Goal: Task Accomplishment & Management: Manage account settings

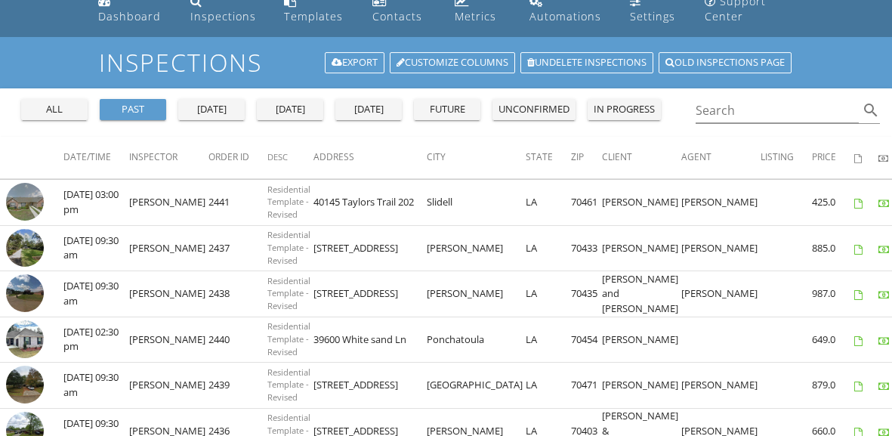
click at [74, 115] on div "all" at bounding box center [54, 109] width 54 height 15
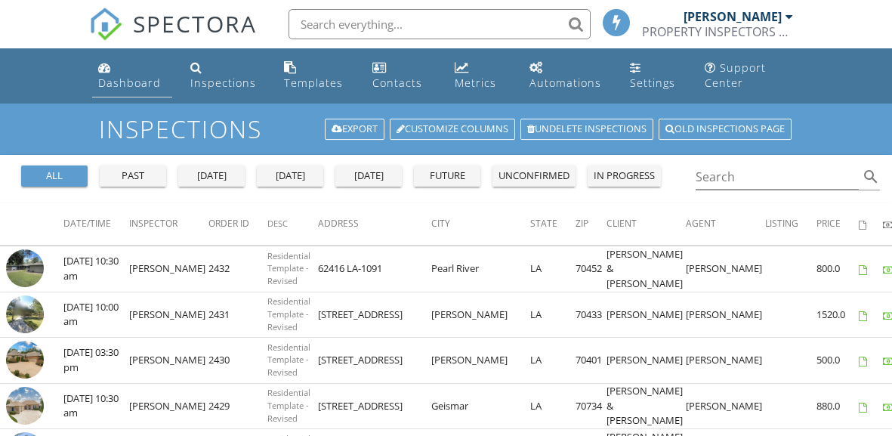
click at [126, 76] on div "Dashboard" at bounding box center [129, 83] width 63 height 14
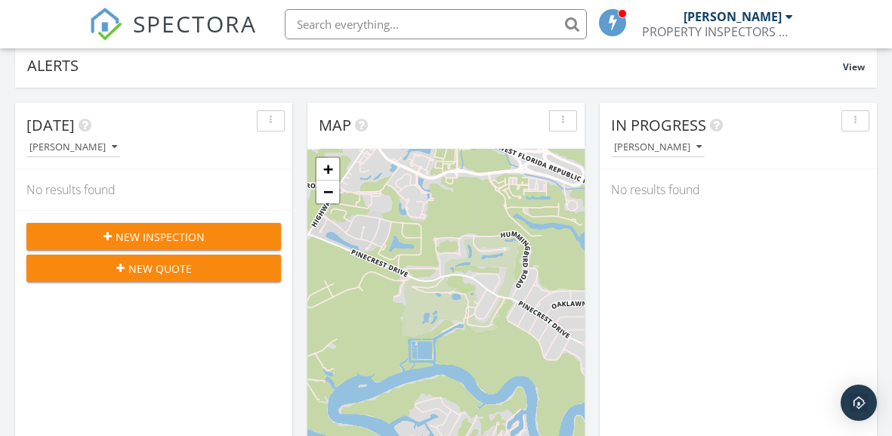
scroll to position [132, 0]
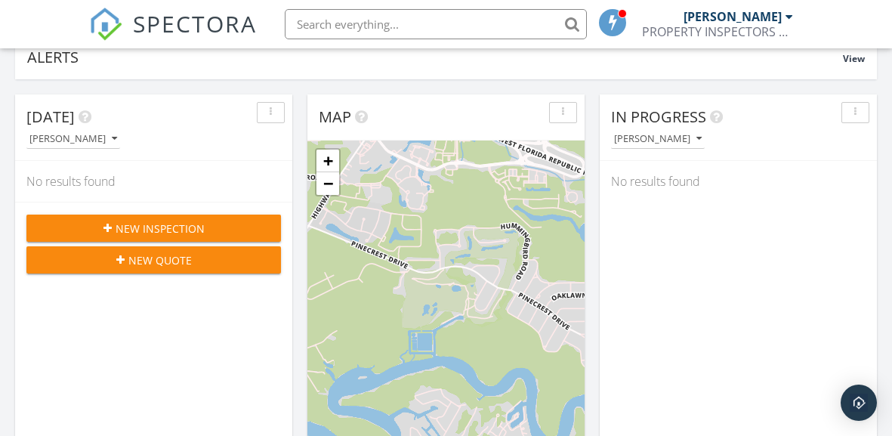
click at [165, 231] on span "New Inspection" at bounding box center [160, 229] width 89 height 16
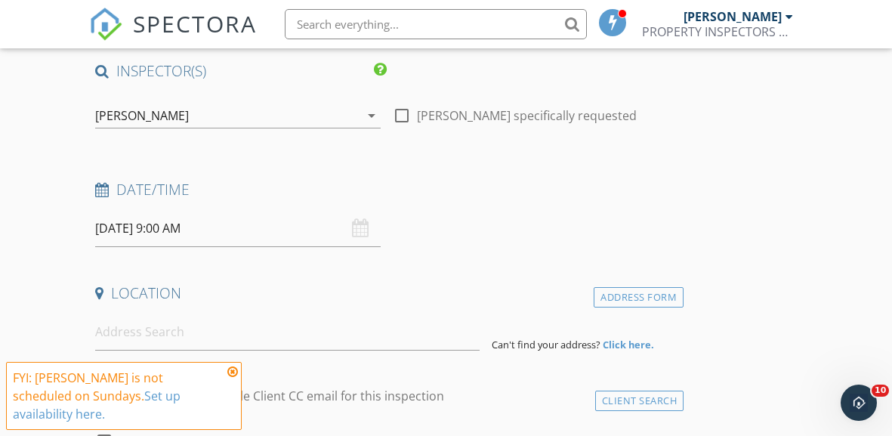
click at [230, 372] on icon at bounding box center [232, 372] width 11 height 12
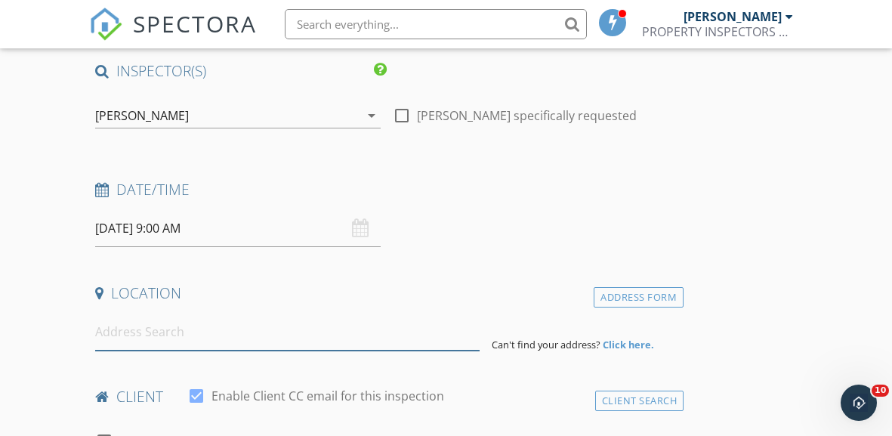
click at [248, 332] on input at bounding box center [287, 332] width 385 height 37
paste input "13 Savoie Dr, Mandeville, LA 70448"
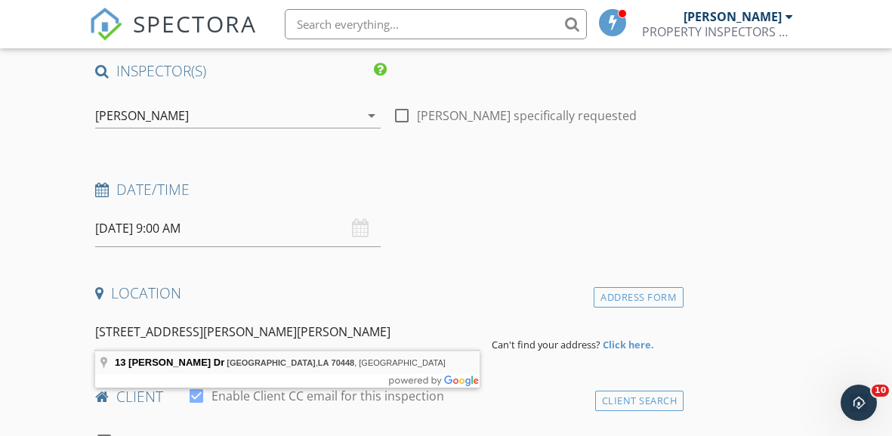
type input "13 Savoie Dr, Mandeville, LA 70448, USA"
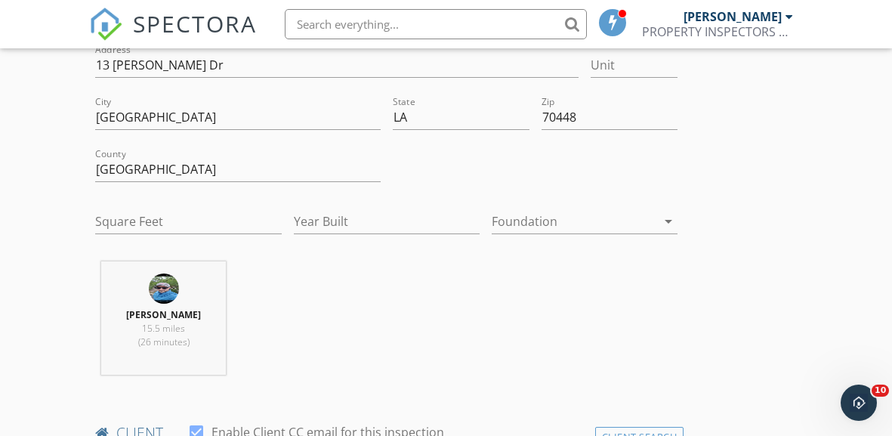
scroll to position [413, 0]
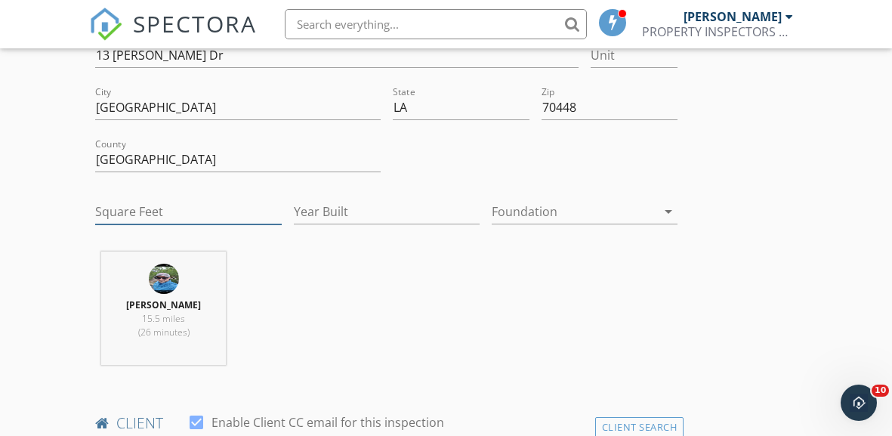
click at [161, 212] on input "Square Feet" at bounding box center [188, 211] width 186 height 25
type input "1"
click at [329, 212] on input "Year Built" at bounding box center [387, 211] width 186 height 25
type input "1990"
click at [516, 210] on div at bounding box center [574, 211] width 165 height 24
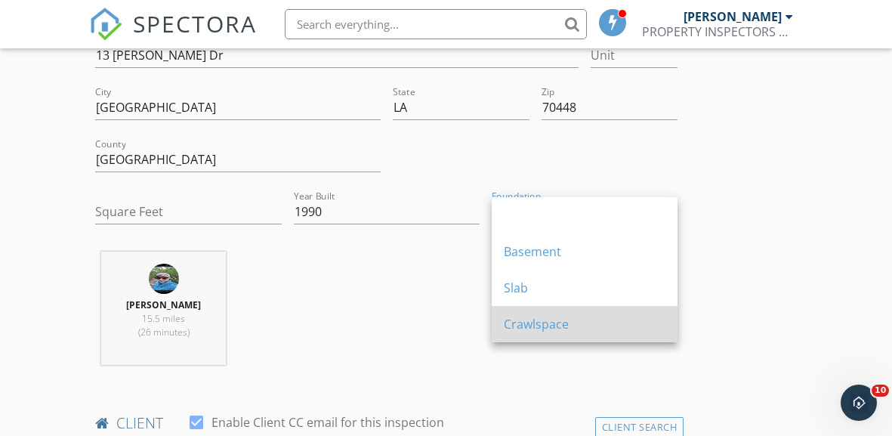
click at [531, 320] on div "Crawlspace" at bounding box center [585, 324] width 162 height 18
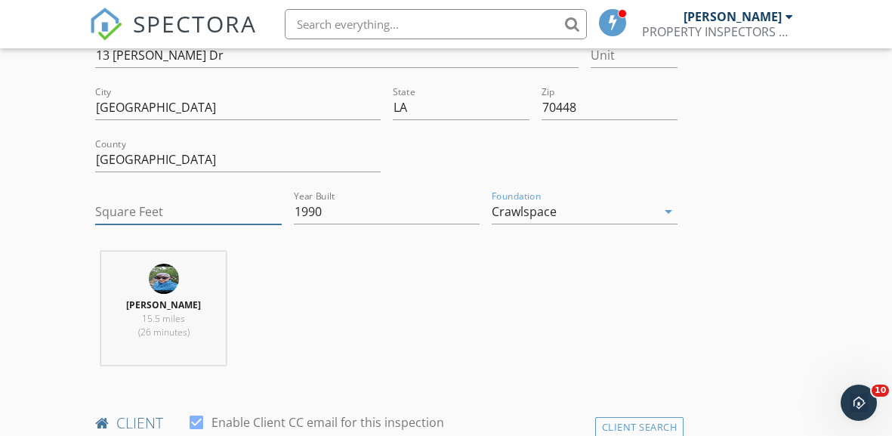
click at [171, 205] on input "Square Feet" at bounding box center [188, 211] width 186 height 25
type input "4927"
click at [304, 284] on div "PAUL FORTMAYER JR 15.5 miles (26 minutes)" at bounding box center [386, 314] width 595 height 125
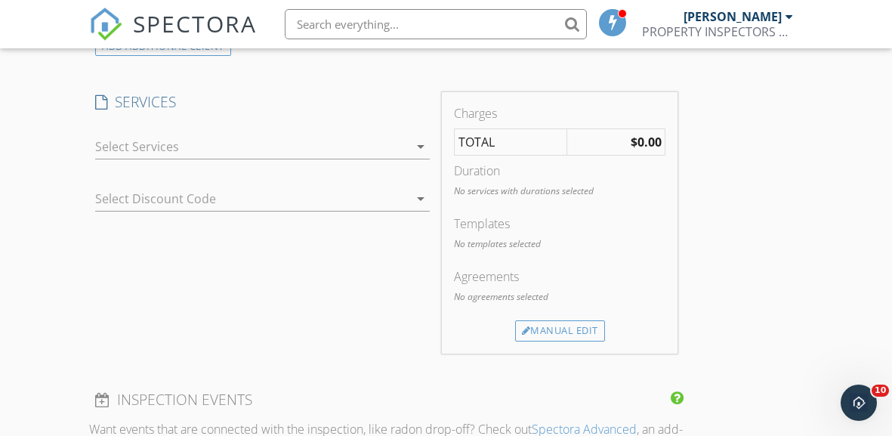
scroll to position [1210, 0]
click at [299, 153] on div at bounding box center [252, 148] width 314 height 24
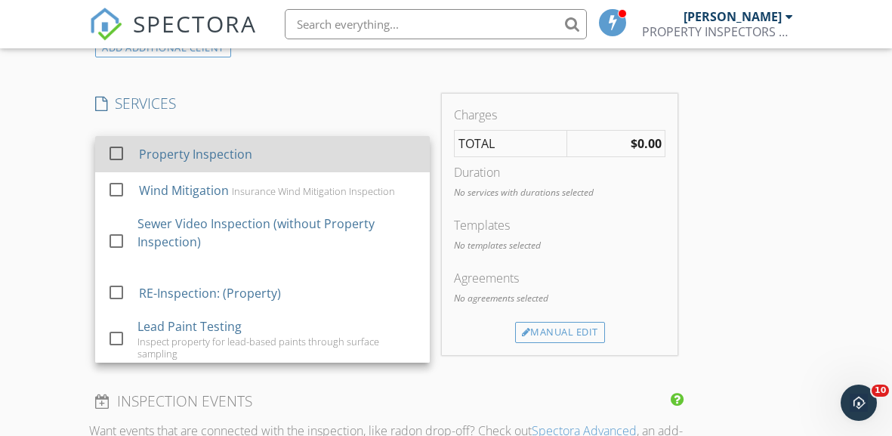
click at [151, 153] on div "Property Inspection" at bounding box center [195, 154] width 113 height 18
checkbox input "true"
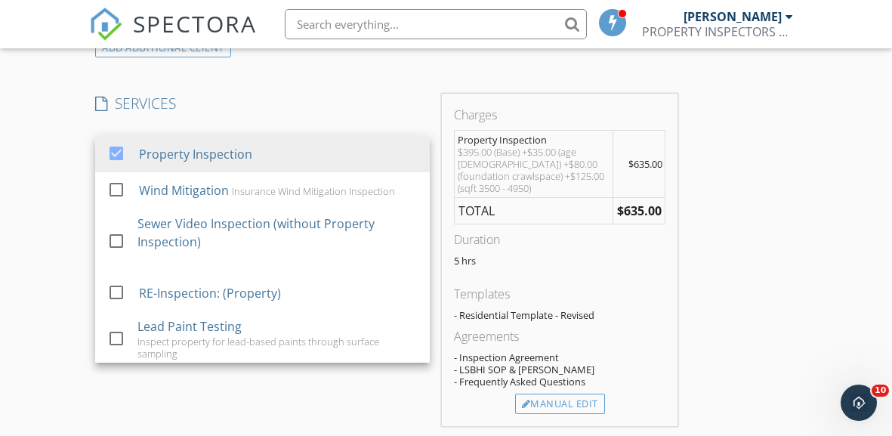
click at [385, 107] on h4 "SERVICES" at bounding box center [262, 104] width 335 height 20
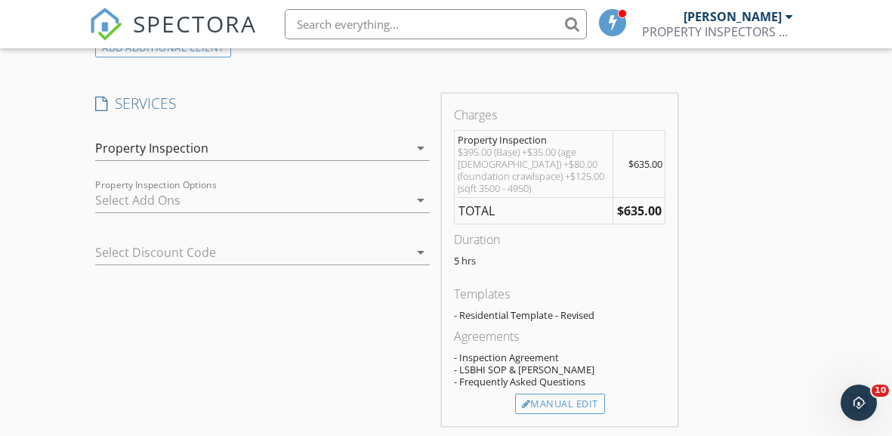
click at [267, 200] on div at bounding box center [252, 200] width 314 height 24
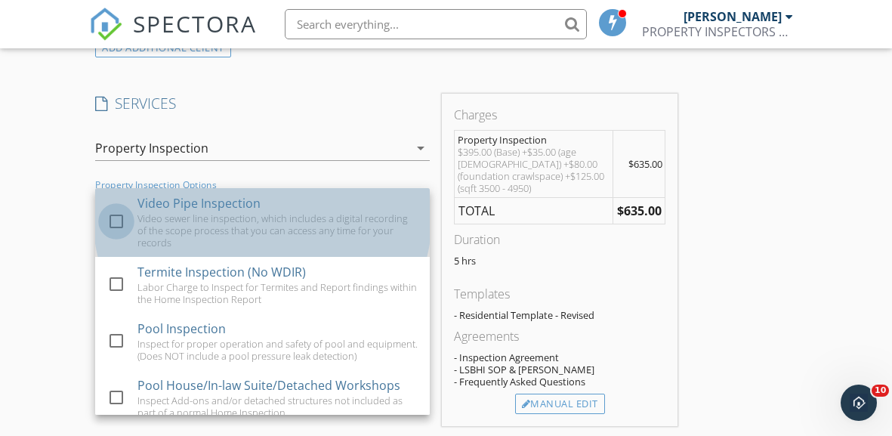
click at [120, 209] on div at bounding box center [117, 222] width 26 height 26
checkbox input "true"
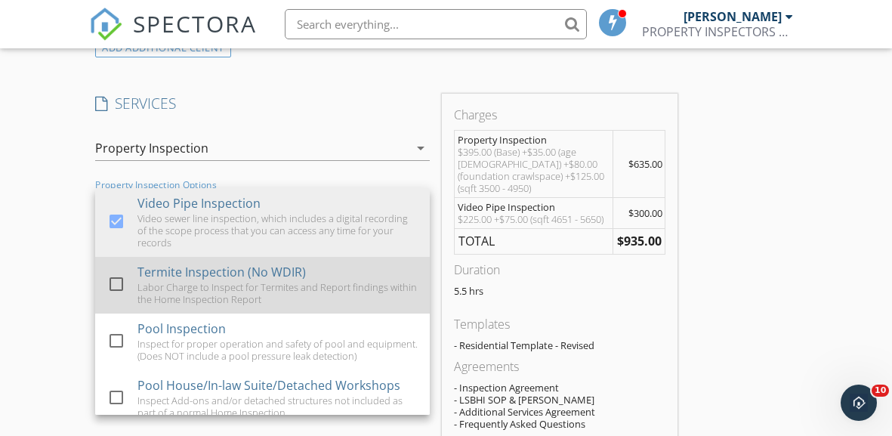
click at [122, 271] on div at bounding box center [117, 284] width 26 height 26
checkbox input "true"
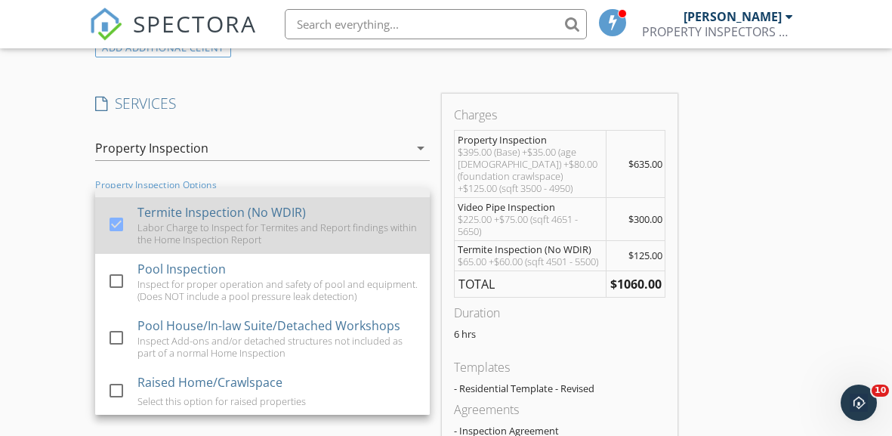
scroll to position [94, 0]
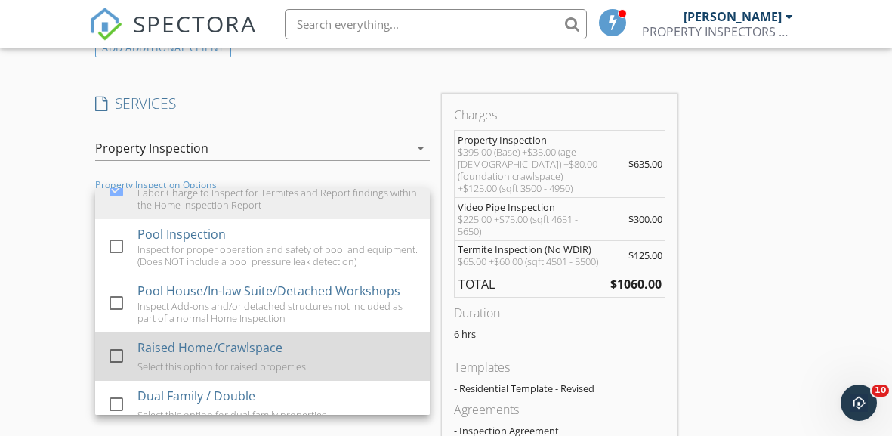
click at [125, 343] on div at bounding box center [117, 356] width 26 height 26
checkbox input "true"
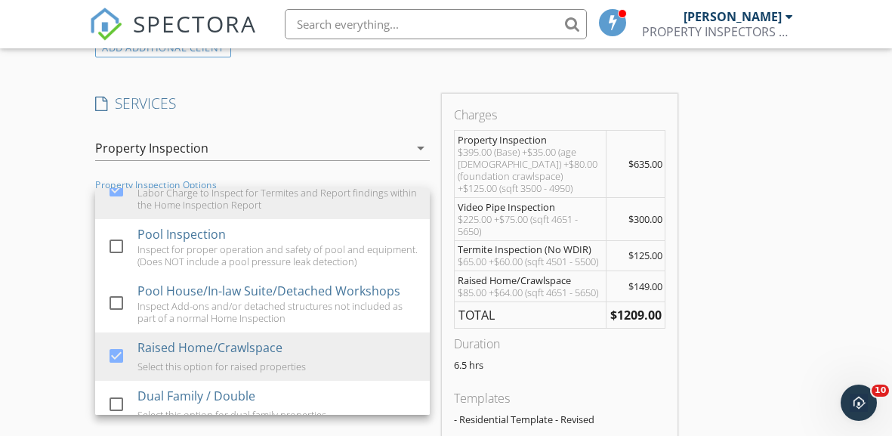
click at [406, 81] on div "INSPECTOR(S) check_box PAUL FORTMAYER JR PRIMARY PAUL FORTMAYER JR arrow_drop_d…" at bounding box center [386, 334] width 595 height 2706
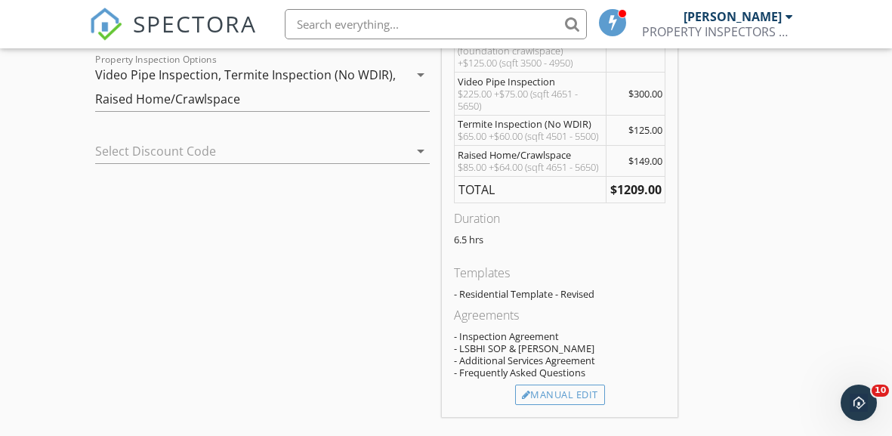
scroll to position [1385, 0]
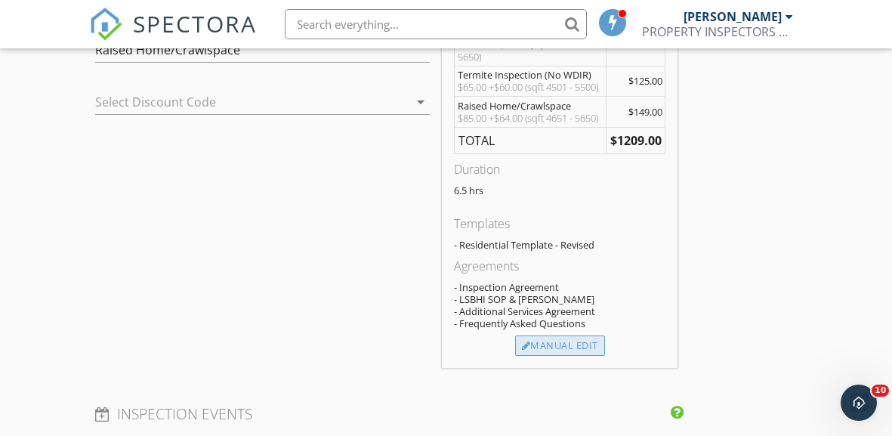
click at [555, 357] on div "Manual Edit" at bounding box center [560, 345] width 90 height 21
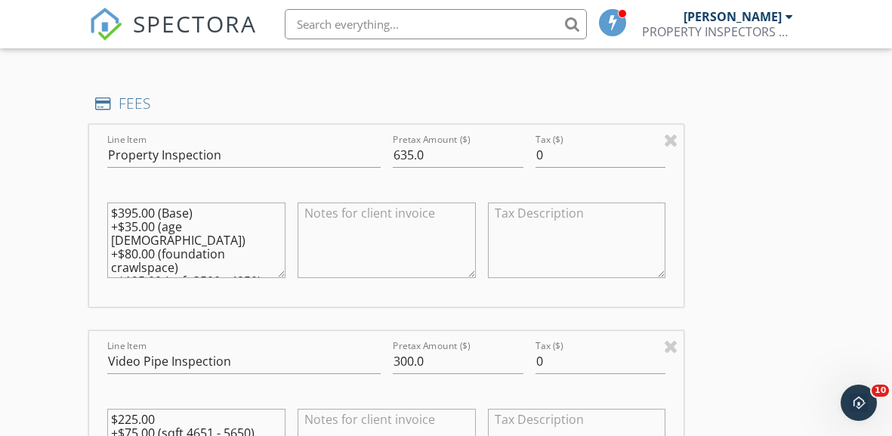
scroll to position [1399, 0]
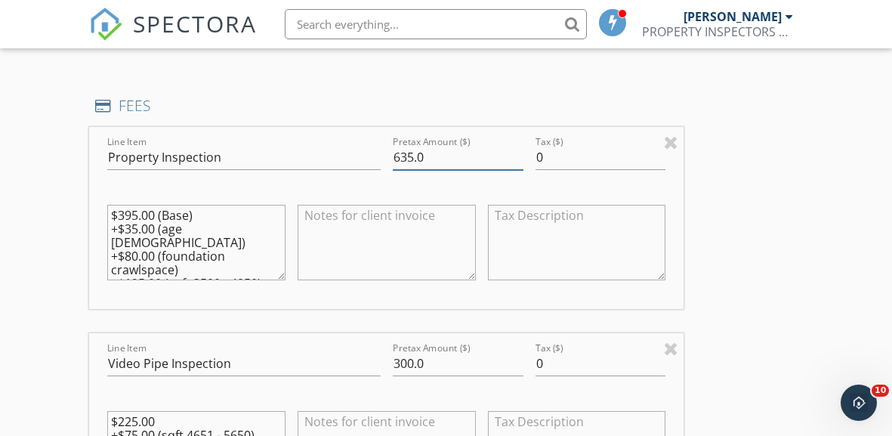
click at [428, 152] on input "635.0" at bounding box center [458, 157] width 131 height 25
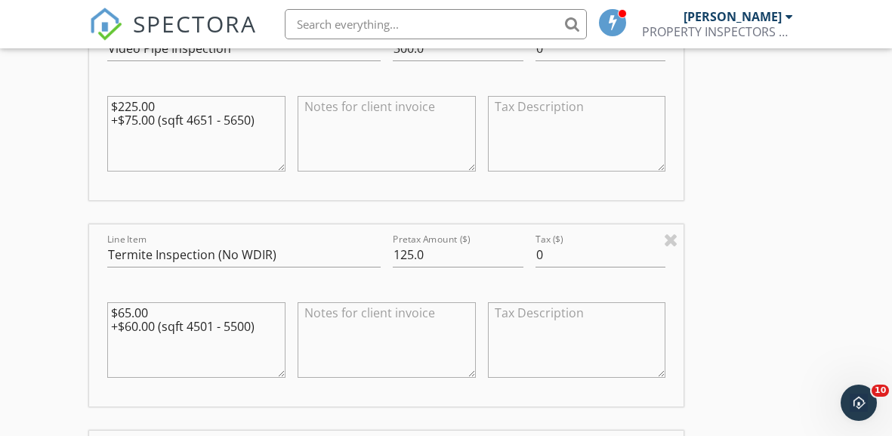
scroll to position [1714, 0]
type input "695"
click at [433, 252] on input "125.0" at bounding box center [458, 255] width 131 height 25
type input "1"
type input "79"
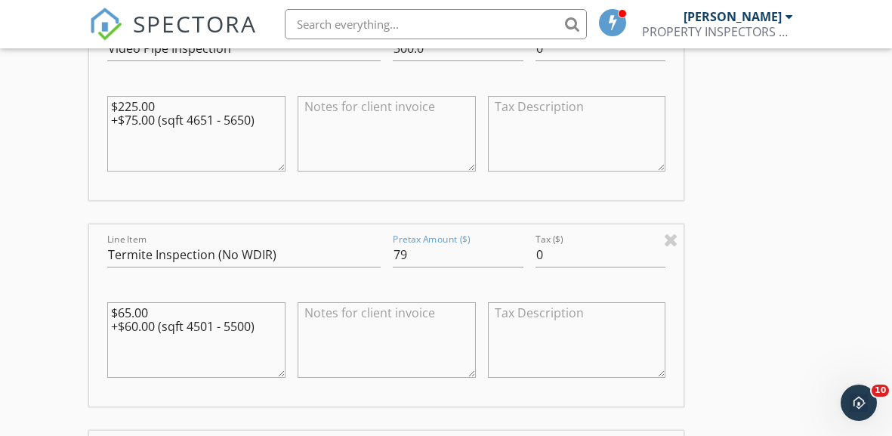
click at [779, 215] on div "INSPECTOR(S) check_box PAUL FORTMAYER JR PRIMARY PAUL FORTMAYER JR arrow_drop_d…" at bounding box center [446, 208] width 714 height 3463
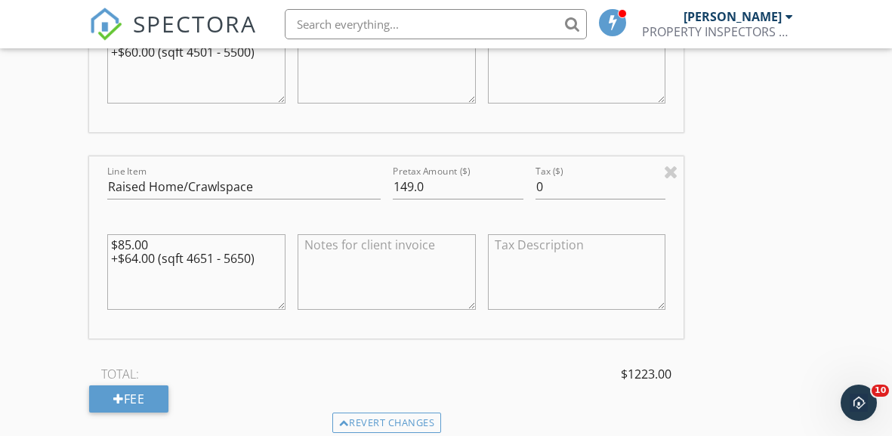
scroll to position [1989, 0]
click at [430, 182] on input "149.0" at bounding box center [458, 186] width 131 height 25
type input "150"
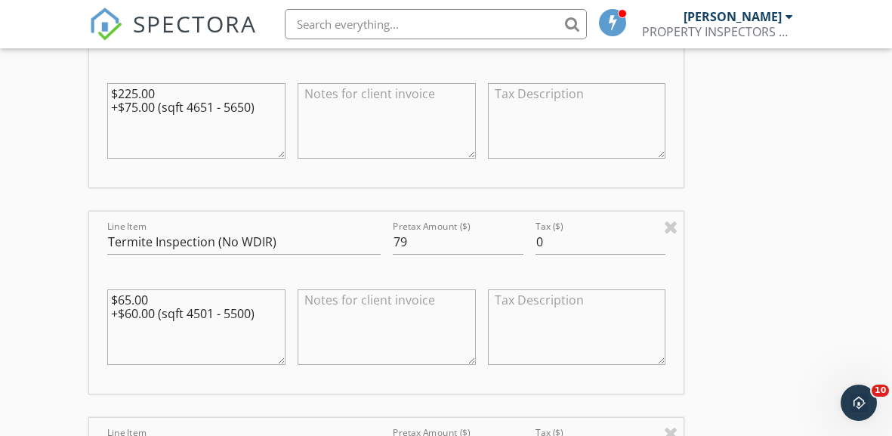
scroll to position [1754, 0]
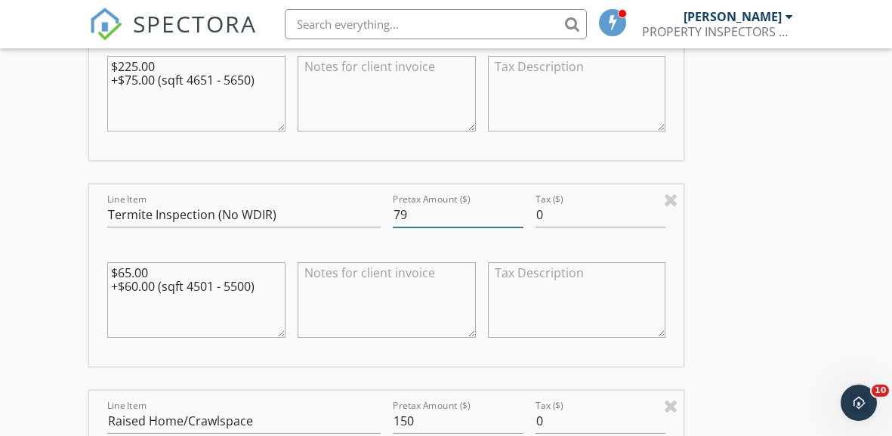
click at [412, 214] on input "79" at bounding box center [458, 214] width 131 height 25
type input "7"
type input "85"
click at [750, 190] on div "INSPECTOR(S) check_box PAUL FORTMAYER JR PRIMARY PAUL FORTMAYER JR arrow_drop_d…" at bounding box center [446, 168] width 714 height 3463
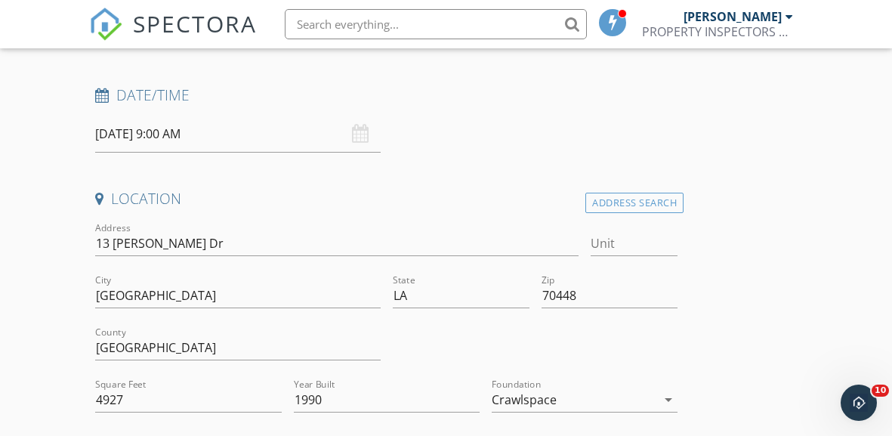
scroll to position [228, 0]
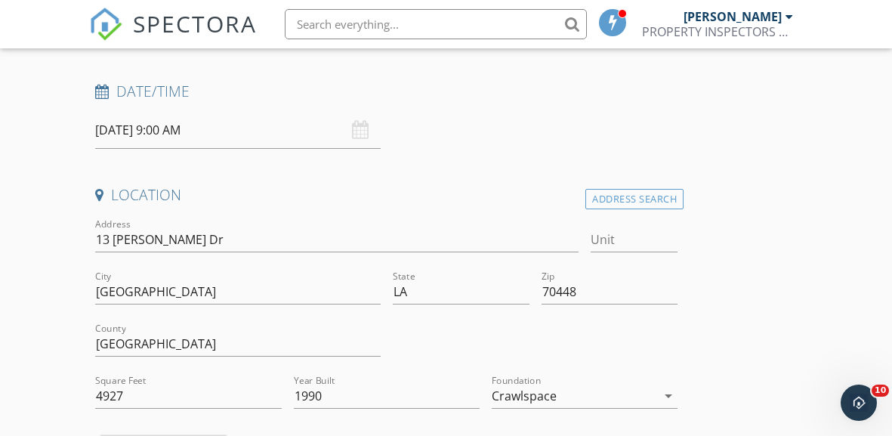
click at [142, 134] on input "09/28/2025 9:00 AM" at bounding box center [238, 130] width 286 height 37
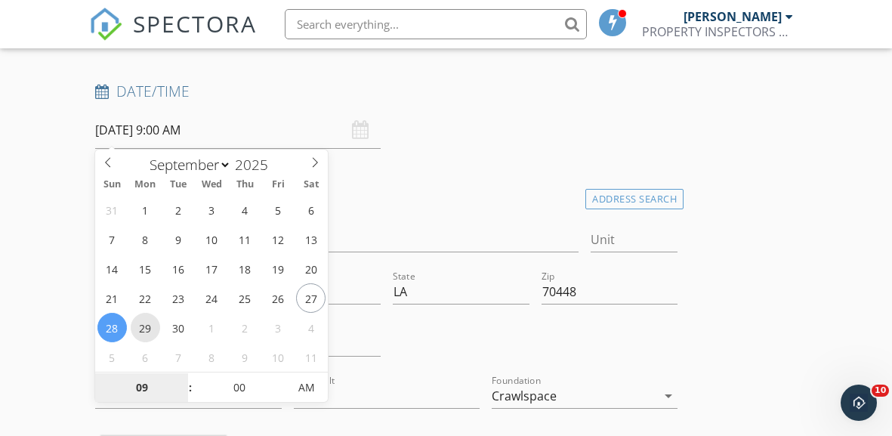
type input "09/29/2025 9:00 AM"
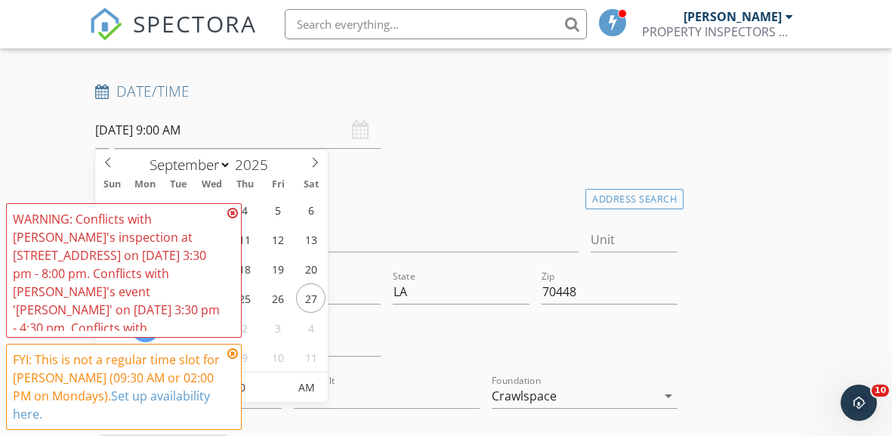
click at [241, 387] on div "FYI: This is not a regular time slot for PAUL FORTMAYER JR (09:30 AM or 02:00 P…" at bounding box center [124, 387] width 236 height 86
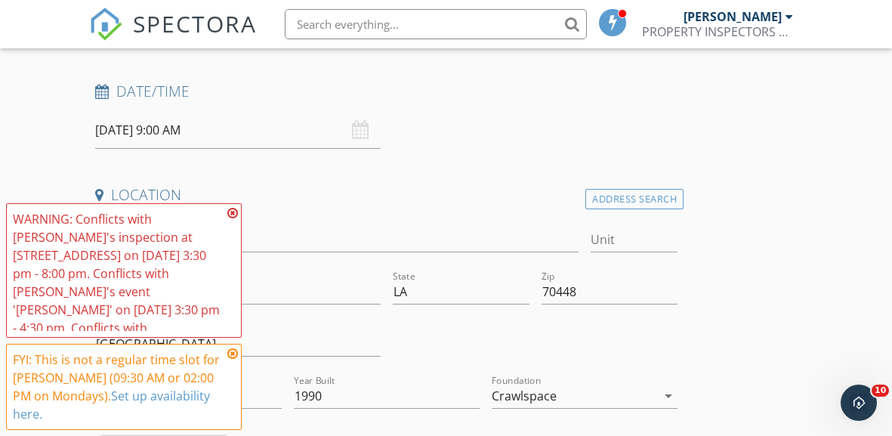
click at [230, 214] on icon at bounding box center [232, 213] width 11 height 12
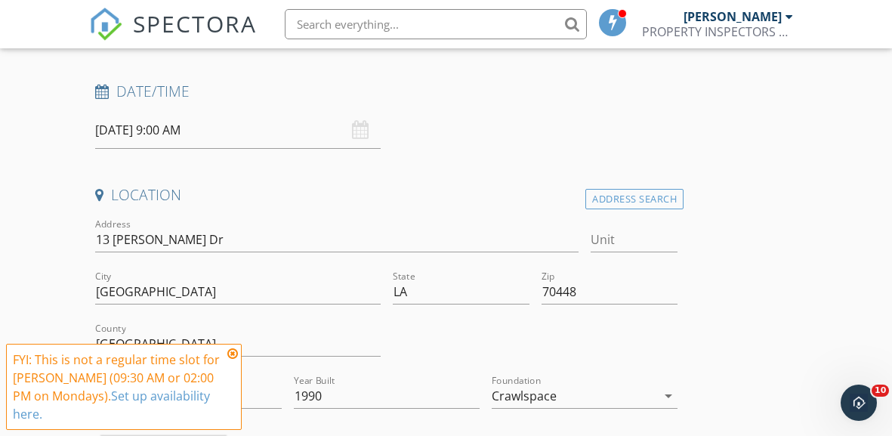
click at [233, 354] on icon at bounding box center [232, 354] width 11 height 12
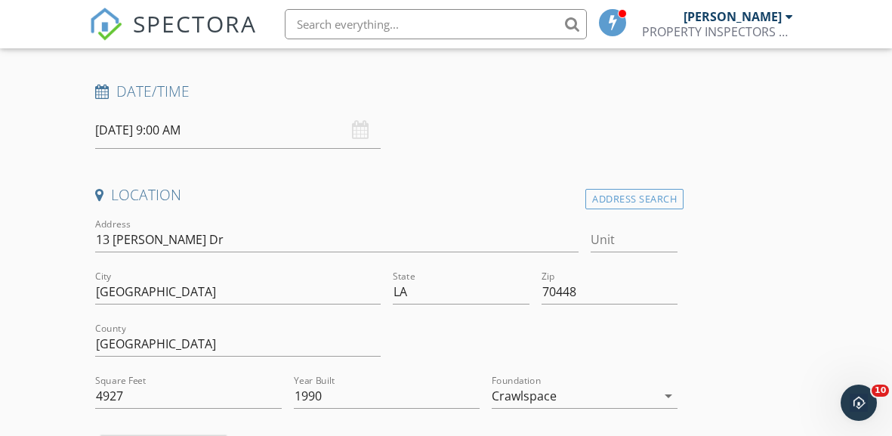
click at [184, 130] on input "09/29/2025 9:00 AM" at bounding box center [238, 130] width 286 height 37
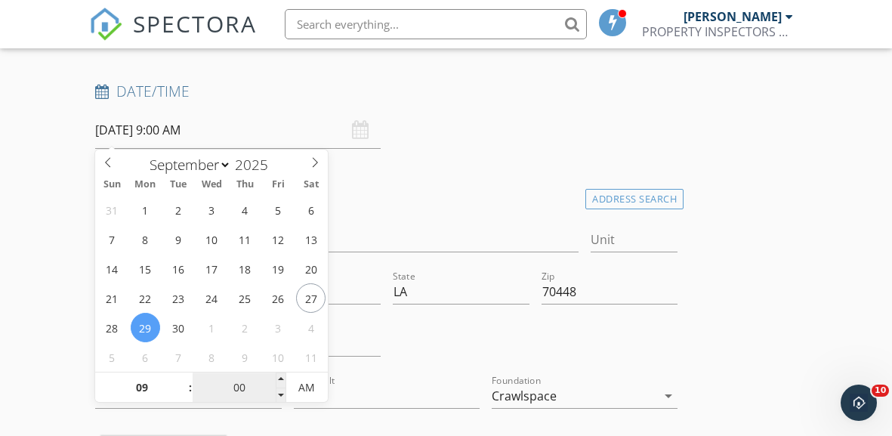
click at [236, 387] on input "00" at bounding box center [239, 388] width 93 height 30
type input "30"
type input "09/29/2025 9:30 AM"
click at [478, 116] on div "Date/Time 09/29/2025 9:30 AM" at bounding box center [386, 115] width 595 height 67
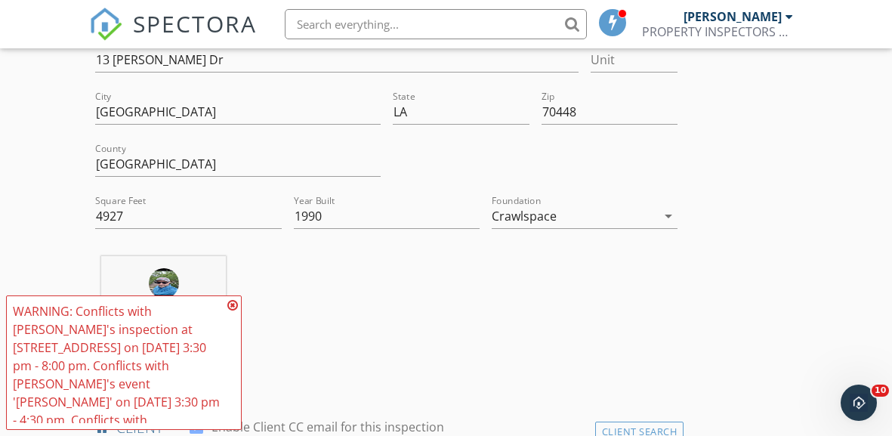
scroll to position [409, 0]
click at [230, 303] on icon at bounding box center [232, 305] width 11 height 12
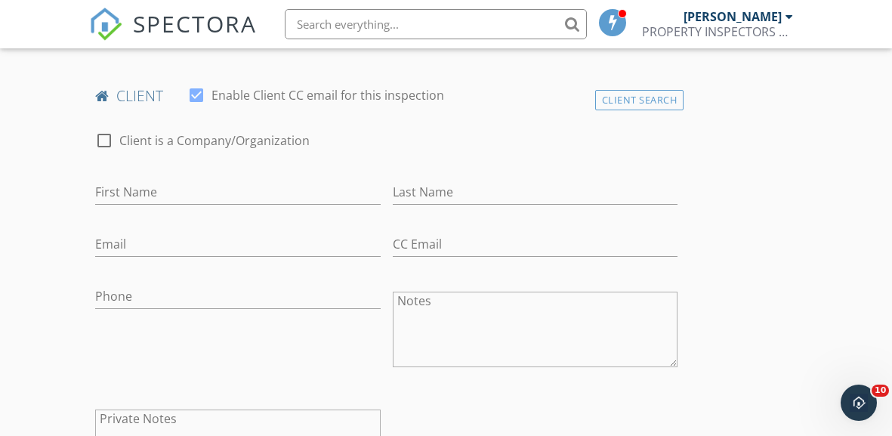
scroll to position [744, 0]
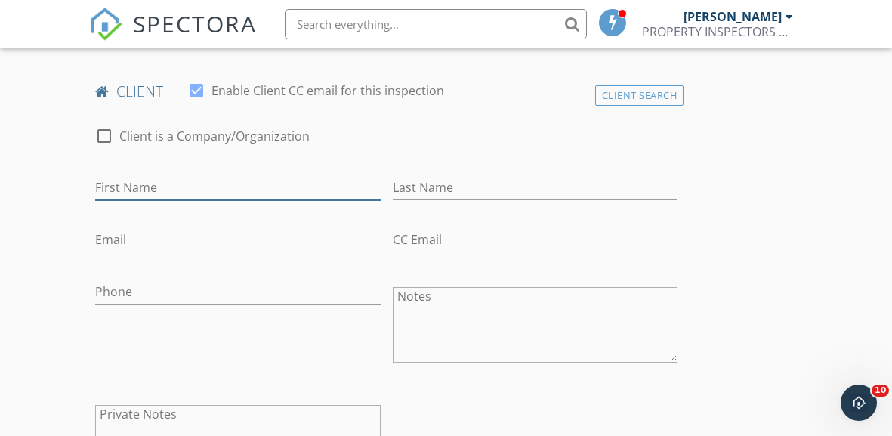
click at [136, 189] on input "First Name" at bounding box center [238, 187] width 286 height 25
type input "Andrew & Katie"
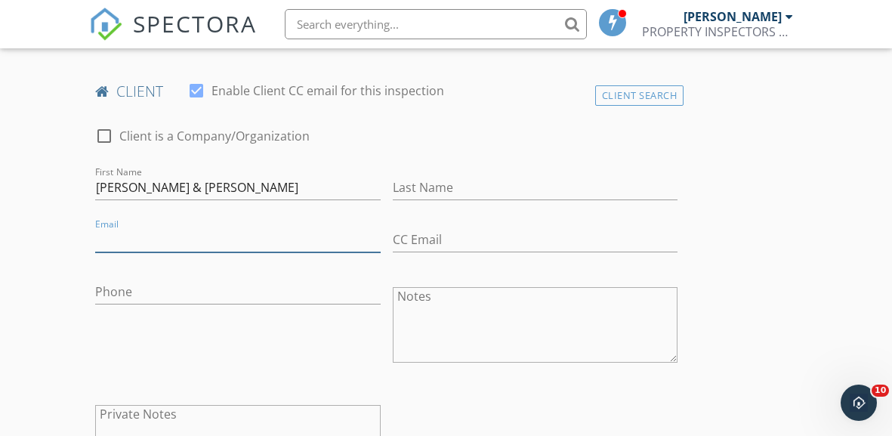
click at [119, 229] on input "Email" at bounding box center [238, 239] width 286 height 25
paste input "frichterandrew@yahoo.com"
type input "frichterandrew@yahoo.com"
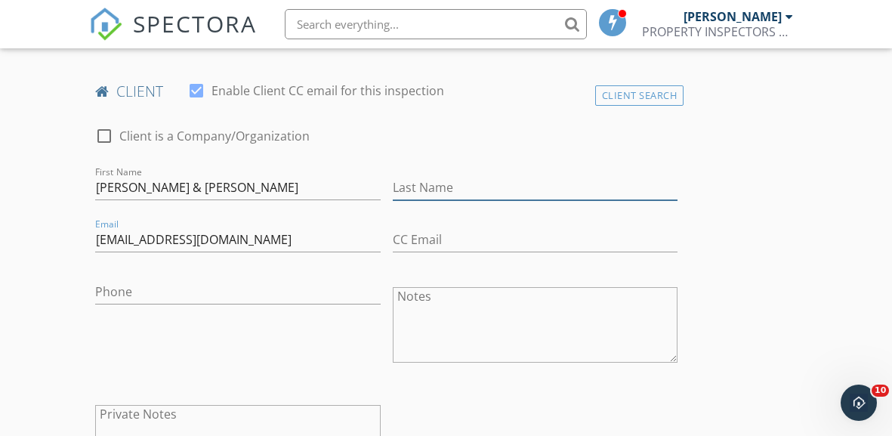
click at [453, 189] on input "Last Name" at bounding box center [536, 187] width 286 height 25
type input "Frichter"
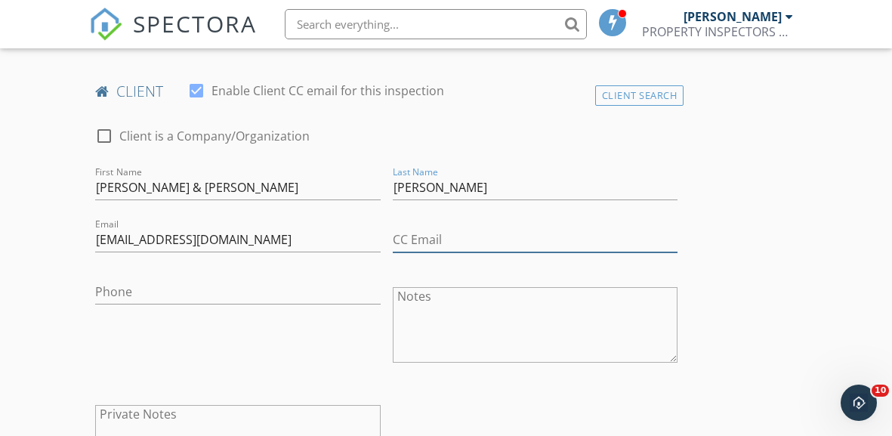
click at [428, 233] on input "CC Email" at bounding box center [536, 239] width 286 height 25
paste input "kfrichterphotography@gmail.com"
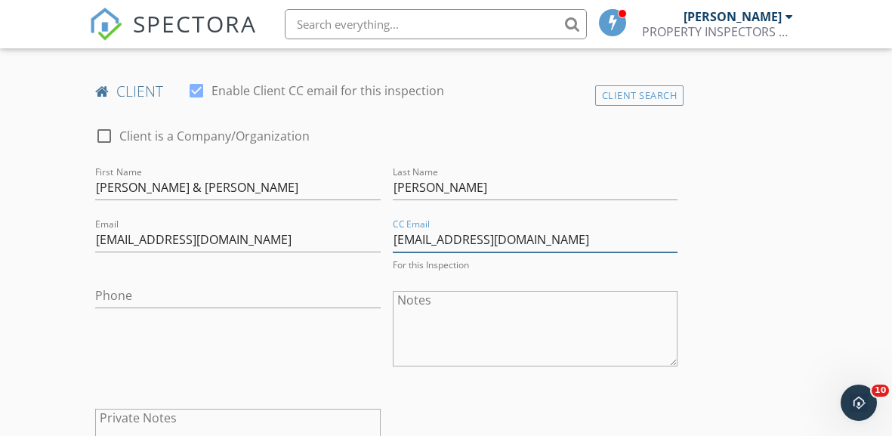
type input "kfrichterphotography@gmail.com"
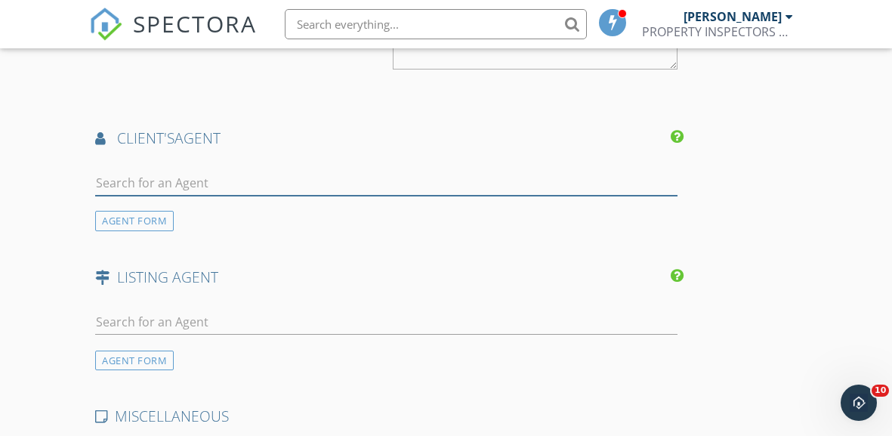
click at [190, 176] on input "text" at bounding box center [386, 183] width 582 height 25
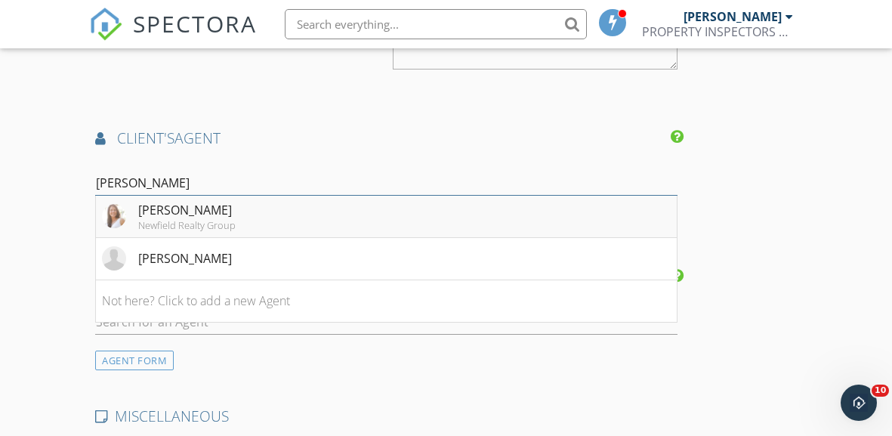
type input "brenda"
click at [159, 219] on div "Newfield Realty Group" at bounding box center [186, 225] width 97 height 12
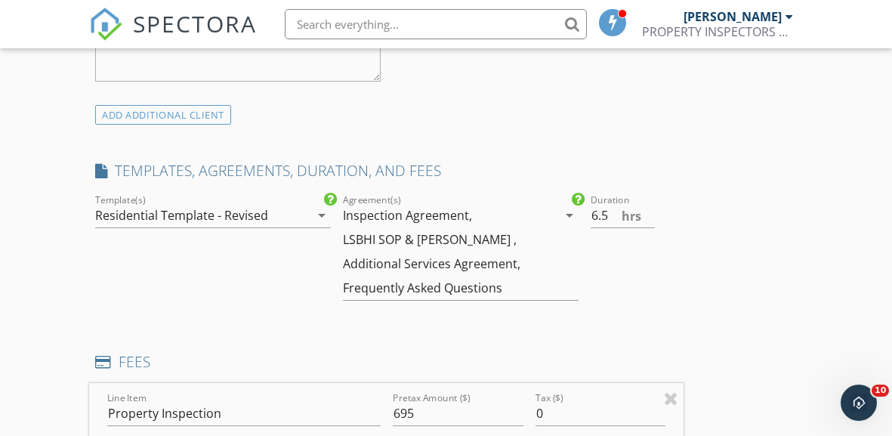
scroll to position [1141, 0]
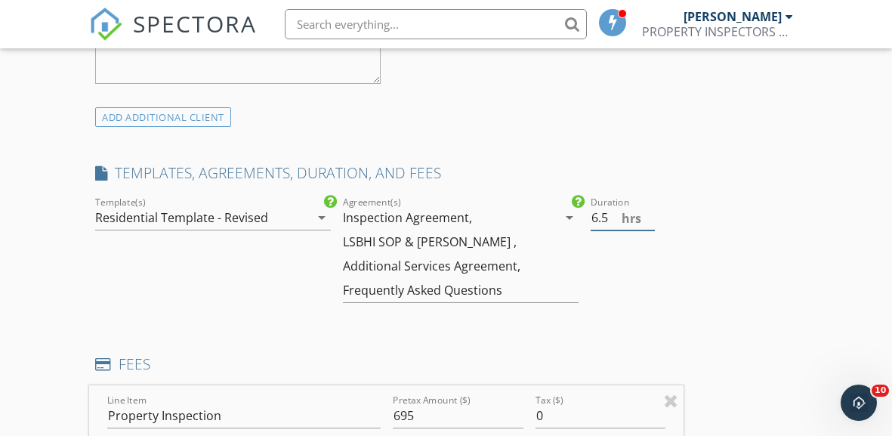
click at [598, 212] on input "6.5" at bounding box center [623, 217] width 64 height 25
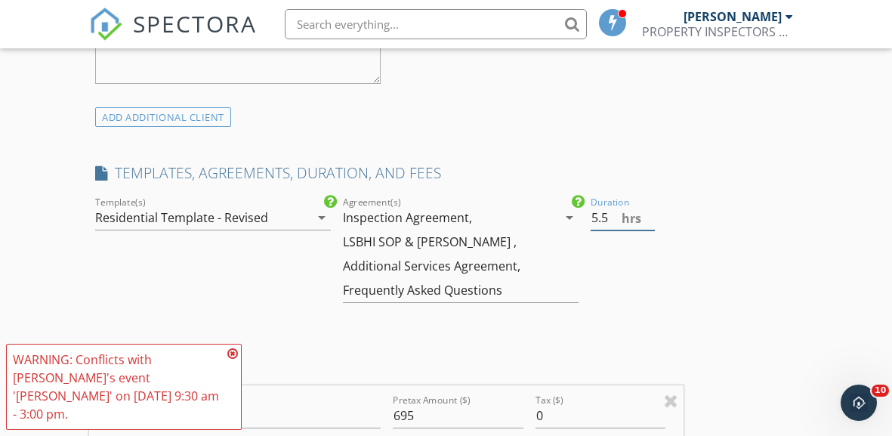
type input "5.5"
click at [233, 351] on icon at bounding box center [232, 354] width 11 height 12
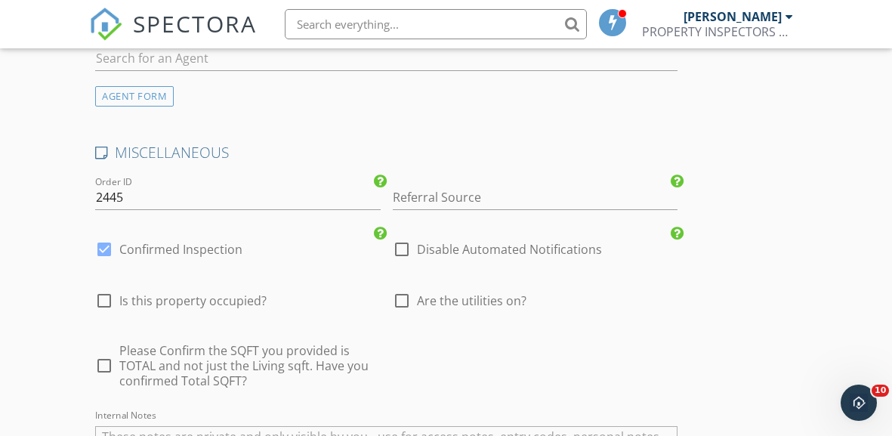
scroll to position [3247, 0]
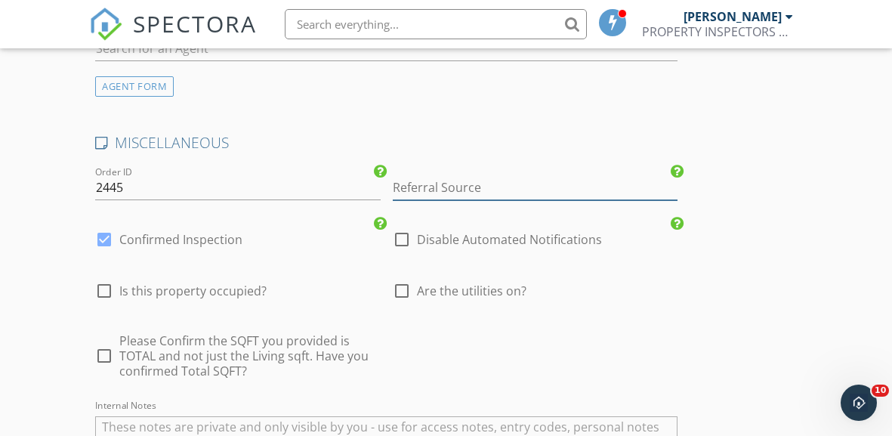
click at [458, 180] on input "Referral Source" at bounding box center [536, 187] width 286 height 25
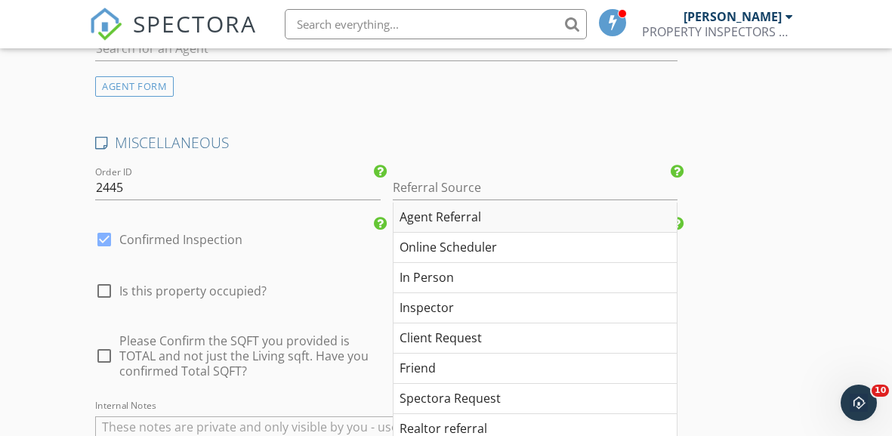
click at [432, 220] on div "Agent Referral" at bounding box center [536, 217] width 284 height 30
type input "Agent Referral"
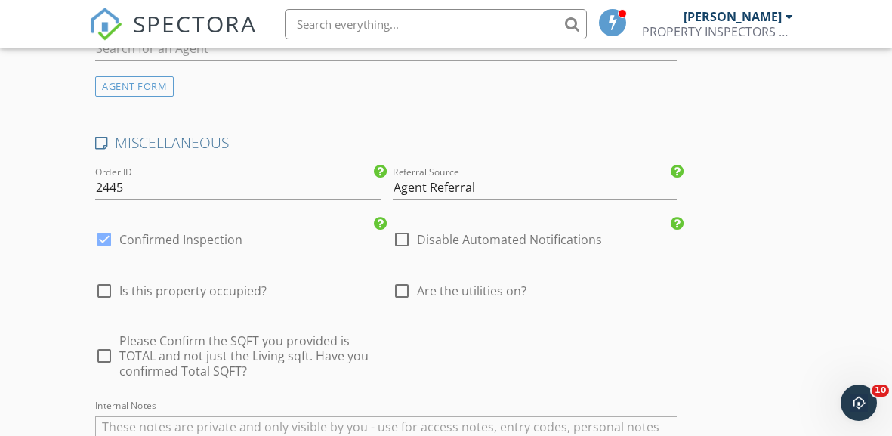
click at [106, 347] on div at bounding box center [104, 356] width 26 height 26
checkbox input "true"
type input "6.5"
click at [402, 283] on div at bounding box center [402, 291] width 26 height 26
checkbox input "true"
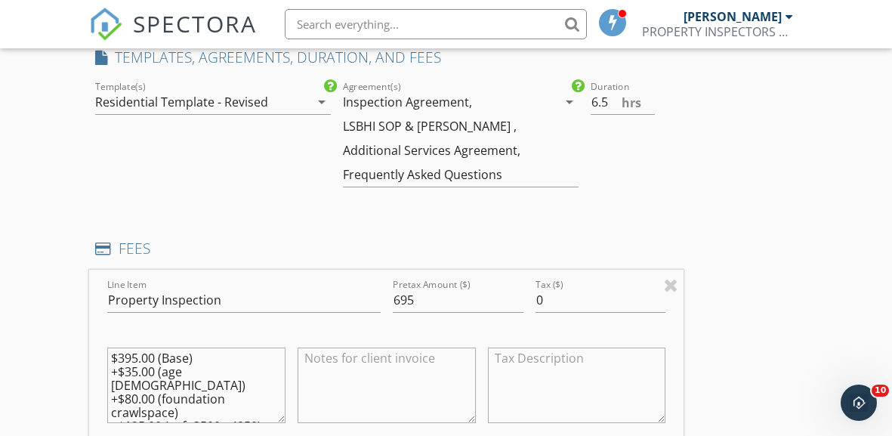
scroll to position [1216, 0]
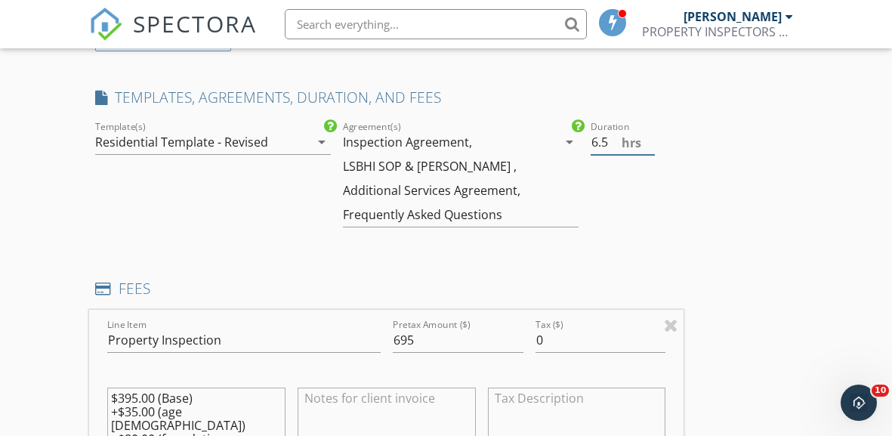
click at [598, 138] on input "6.5" at bounding box center [623, 142] width 64 height 25
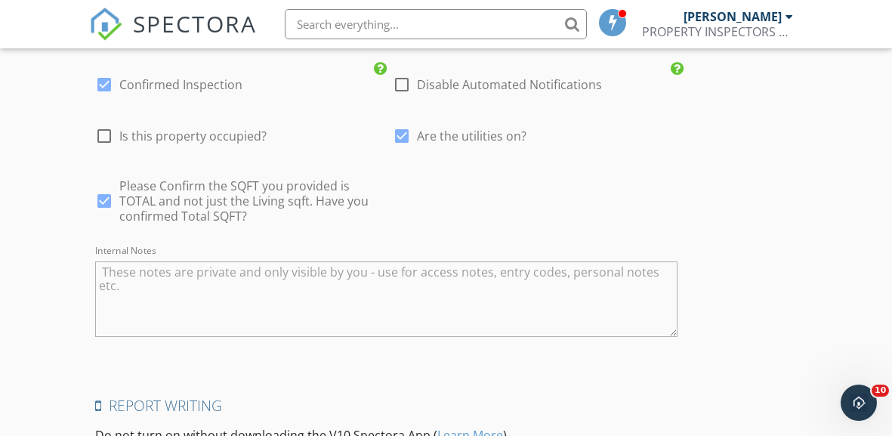
scroll to position [3589, 0]
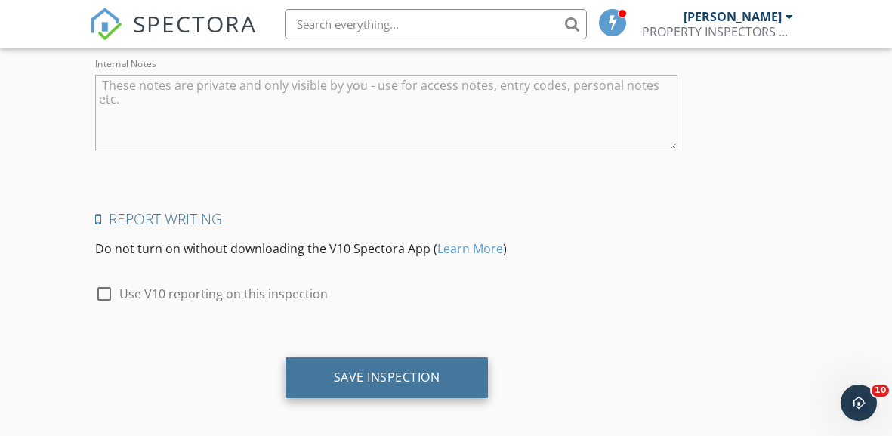
click at [393, 373] on div "Save Inspection" at bounding box center [387, 376] width 107 height 15
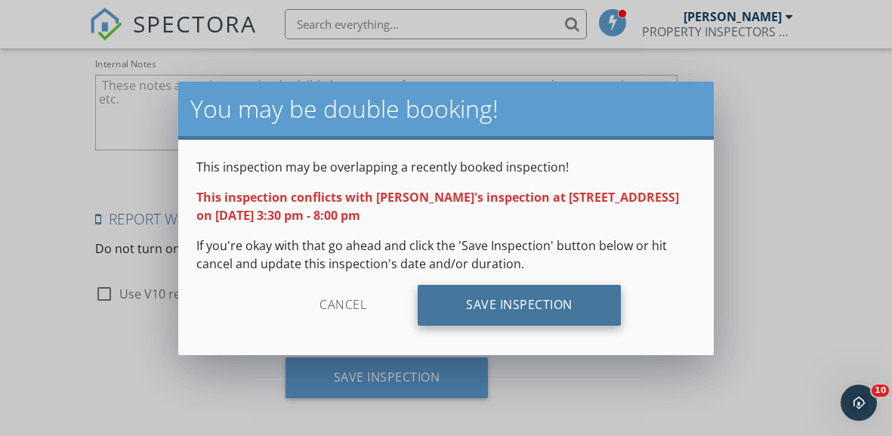
click at [498, 291] on div "Save Inspection" at bounding box center [519, 305] width 203 height 41
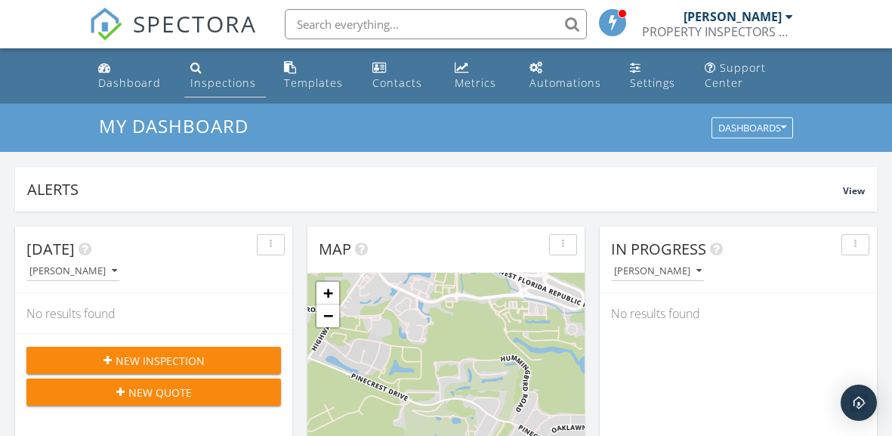
click at [229, 93] on link "Inspections" at bounding box center [225, 75] width 82 height 43
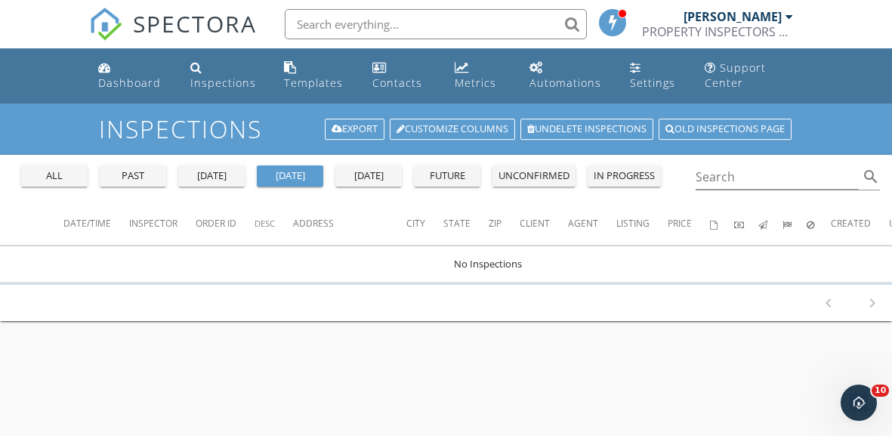
click at [124, 182] on div "past" at bounding box center [133, 175] width 54 height 15
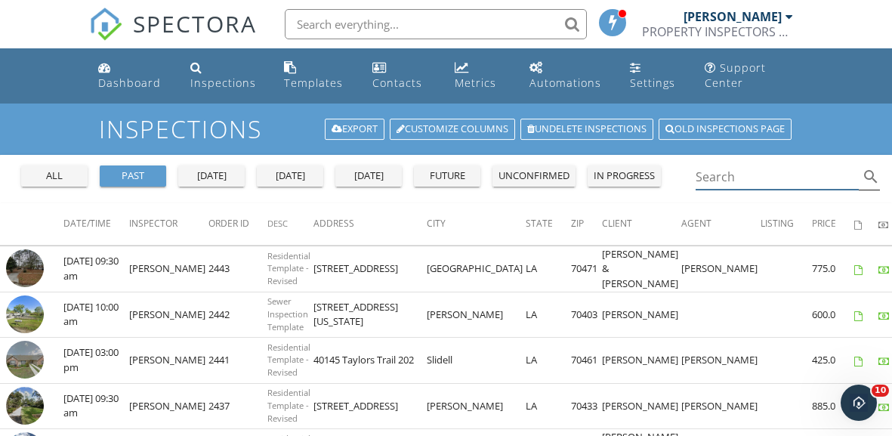
click at [717, 175] on input "Search" at bounding box center [778, 177] width 164 height 25
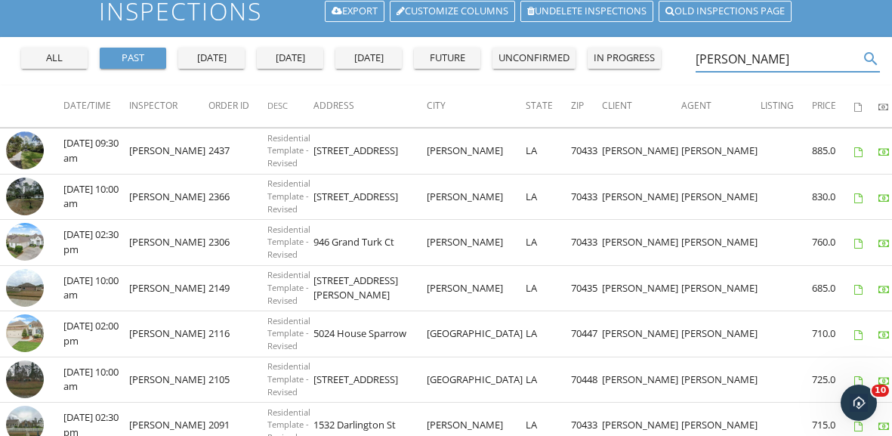
scroll to position [122, 0]
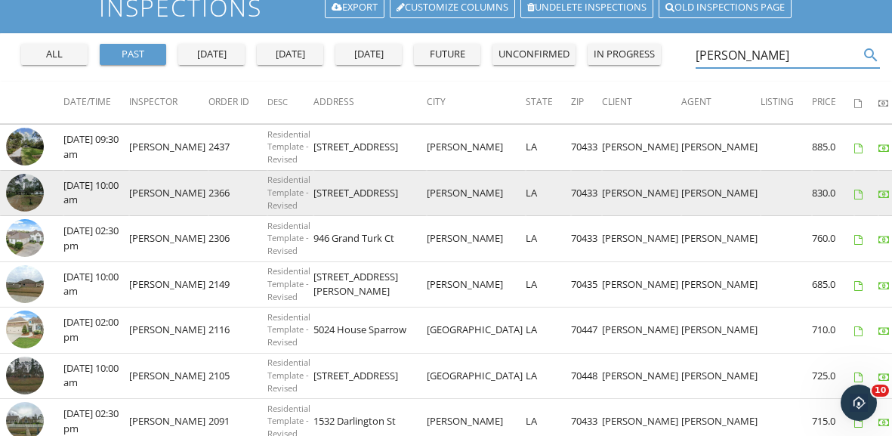
click at [23, 190] on img at bounding box center [25, 193] width 38 height 38
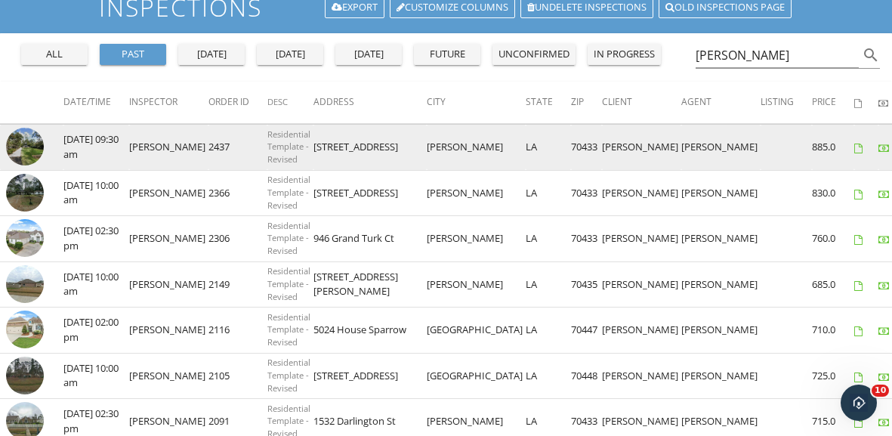
scroll to position [0, 0]
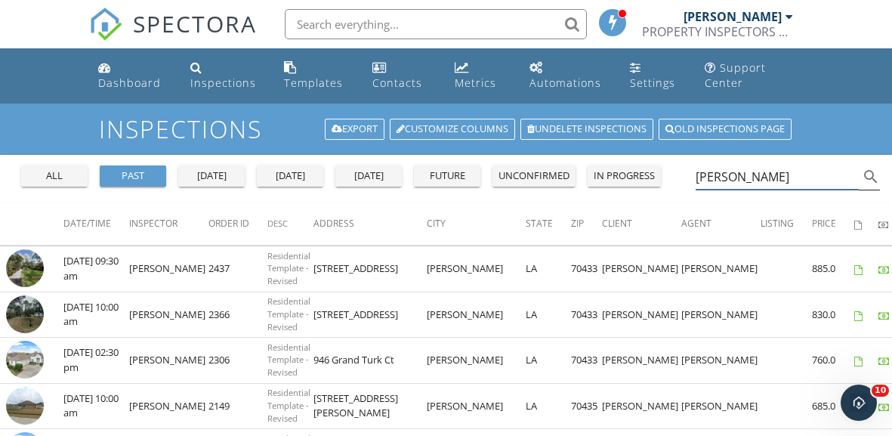
click at [745, 178] on input "suzette" at bounding box center [778, 177] width 164 height 25
type input "s"
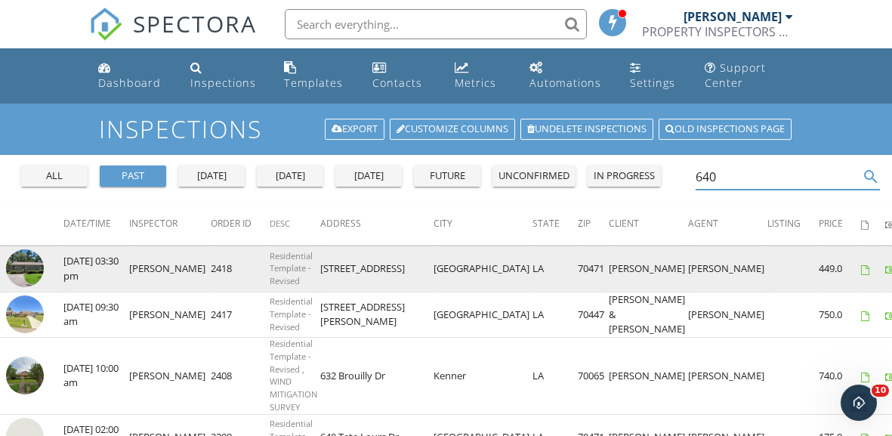
type input "640"
click at [23, 267] on img at bounding box center [25, 268] width 38 height 38
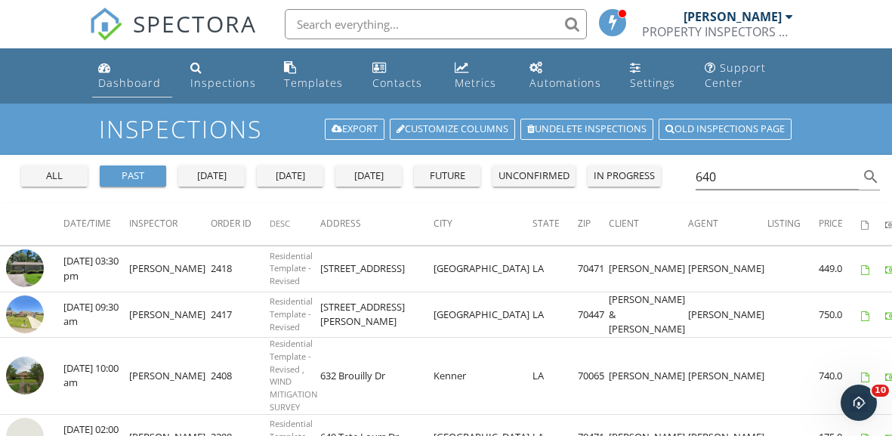
click at [153, 79] on div "Dashboard" at bounding box center [129, 83] width 63 height 14
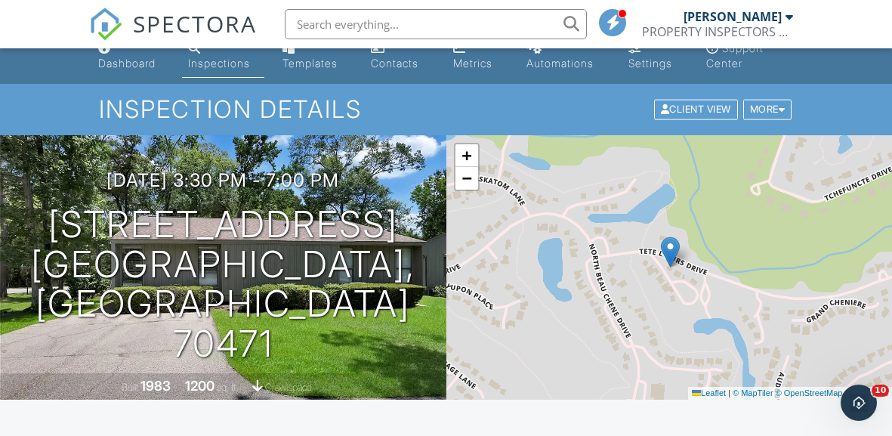
scroll to position [14, 0]
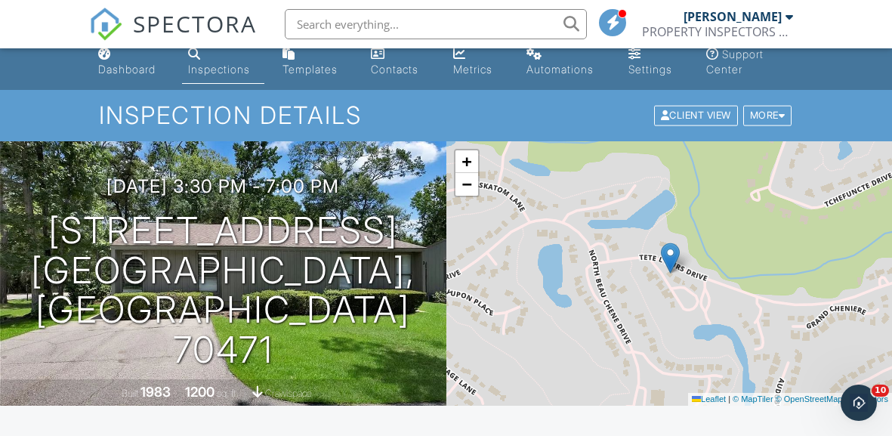
click at [221, 70] on div "Inspections" at bounding box center [219, 69] width 62 height 13
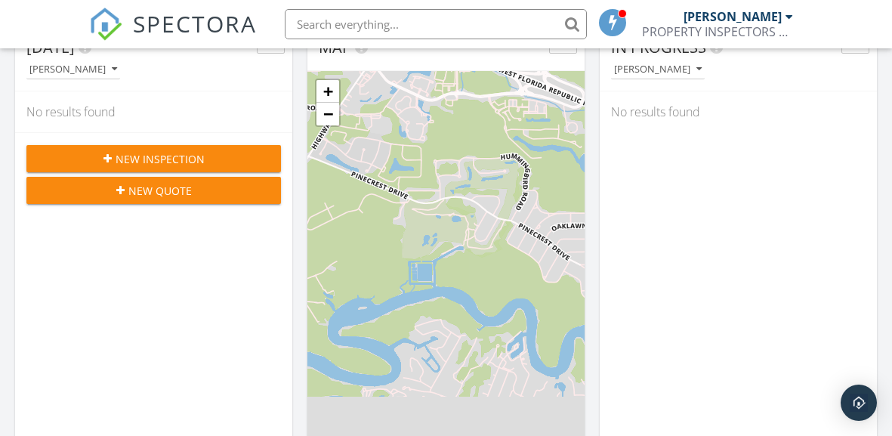
scroll to position [204, 0]
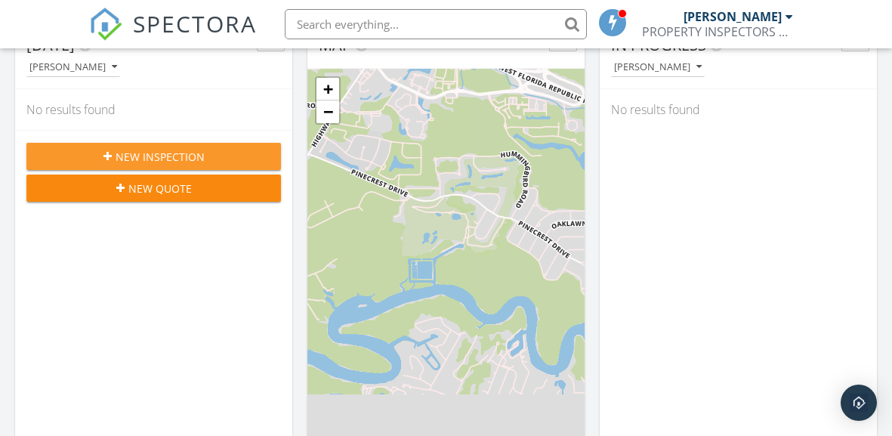
click at [261, 149] on div "New Inspection" at bounding box center [154, 157] width 230 height 16
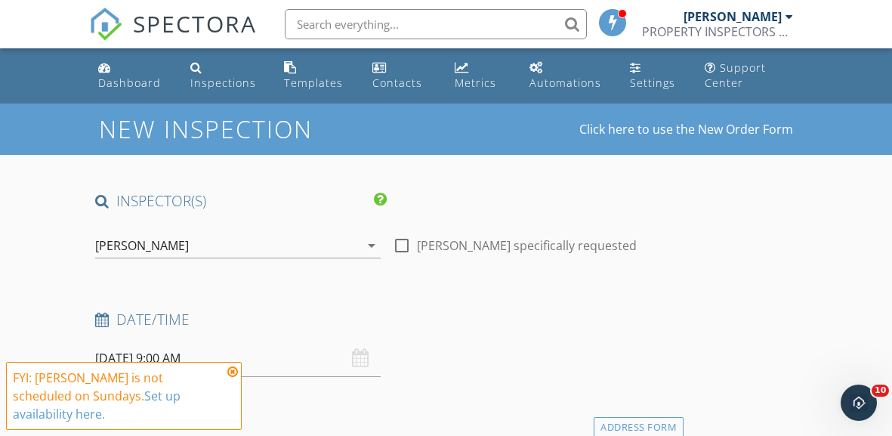
click at [233, 375] on icon at bounding box center [232, 372] width 11 height 12
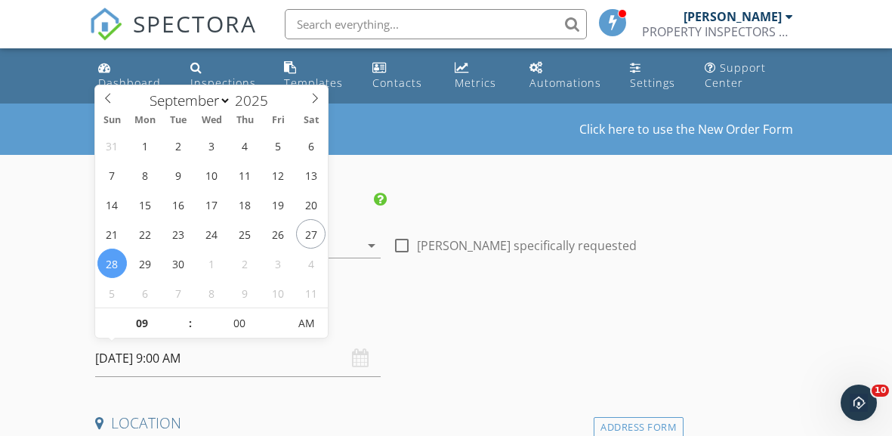
click at [170, 354] on input "[DATE] 9:00 AM" at bounding box center [238, 358] width 286 height 37
click at [144, 326] on input "09" at bounding box center [141, 324] width 93 height 30
type input "03"
type input "09/28/2025 3:00 AM"
click at [236, 326] on input "00" at bounding box center [239, 324] width 93 height 30
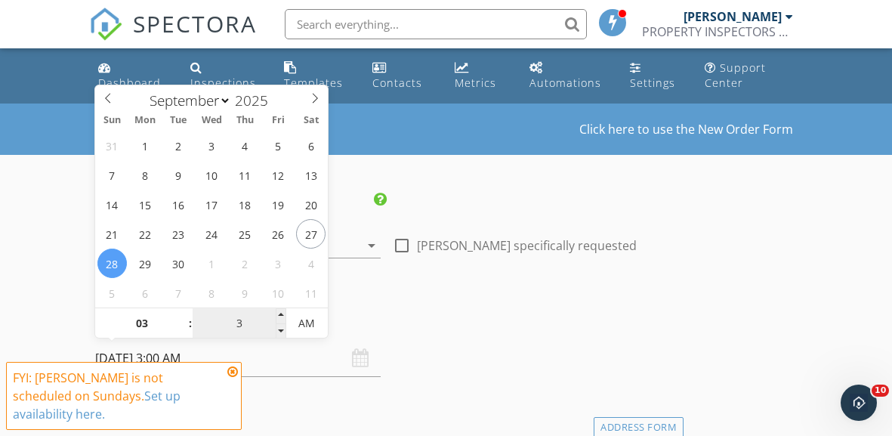
type input "30"
click at [309, 326] on span "AM" at bounding box center [307, 323] width 42 height 30
click at [232, 372] on icon at bounding box center [232, 372] width 11 height 12
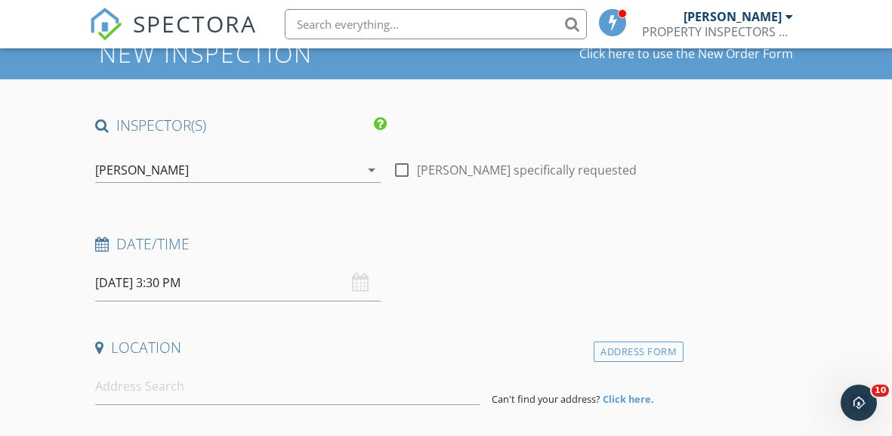
scroll to position [76, 0]
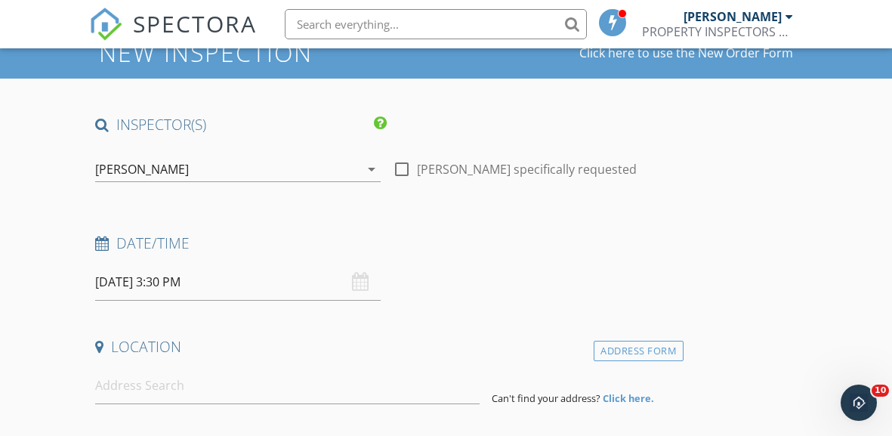
click at [123, 282] on input "09/28/2025 3:30 PM" at bounding box center [238, 282] width 286 height 37
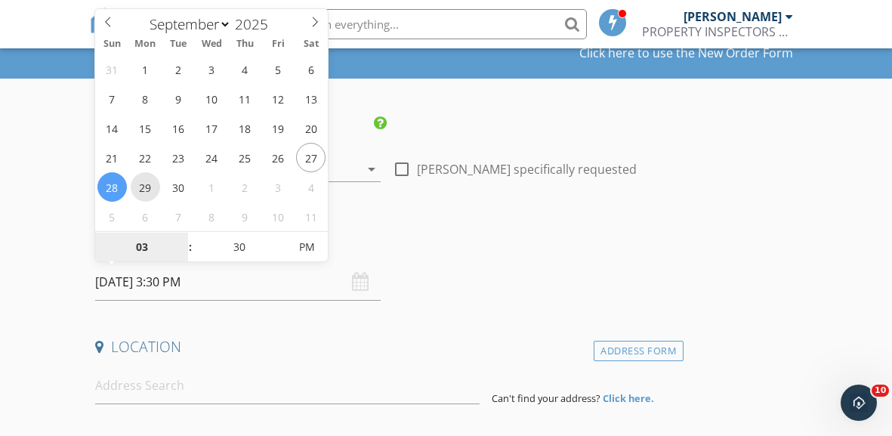
type input "09/29/2025 3:30 PM"
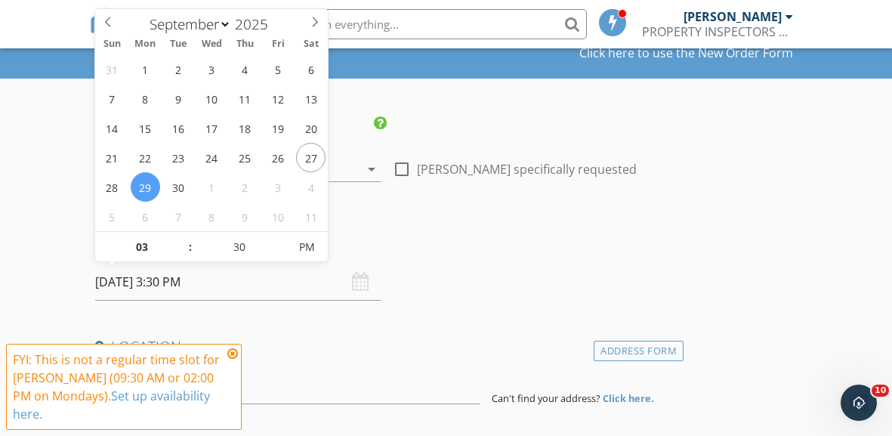
click at [228, 355] on icon at bounding box center [232, 354] width 11 height 12
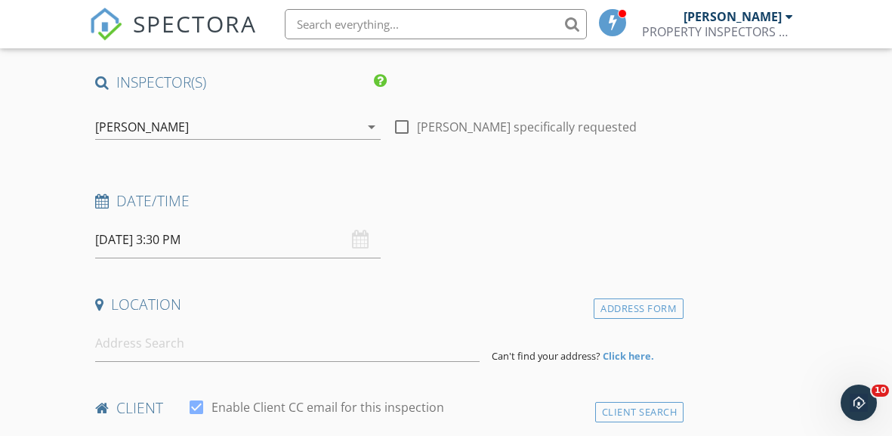
scroll to position [122, 0]
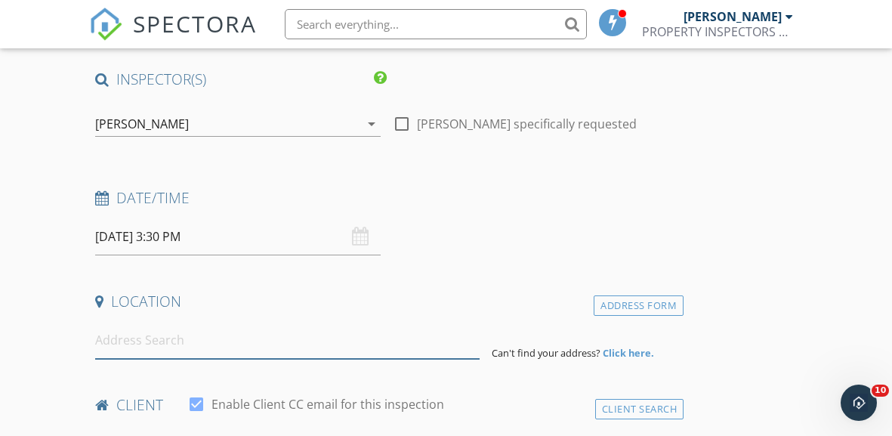
click at [125, 332] on input at bounding box center [287, 340] width 385 height 37
paste input "640 Tete Lours Dr APT 28, Mandeville, LA 70471"
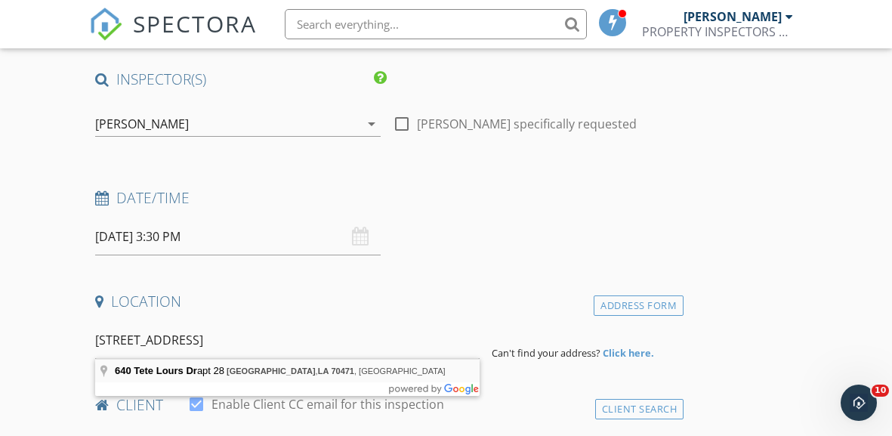
type input "640 Tete Lours Dr apt 28, Mandeville, LA 70471, USA"
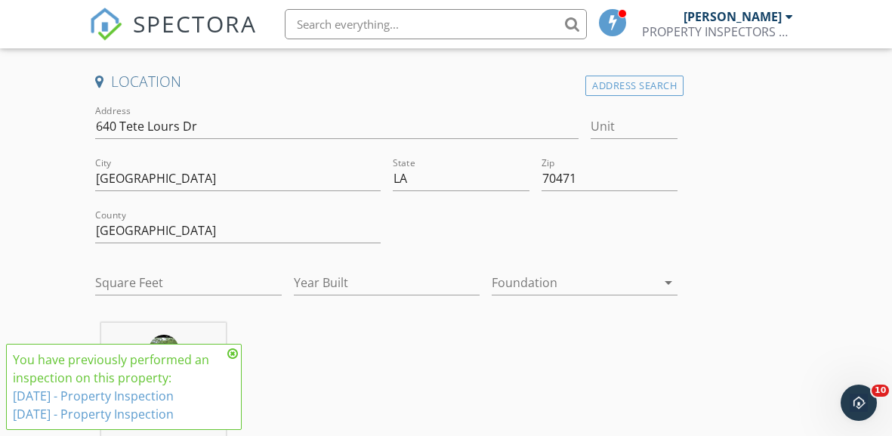
scroll to position [356, 0]
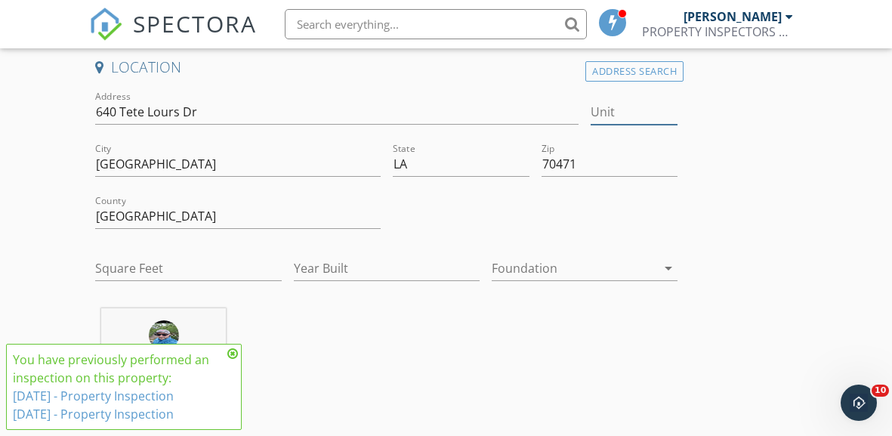
click at [617, 113] on input "Unit" at bounding box center [634, 112] width 87 height 25
type input "2"
type input "#28"
click at [159, 265] on input "Square Feet" at bounding box center [188, 268] width 186 height 25
type input "1700"
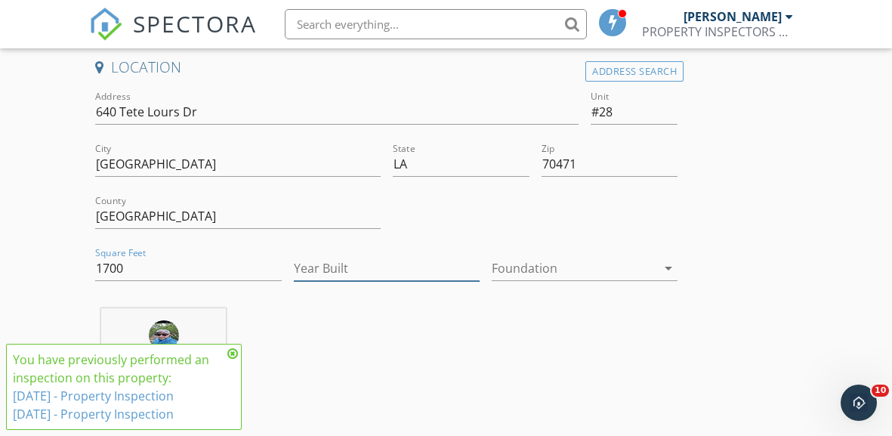
click at [325, 258] on input "Year Built" at bounding box center [387, 268] width 186 height 25
type input "1982"
click at [554, 262] on div at bounding box center [574, 268] width 165 height 24
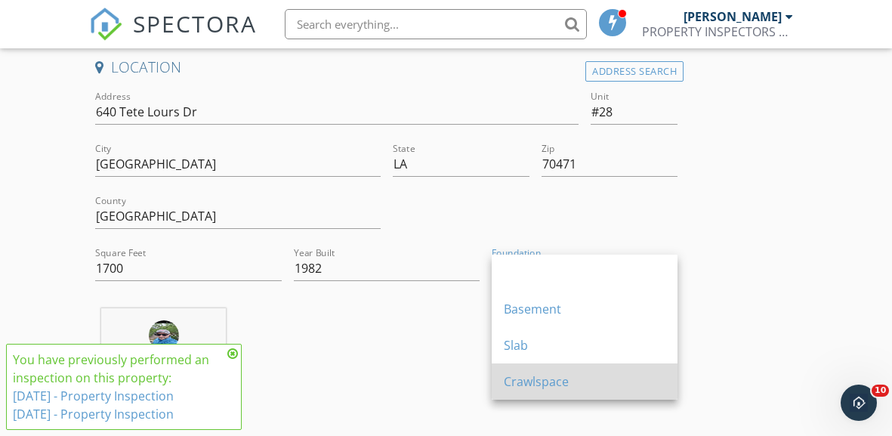
click at [533, 381] on div "Crawlspace" at bounding box center [585, 381] width 162 height 18
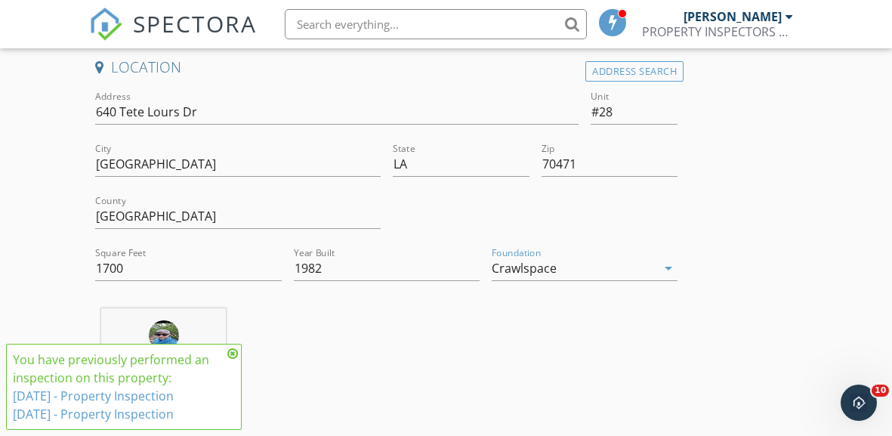
click at [233, 352] on icon at bounding box center [232, 354] width 11 height 12
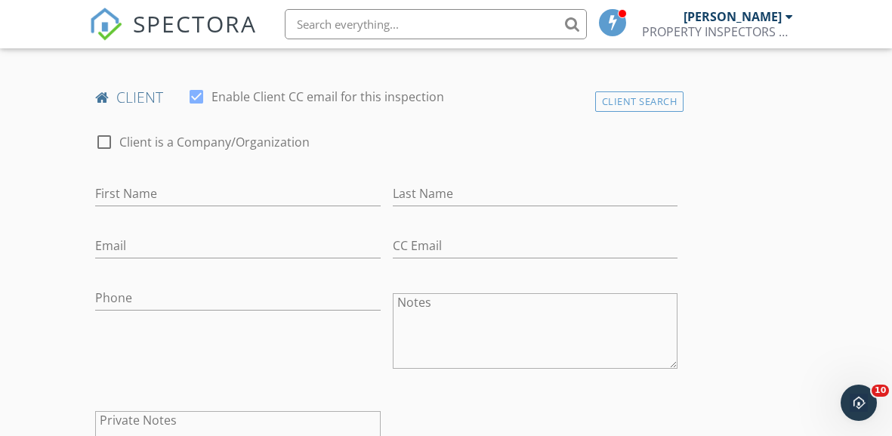
scroll to position [753, 0]
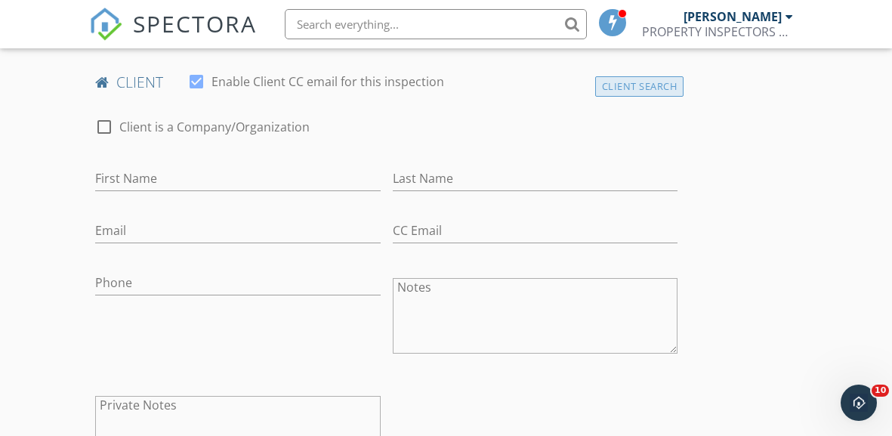
click at [604, 82] on div "Client Search" at bounding box center [639, 86] width 89 height 20
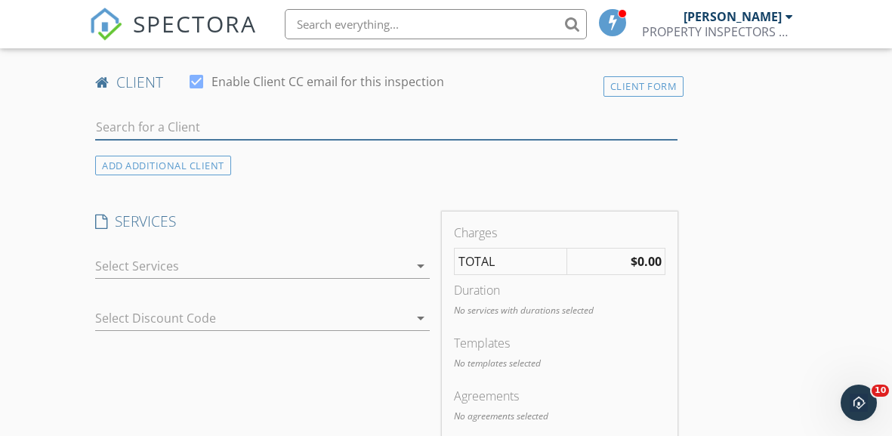
click at [219, 131] on input "text" at bounding box center [386, 127] width 582 height 25
type input "sarah"
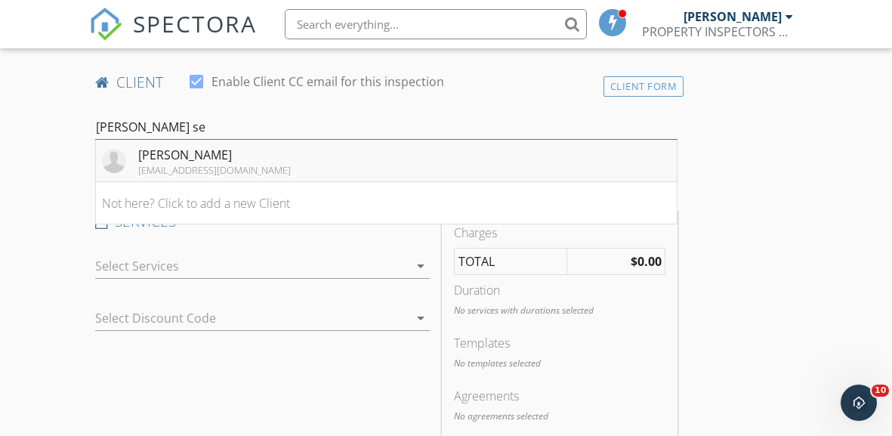
type input "Sarah se"
click at [202, 159] on div "Sarah Seal" at bounding box center [214, 155] width 153 height 18
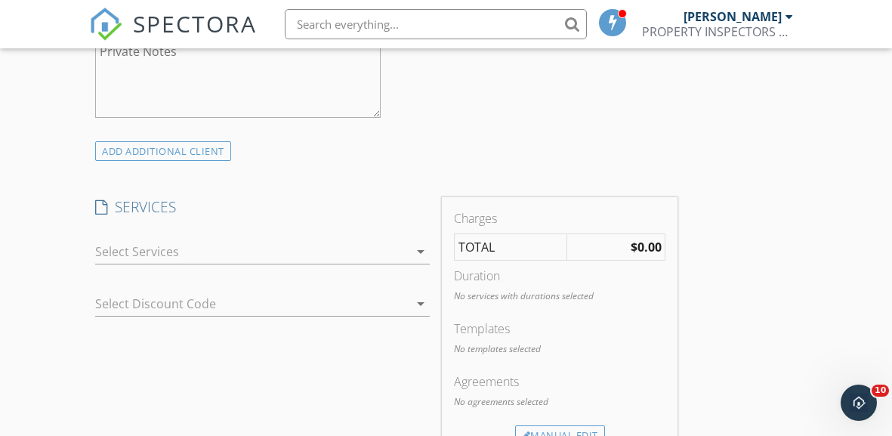
scroll to position [1108, 0]
click at [186, 245] on div at bounding box center [252, 250] width 314 height 24
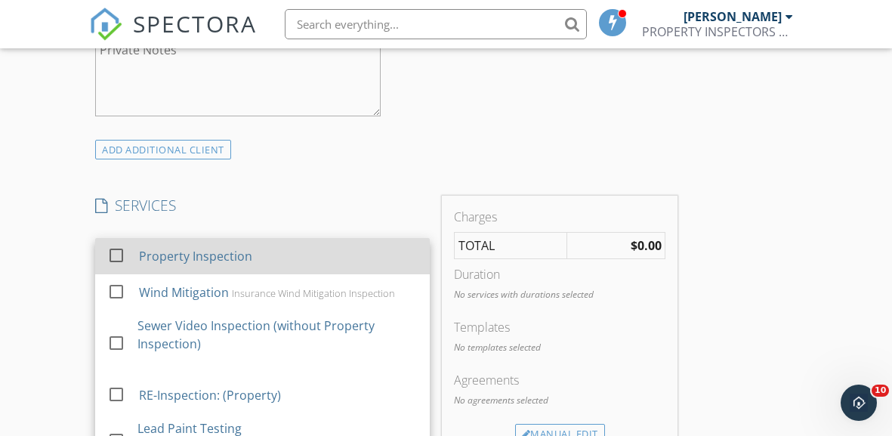
click at [135, 255] on div "check_box_outline_blank Property Inspection" at bounding box center [262, 256] width 311 height 34
checkbox input "true"
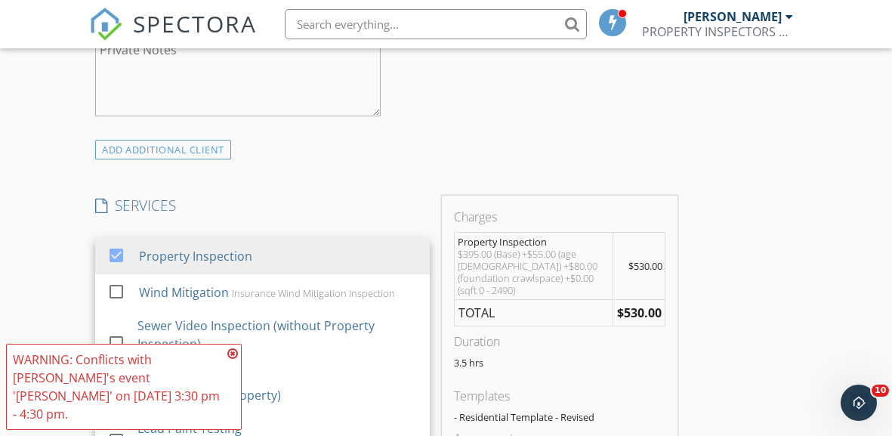
click at [297, 182] on div "INSPECTOR(S) check_box PAUL FORTMAYER JR PRIMARY PAUL FORTMAYER JR arrow_drop_d…" at bounding box center [386, 378] width 595 height 2590
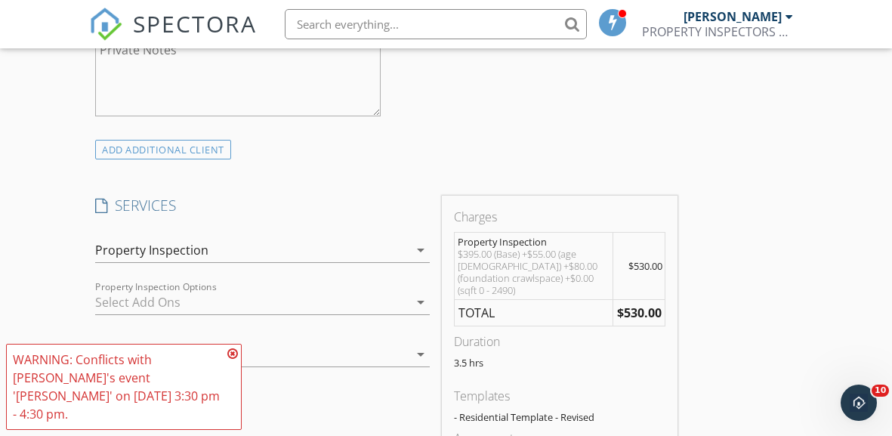
click at [231, 360] on icon at bounding box center [232, 354] width 11 height 12
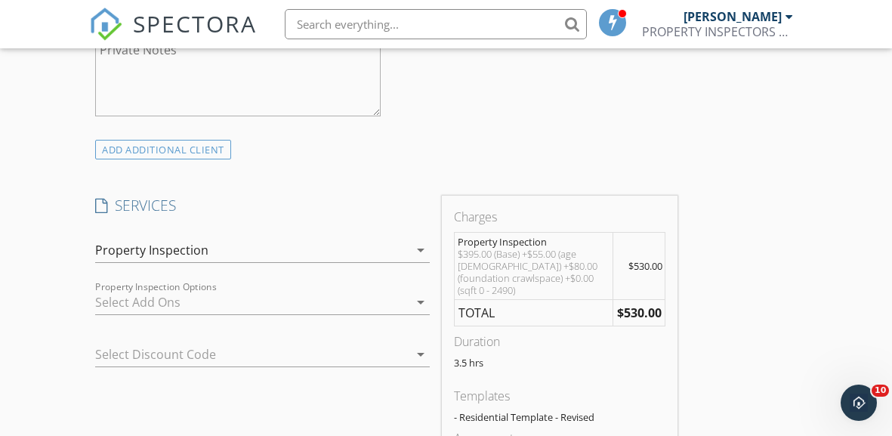
click at [167, 301] on div at bounding box center [252, 302] width 314 height 24
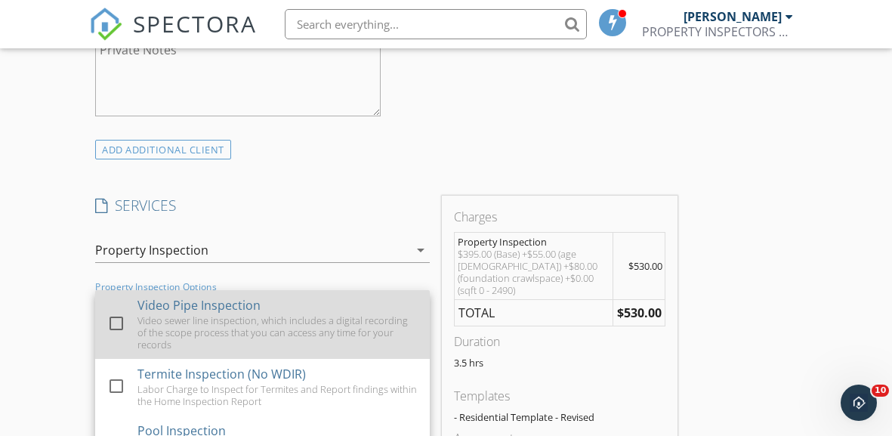
click at [114, 311] on div at bounding box center [117, 324] width 26 height 26
checkbox input "true"
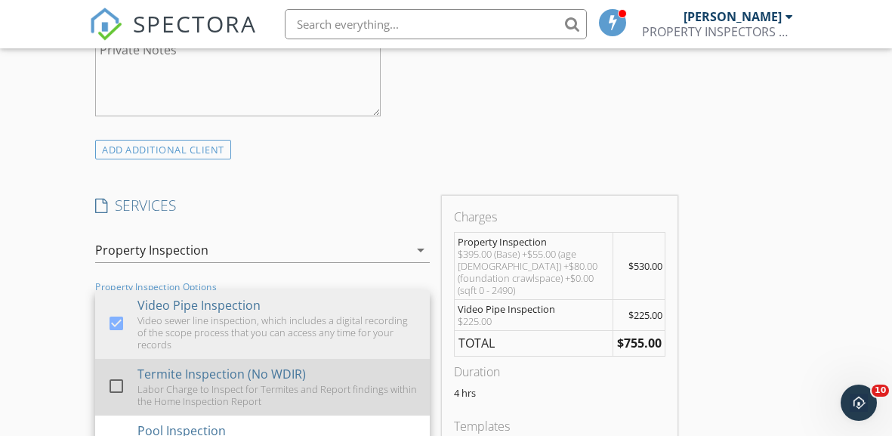
click at [115, 373] on div at bounding box center [117, 386] width 26 height 26
checkbox input "true"
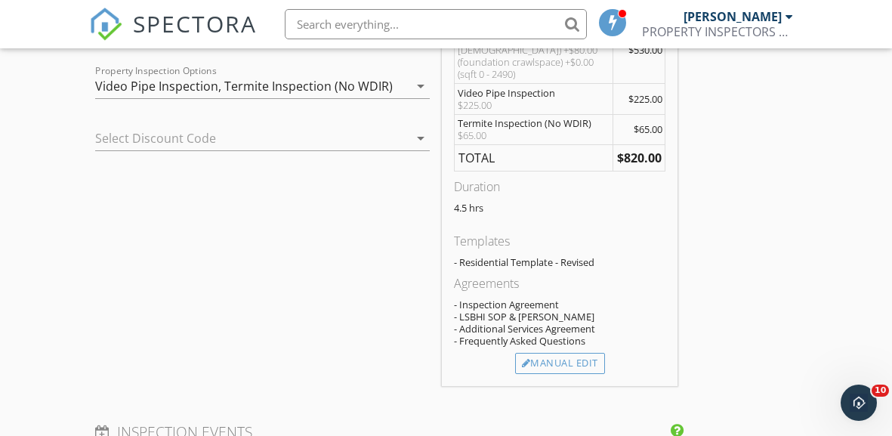
scroll to position [1330, 0]
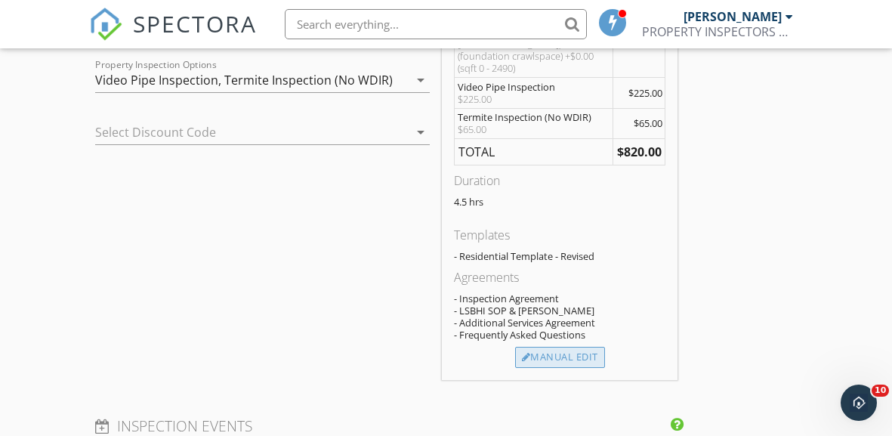
click at [556, 347] on div "Manual Edit" at bounding box center [560, 357] width 90 height 21
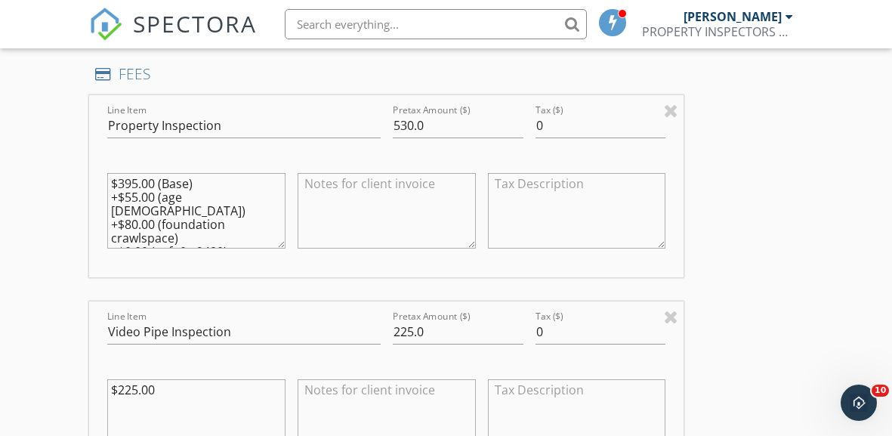
scroll to position [1430, 0]
click at [429, 121] on input "530.0" at bounding box center [458, 126] width 131 height 25
type input "575"
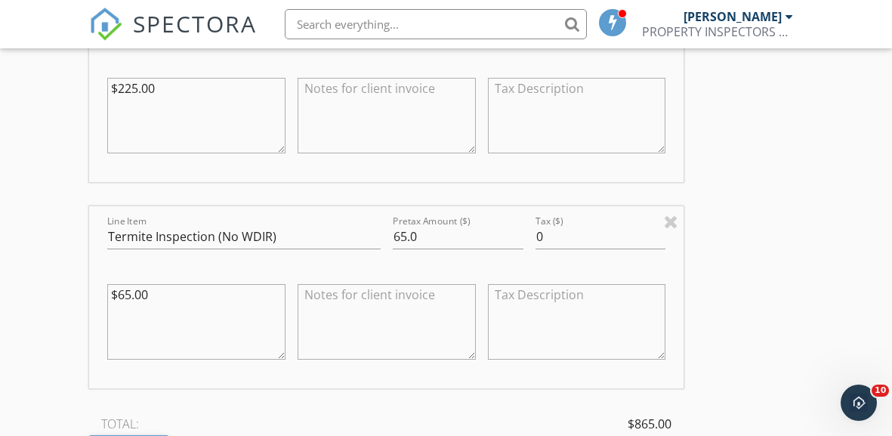
scroll to position [1738, 0]
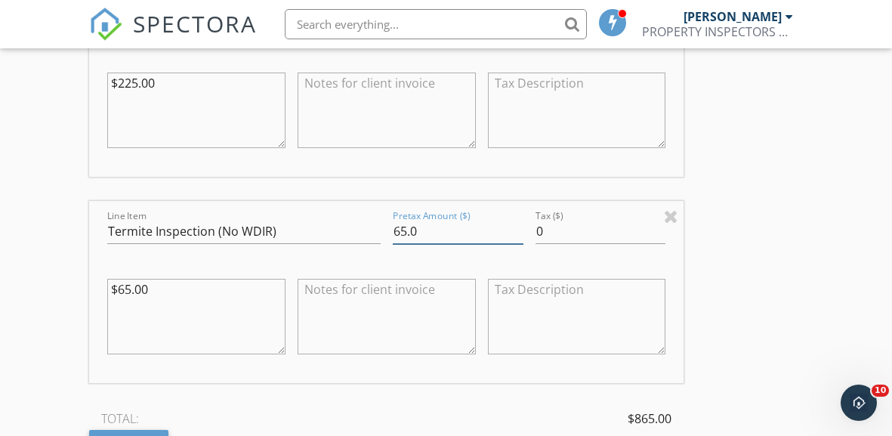
click at [420, 226] on input "65.0" at bounding box center [458, 231] width 131 height 25
type input "6"
type input "50"
click at [725, 222] on div "INSPECTOR(S) check_box PAUL FORTMAYER JR PRIMARY PAUL FORTMAYER JR arrow_drop_d…" at bounding box center [446, 81] width 714 height 3257
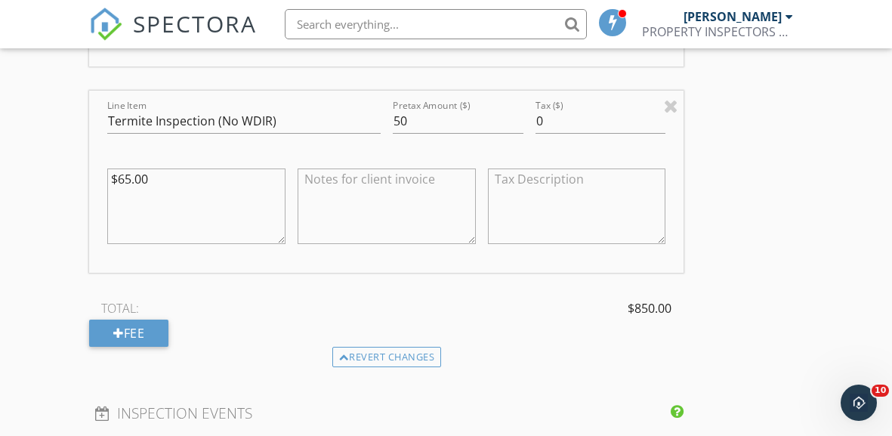
scroll to position [1852, 0]
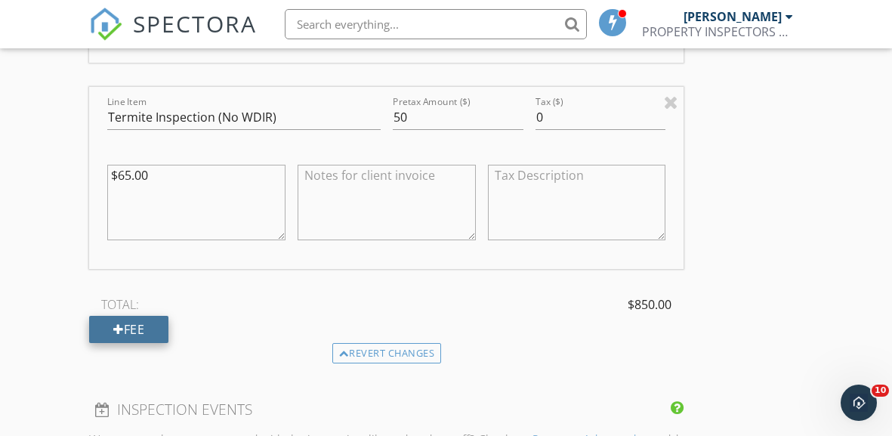
click at [156, 323] on div "Fee" at bounding box center [128, 329] width 79 height 27
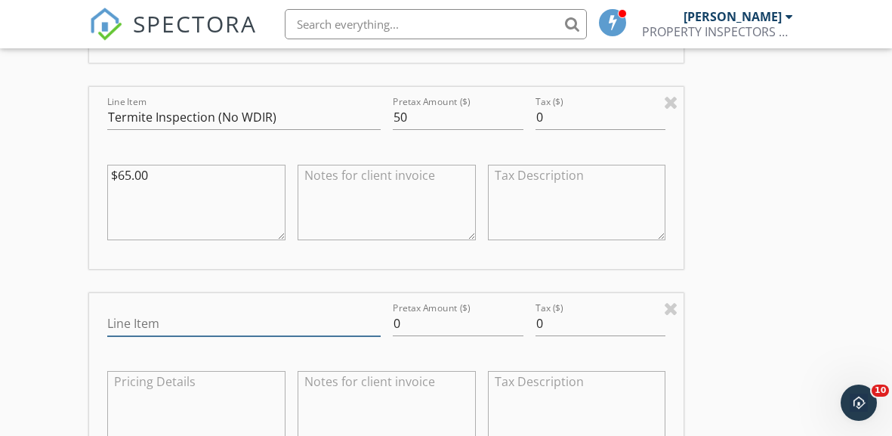
click at [162, 320] on input "Line Item" at bounding box center [243, 323] width 273 height 25
type input "Prior Inspection Credit"
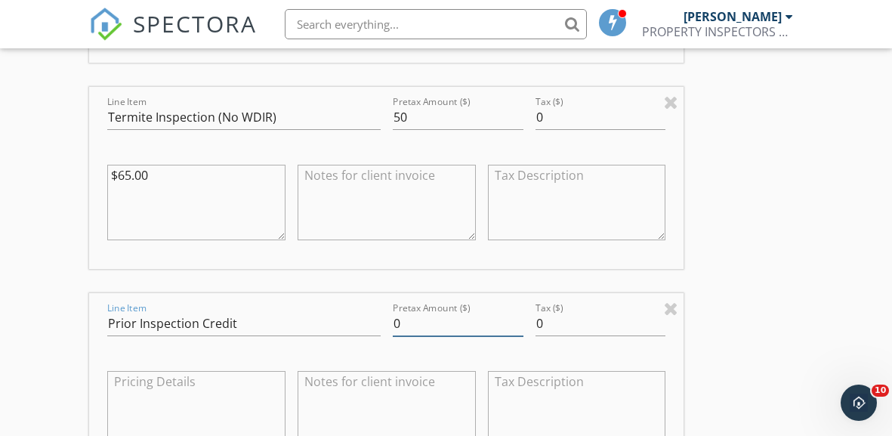
click at [413, 316] on input "0" at bounding box center [458, 323] width 131 height 25
type input "-400"
click at [708, 277] on div "INSPECTOR(S) check_box PAUL FORTMAYER JR PRIMARY PAUL FORTMAYER JR arrow_drop_d…" at bounding box center [446, 70] width 714 height 3463
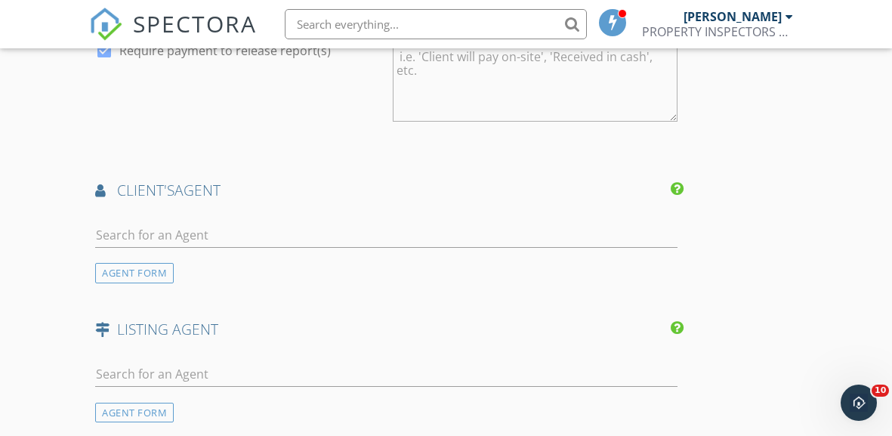
scroll to position [2581, 0]
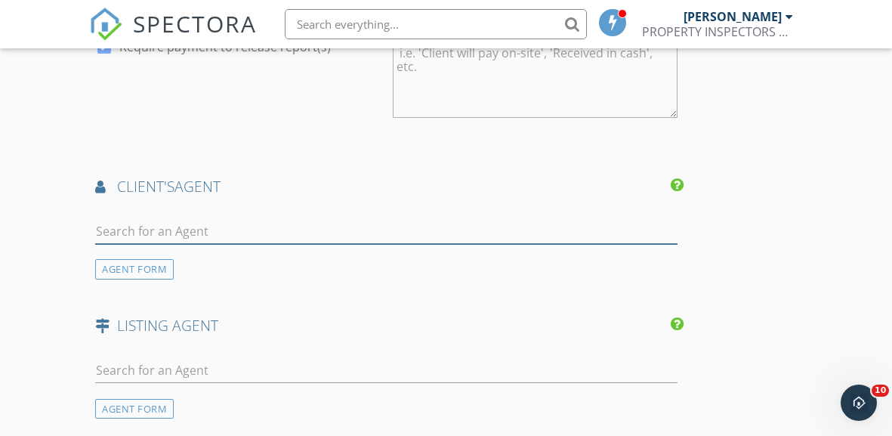
click at [254, 229] on input "text" at bounding box center [386, 231] width 582 height 25
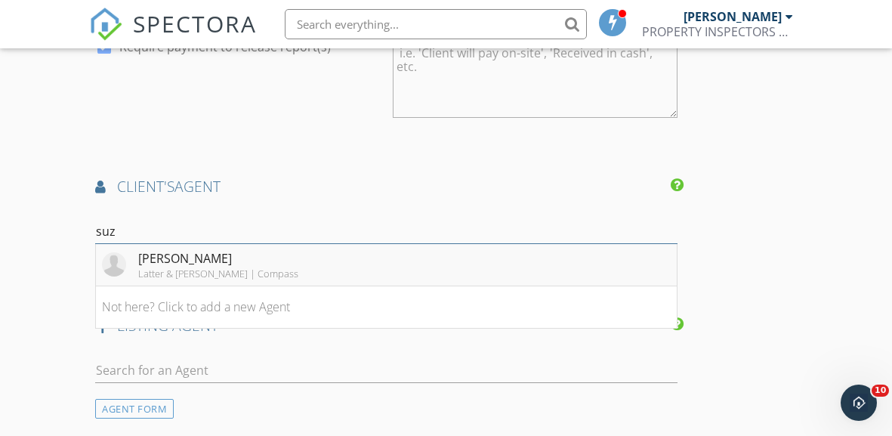
type input "suz"
click at [159, 253] on div "Suzette Hubbell" at bounding box center [218, 258] width 160 height 18
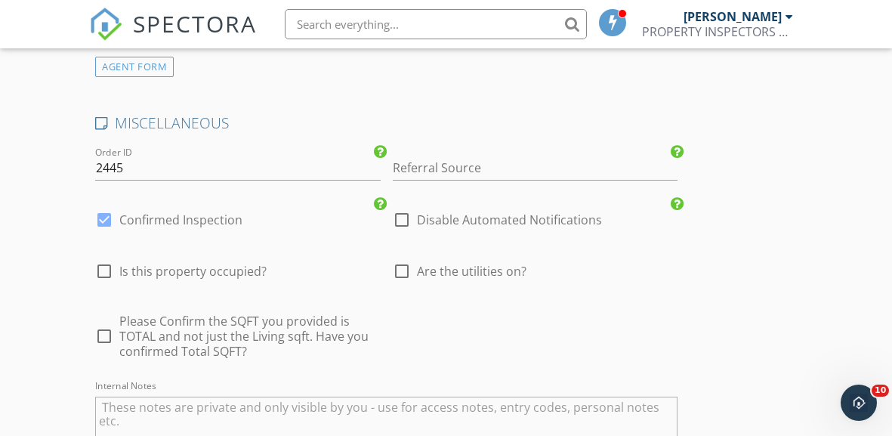
scroll to position [3269, 0]
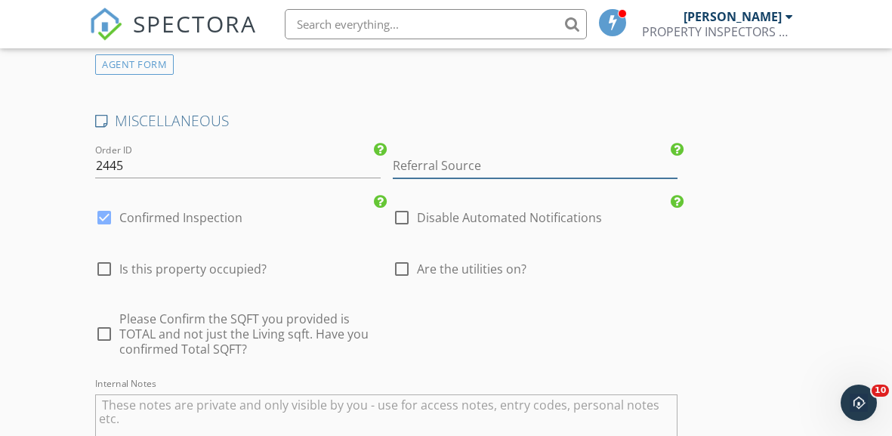
click at [463, 159] on input "Referral Source" at bounding box center [536, 165] width 286 height 25
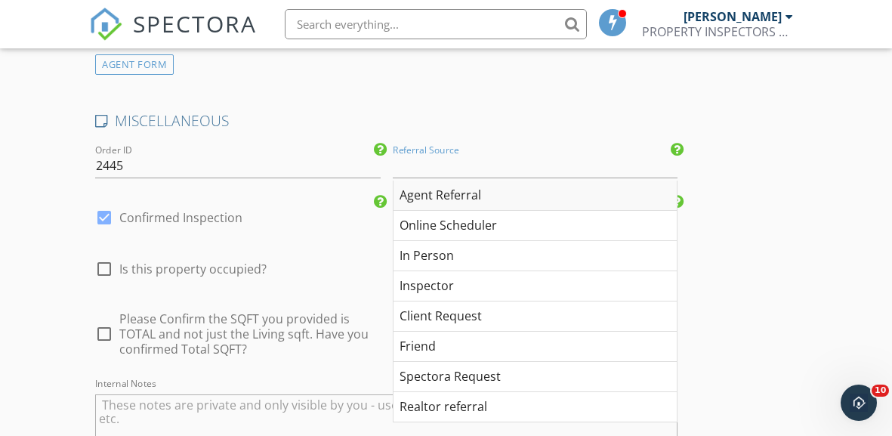
click at [443, 189] on div "Agent Referral" at bounding box center [536, 196] width 284 height 30
type input "Agent Referral"
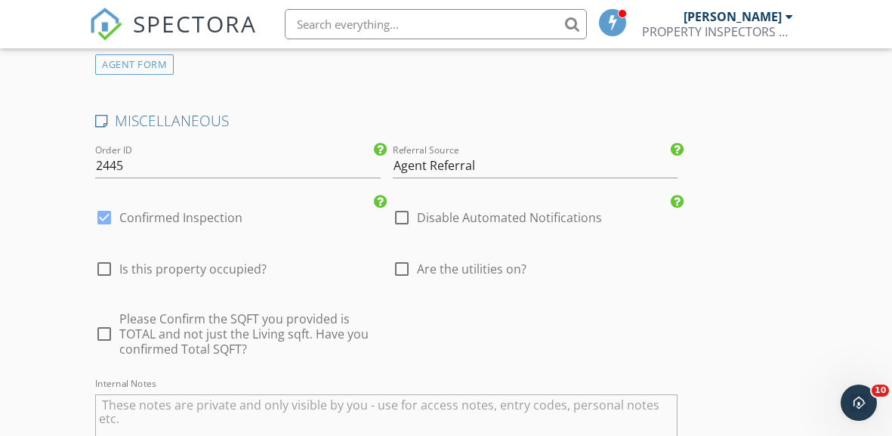
click at [104, 327] on div at bounding box center [104, 334] width 26 height 26
checkbox input "true"
type input "4.5"
click at [399, 261] on div at bounding box center [402, 269] width 26 height 26
checkbox input "true"
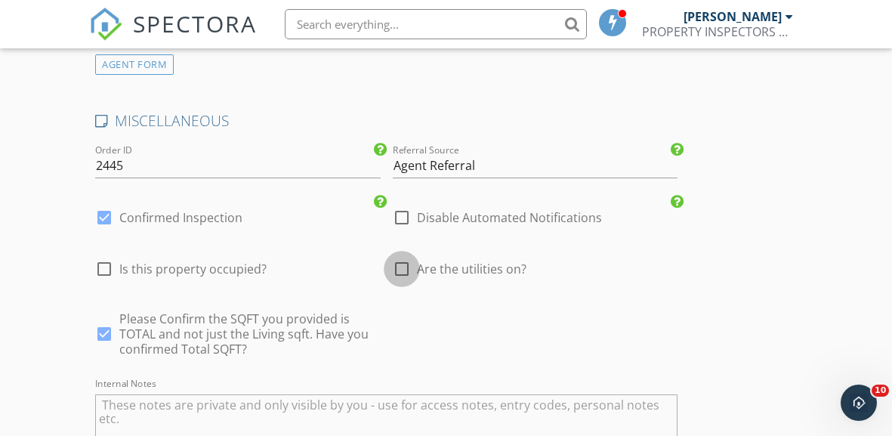
type input "4.5"
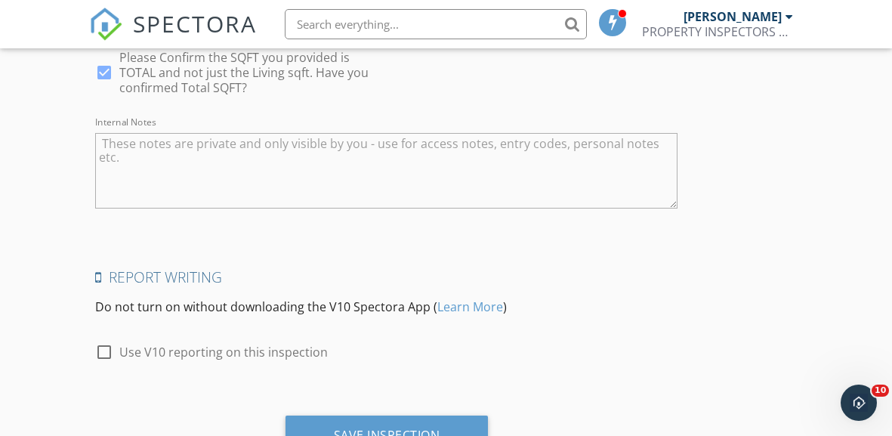
scroll to position [3589, 0]
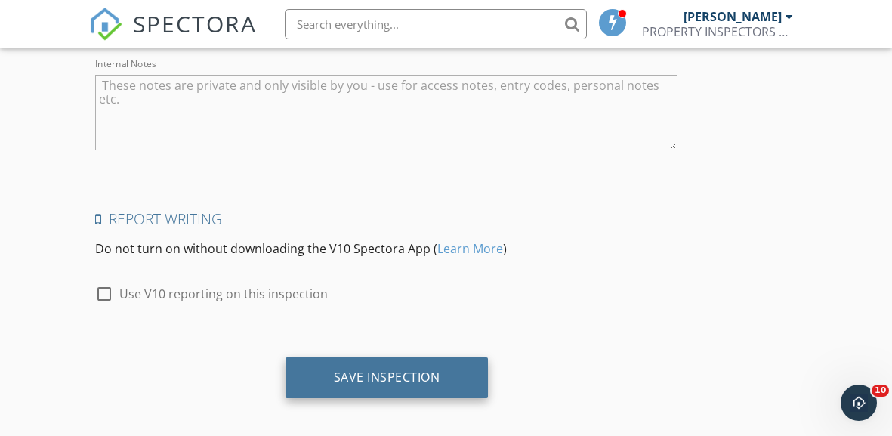
click at [384, 369] on div "Save Inspection" at bounding box center [387, 376] width 107 height 15
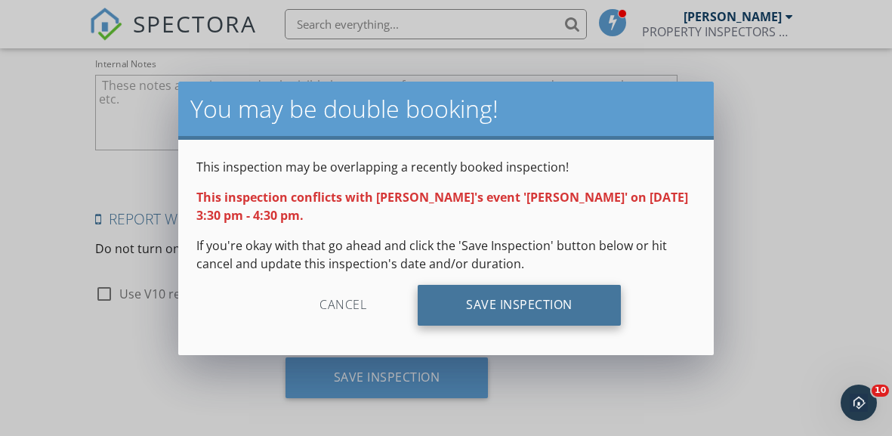
click at [523, 297] on div "Save Inspection" at bounding box center [519, 305] width 203 height 41
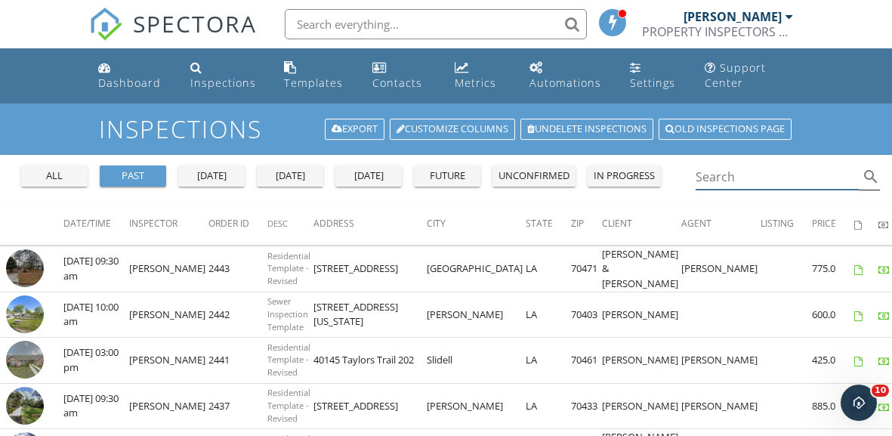
click at [734, 178] on input "Search" at bounding box center [778, 177] width 164 height 25
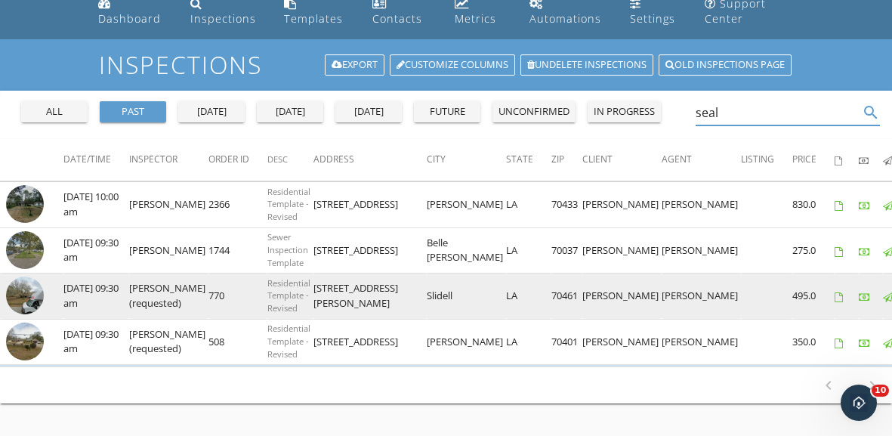
scroll to position [67, 0]
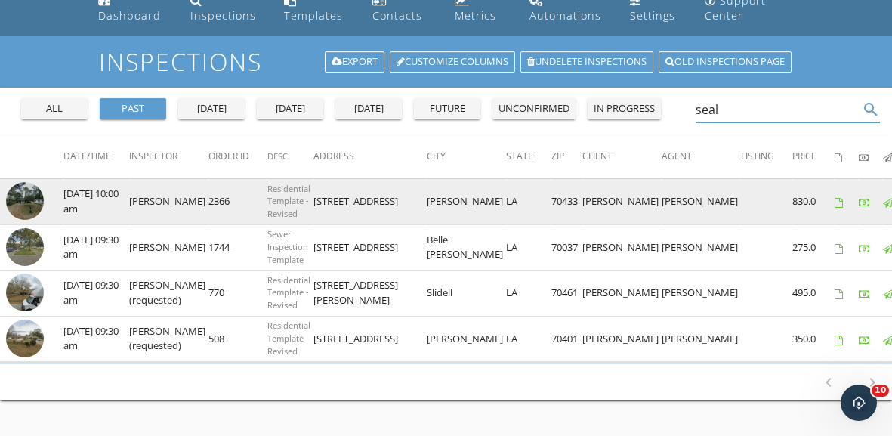
type input "seal"
click at [30, 196] on img at bounding box center [25, 201] width 38 height 38
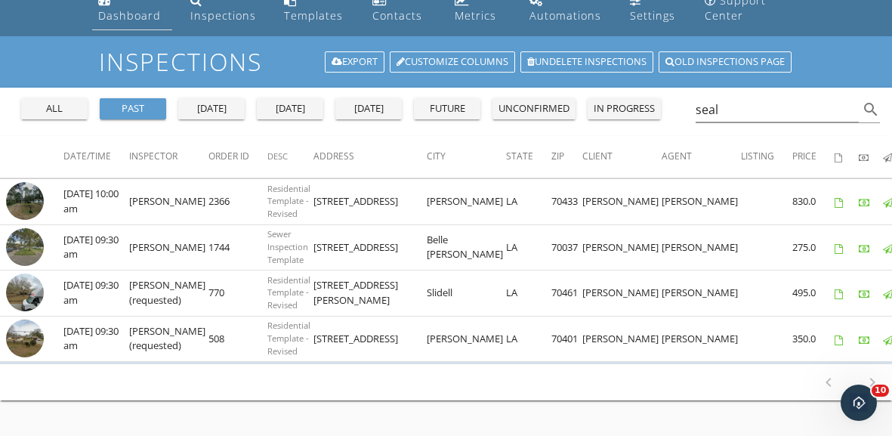
click at [131, 13] on div "Dashboard" at bounding box center [129, 15] width 63 height 14
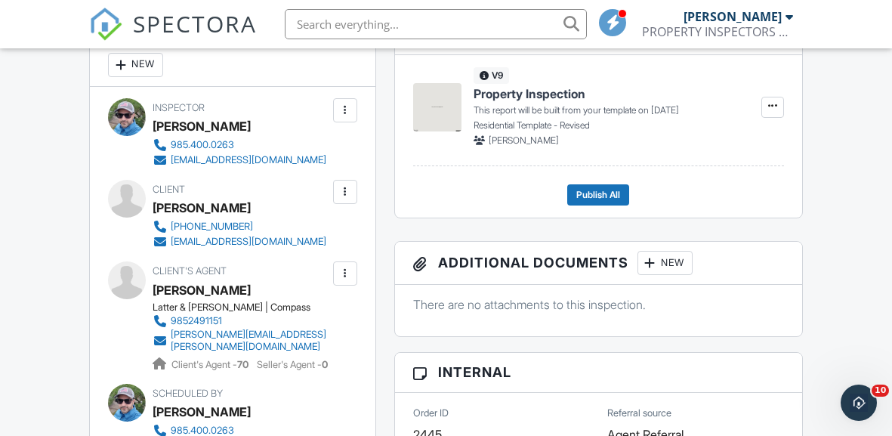
scroll to position [443, 0]
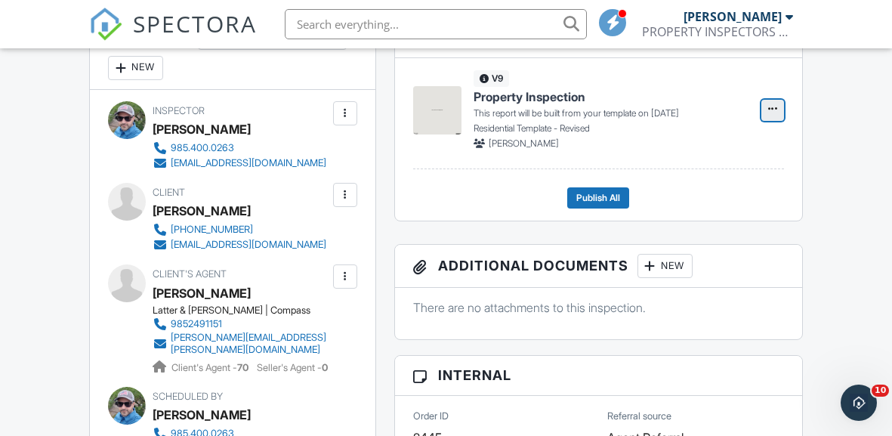
click at [770, 101] on span at bounding box center [772, 108] width 15 height 15
click at [684, 149] on input "Build Now" at bounding box center [697, 150] width 154 height 34
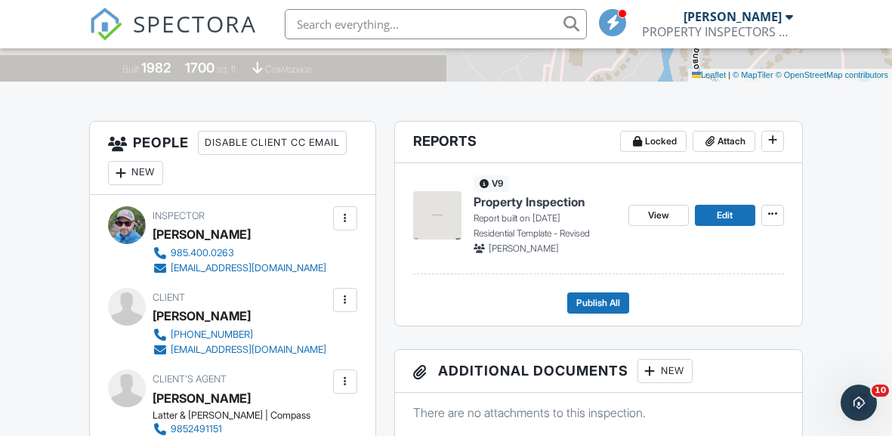
scroll to position [338, 0]
click at [720, 209] on span "Edit" at bounding box center [725, 214] width 16 height 15
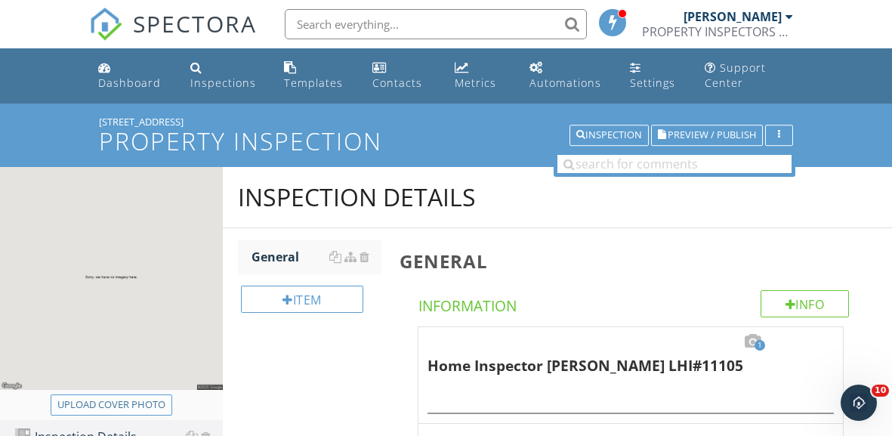
click at [141, 403] on div "Upload cover photo" at bounding box center [111, 404] width 108 height 15
type input "C:\fakepath\640#28.webp"
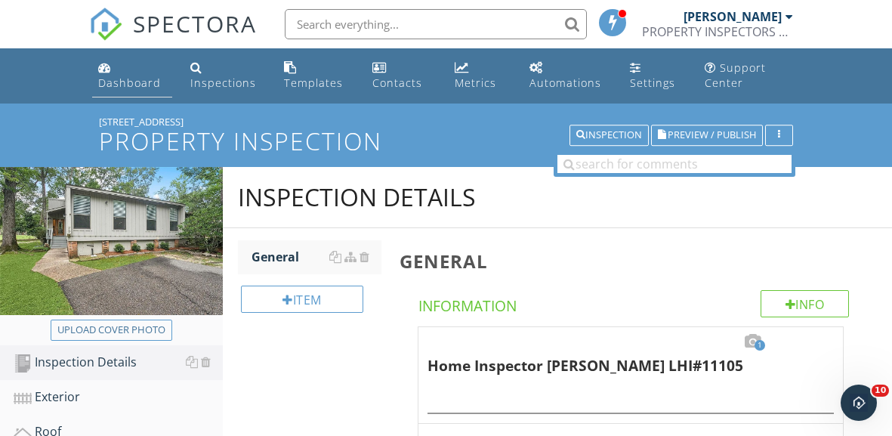
click at [125, 76] on div "Dashboard" at bounding box center [129, 83] width 63 height 14
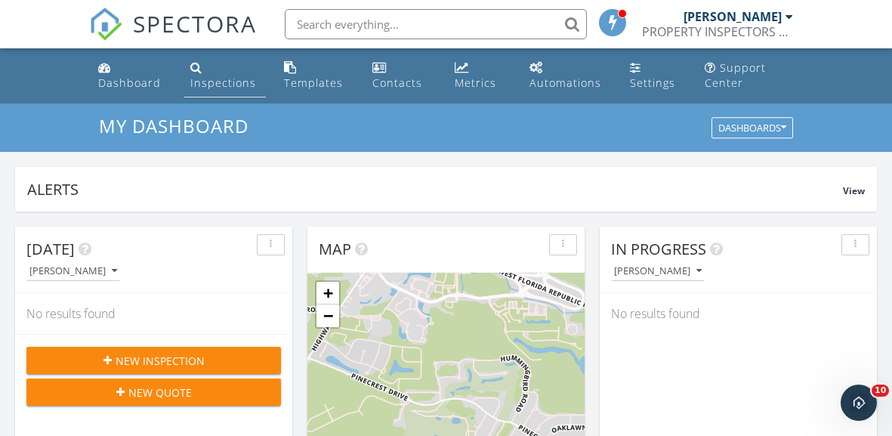
click at [215, 73] on link "Inspections" at bounding box center [225, 75] width 82 height 43
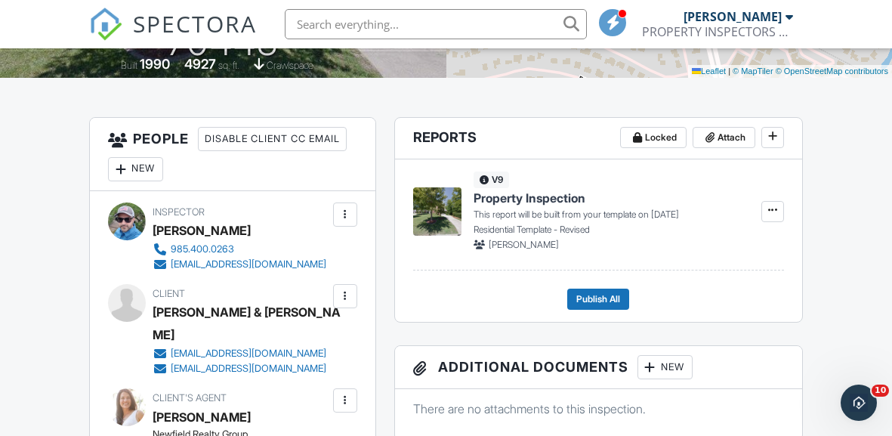
scroll to position [341, 0]
click at [772, 207] on icon at bounding box center [772, 210] width 9 height 11
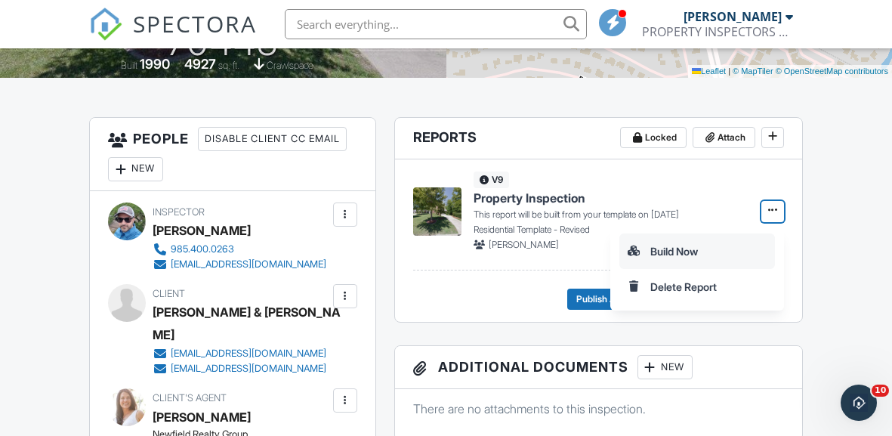
click at [657, 247] on input "Build Now" at bounding box center [697, 251] width 154 height 34
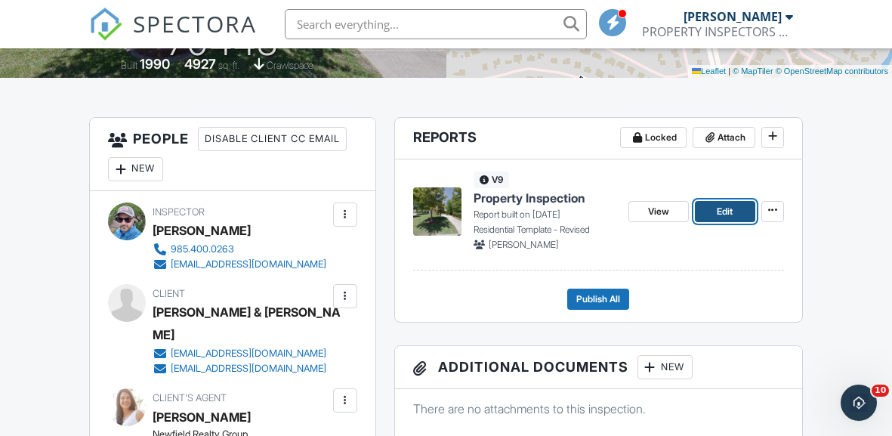
click at [725, 209] on span "Edit" at bounding box center [725, 211] width 16 height 15
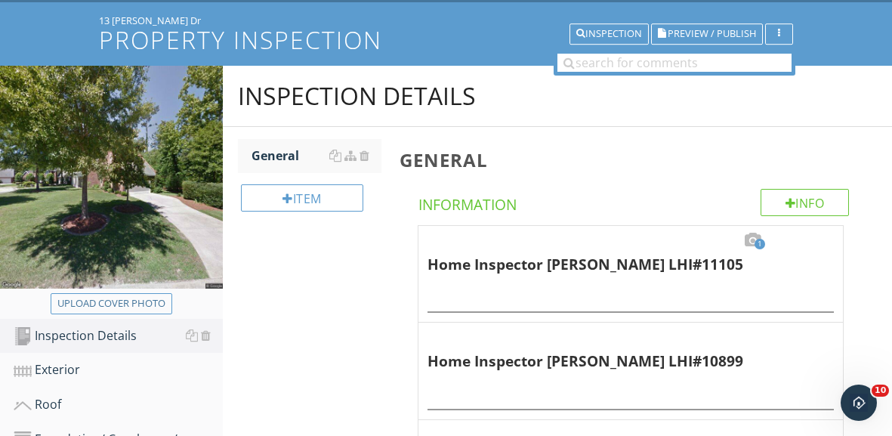
scroll to position [102, 0]
click at [128, 295] on div "Upload cover photo" at bounding box center [111, 302] width 108 height 15
type input "C:\fakepath\[PERSON_NAME].webp"
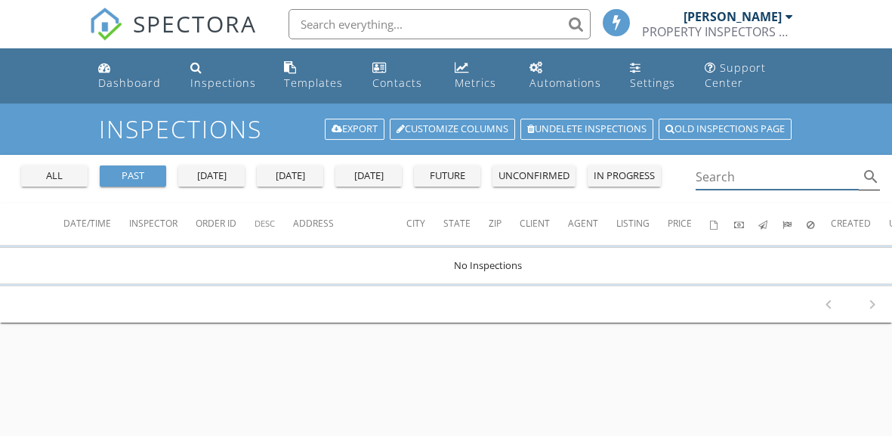
click at [728, 181] on input "Search" at bounding box center [778, 177] width 164 height 25
type input "g"
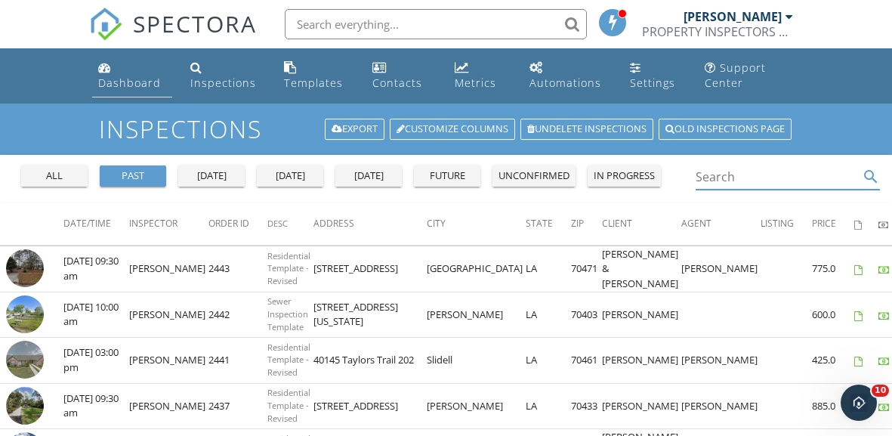
click at [134, 79] on div "Dashboard" at bounding box center [129, 83] width 63 height 14
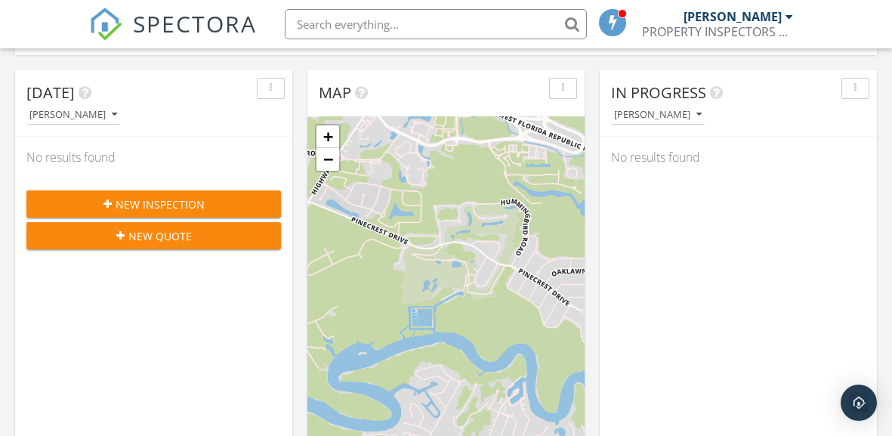
scroll to position [168, 0]
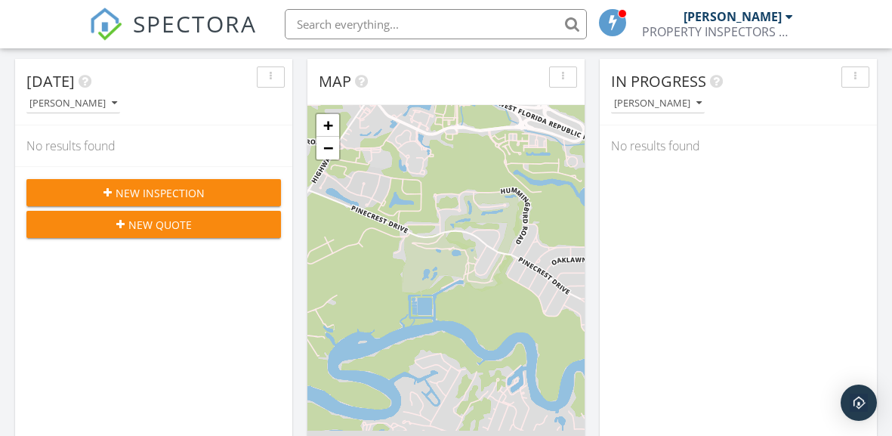
click at [133, 185] on span "New Inspection" at bounding box center [160, 193] width 89 height 16
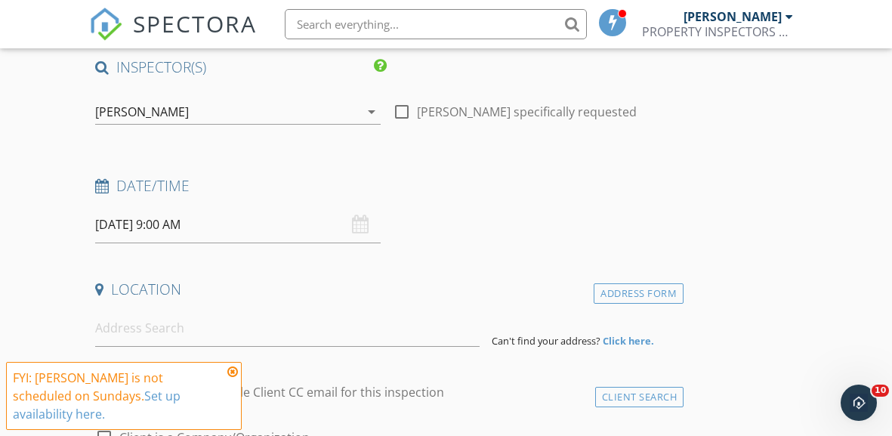
scroll to position [129, 0]
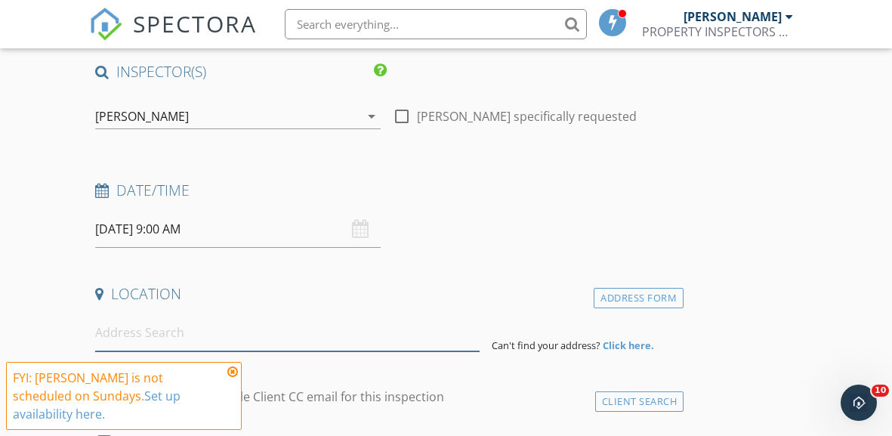
click at [204, 326] on input at bounding box center [287, 332] width 385 height 37
paste input "[STREET_ADDRESS][PERSON_NAME]"
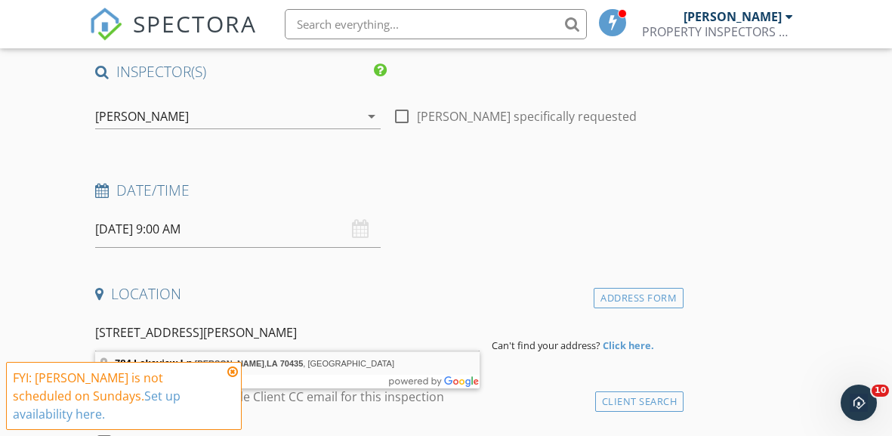
type input "[STREET_ADDRESS][PERSON_NAME]"
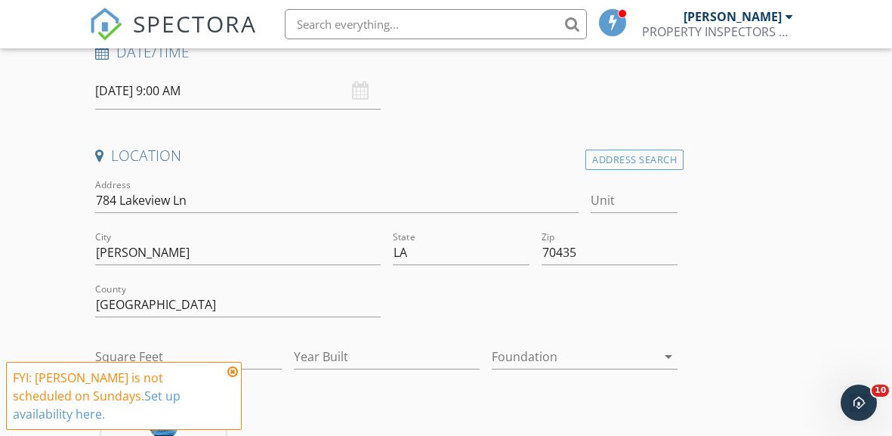
scroll to position [298, 0]
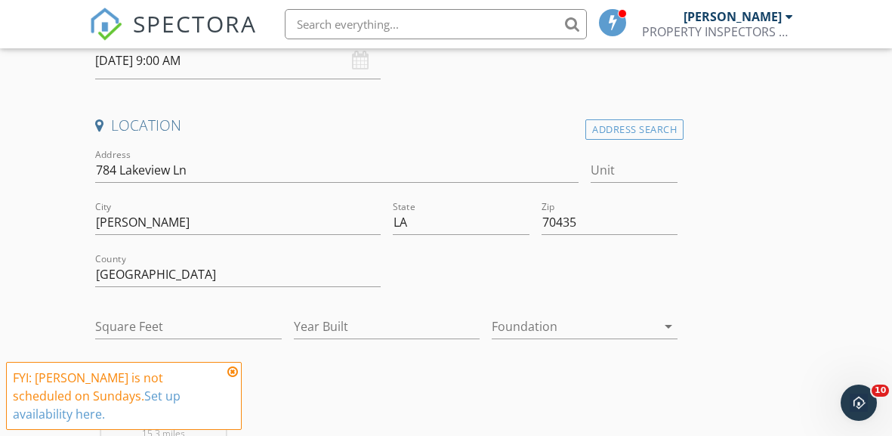
click at [231, 372] on icon at bounding box center [232, 372] width 11 height 12
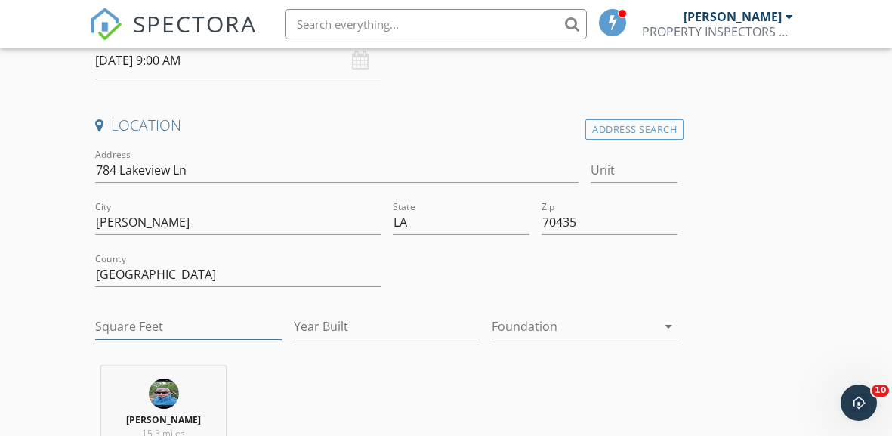
click at [153, 325] on input "Square Feet" at bounding box center [188, 326] width 186 height 25
type input "3062"
click at [310, 324] on input "Year Built" at bounding box center [387, 326] width 186 height 25
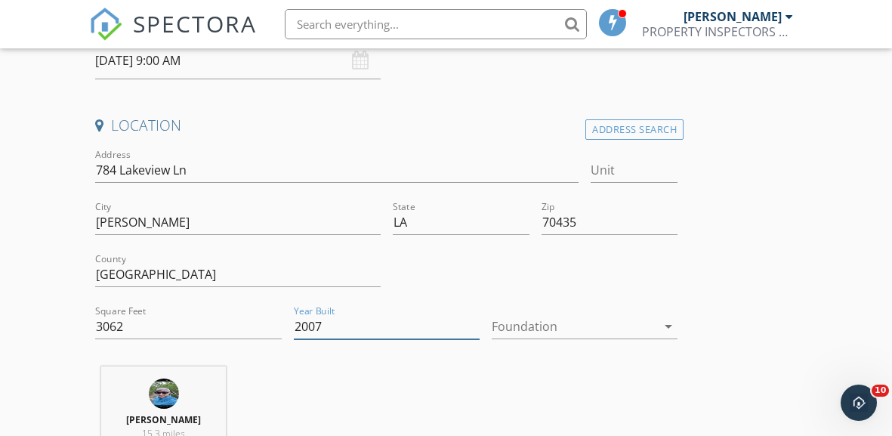
type input "2007"
click at [568, 322] on div at bounding box center [574, 326] width 165 height 24
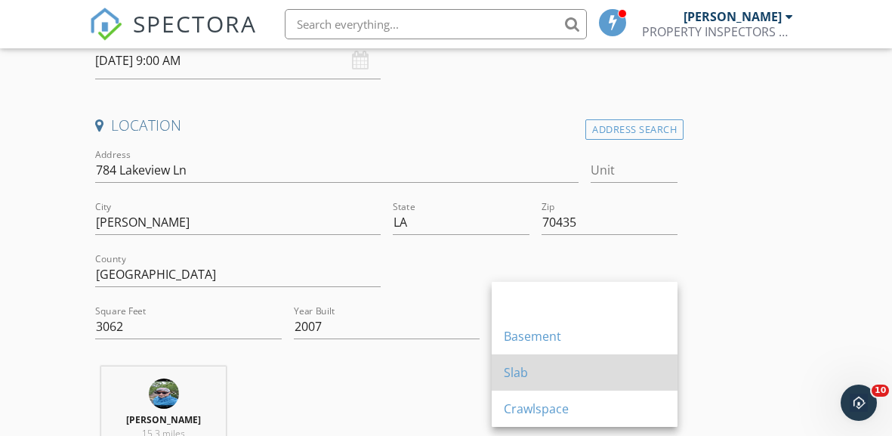
click at [524, 372] on div "Slab" at bounding box center [585, 372] width 162 height 18
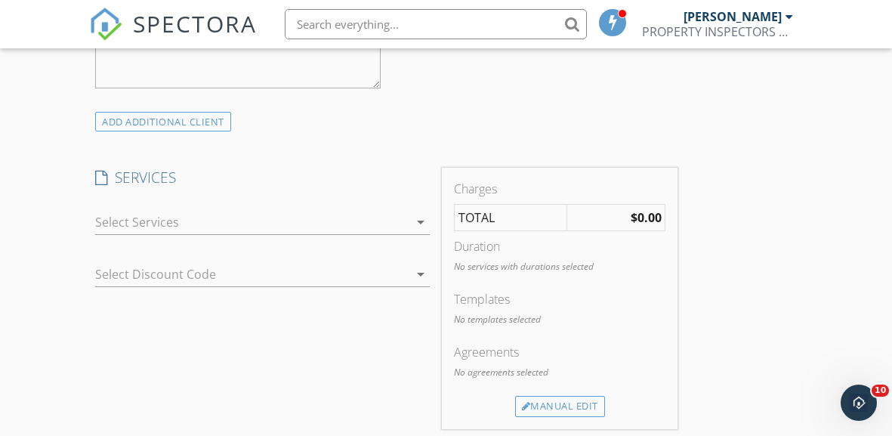
scroll to position [1145, 0]
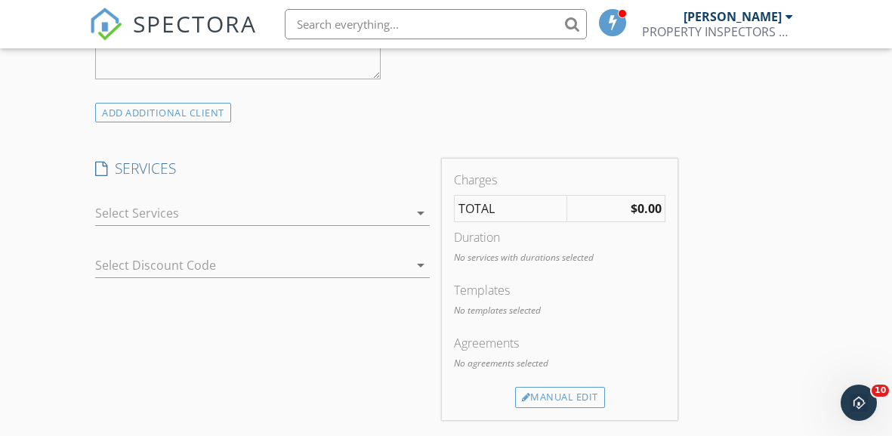
click at [190, 215] on div at bounding box center [252, 213] width 314 height 24
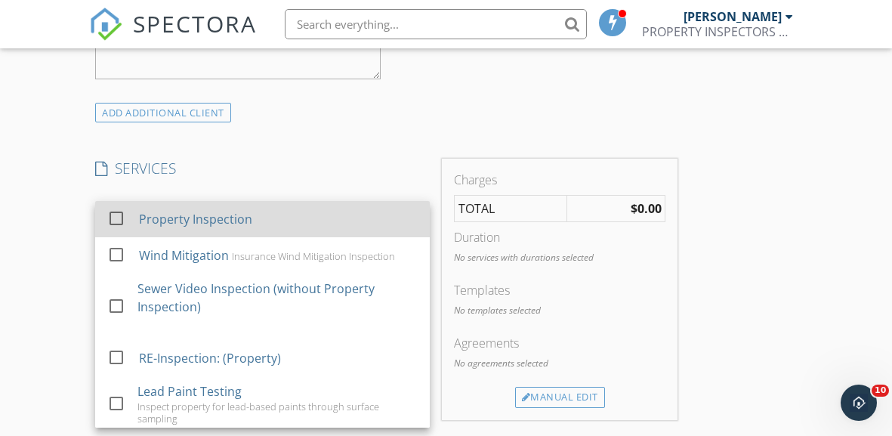
click at [147, 220] on div "Property Inspection" at bounding box center [195, 219] width 113 height 18
checkbox input "true"
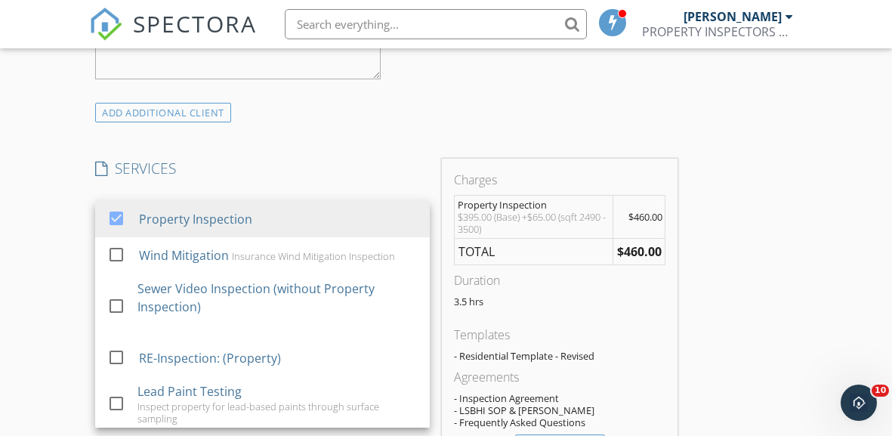
click at [372, 143] on div "INSPECTOR(S) check_box PAUL FORTMAYER JR PRIMARY PAUL FORTMAYER JR arrow_drop_d…" at bounding box center [386, 329] width 595 height 2566
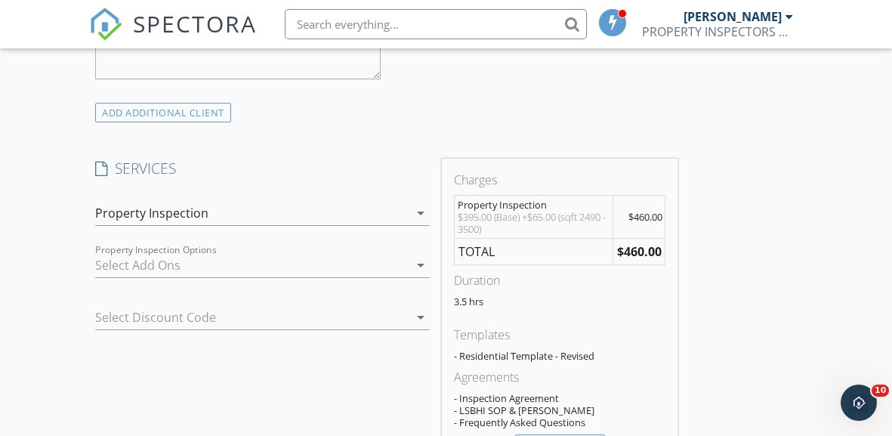
click at [193, 266] on div at bounding box center [252, 265] width 314 height 24
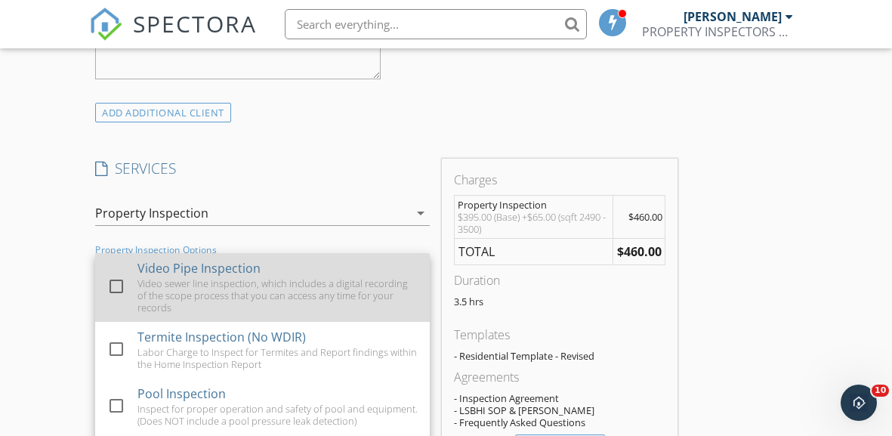
click at [132, 282] on div "check_box_outline_blank Video Pipe Inspection Video sewer line inspection, whic…" at bounding box center [262, 287] width 311 height 69
checkbox input "true"
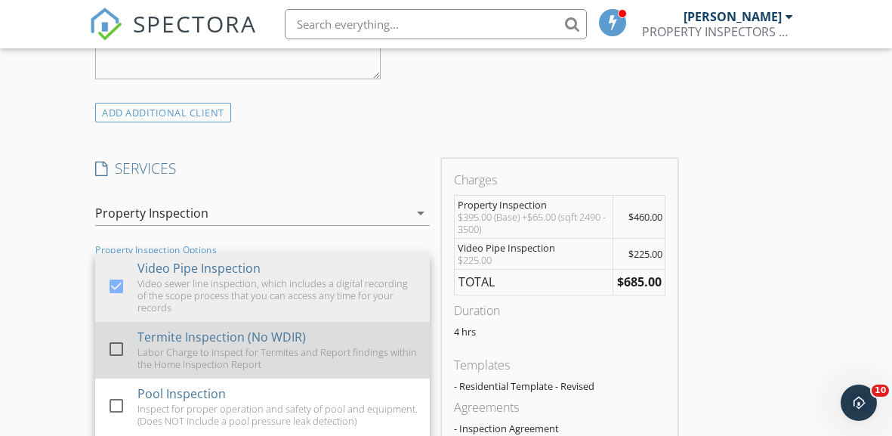
click at [117, 336] on div at bounding box center [117, 349] width 26 height 26
checkbox input "true"
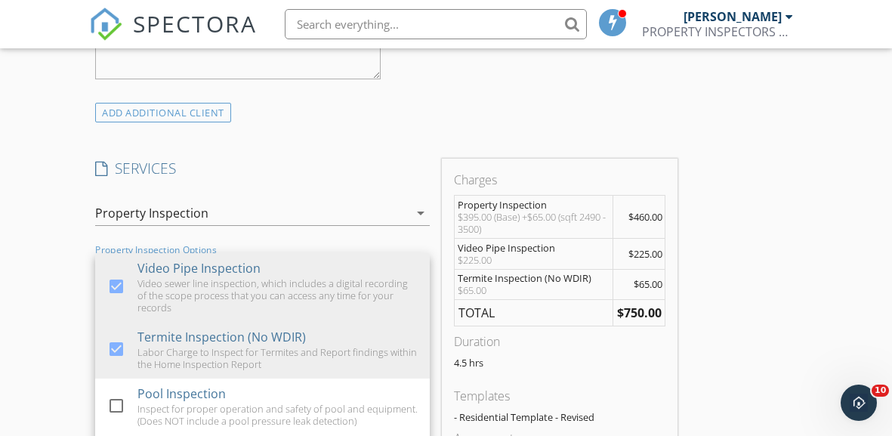
click at [61, 311] on div "New Inspection Click here to use the New Order Form INSPECTOR(S) check_box PAUL…" at bounding box center [446, 383] width 892 height 2851
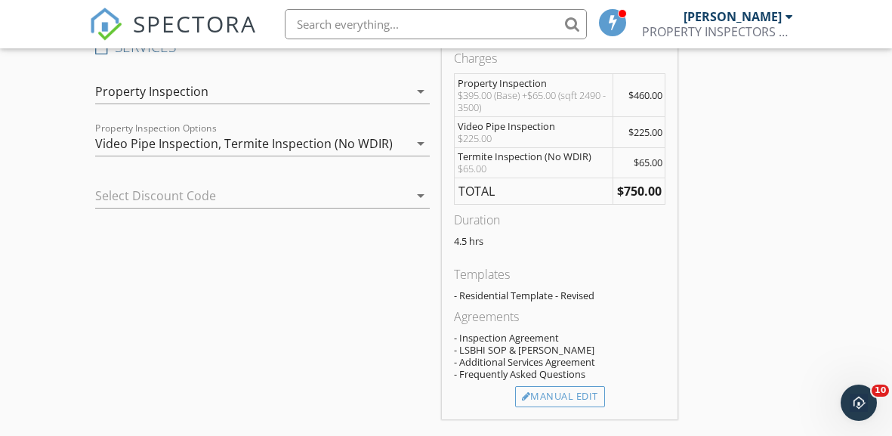
scroll to position [1281, 0]
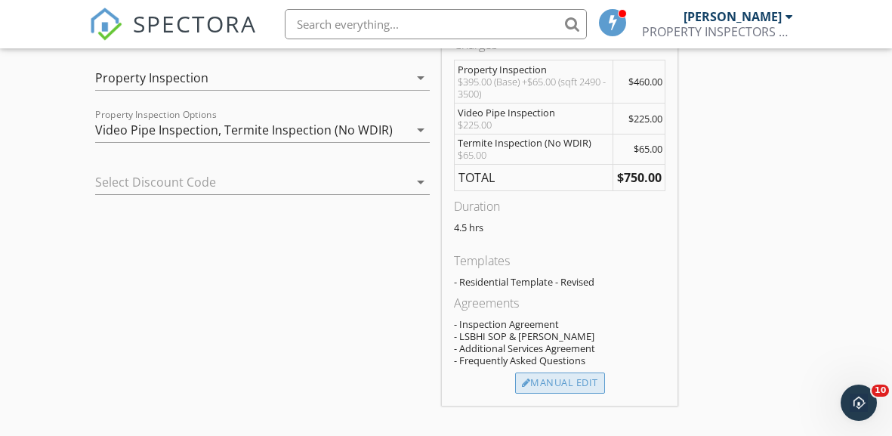
click at [561, 372] on div "Manual Edit" at bounding box center [560, 382] width 90 height 21
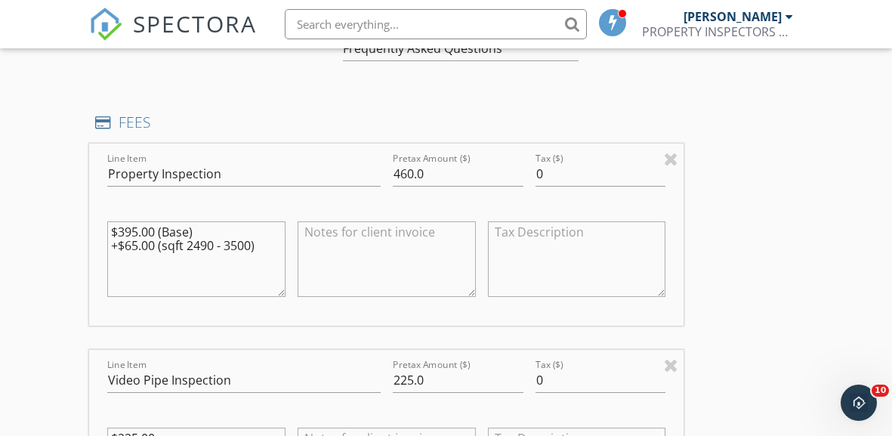
scroll to position [1384, 0]
click at [427, 168] on input "460.0" at bounding box center [458, 172] width 131 height 25
type input "4"
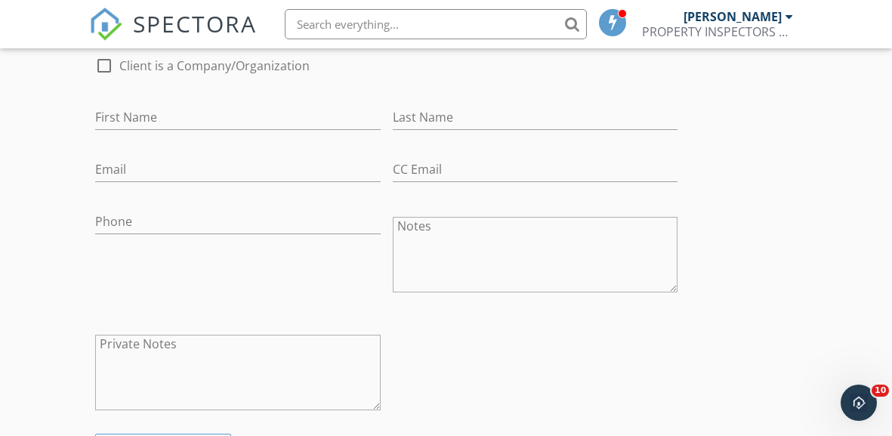
scroll to position [809, 0]
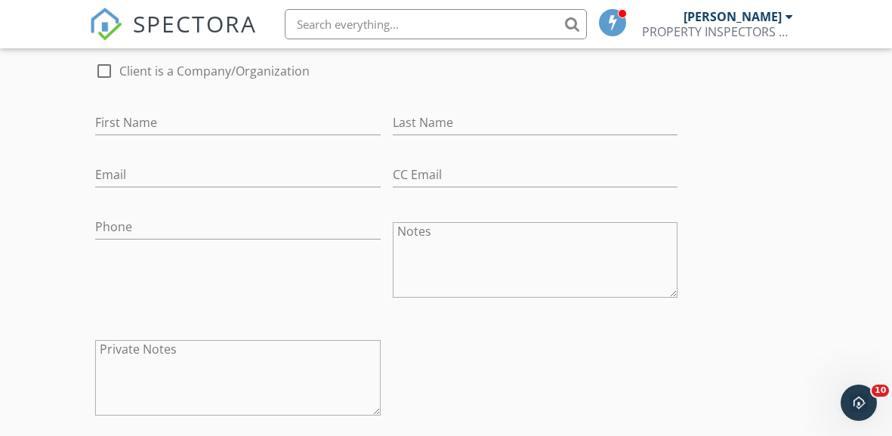
type input "495"
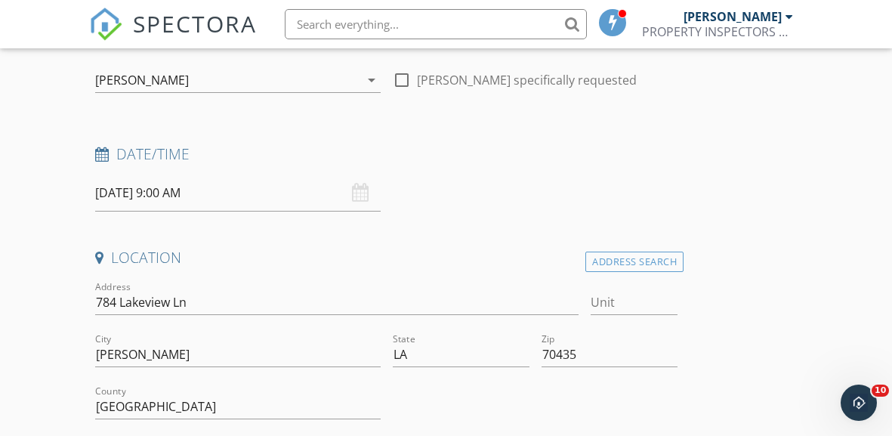
scroll to position [162, 0]
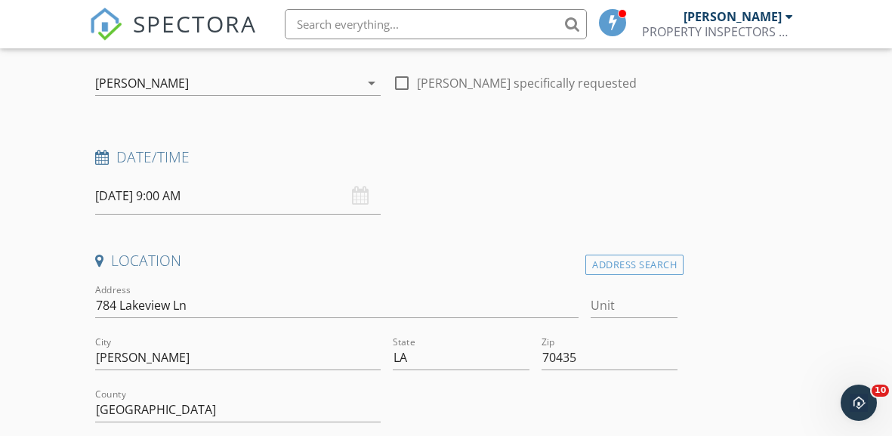
click at [146, 199] on input "09/28/2025 9:00 AM" at bounding box center [238, 196] width 286 height 37
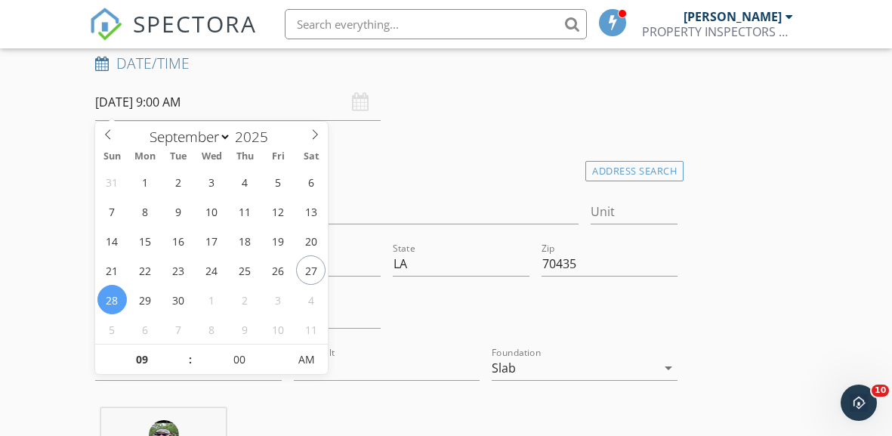
scroll to position [264, 0]
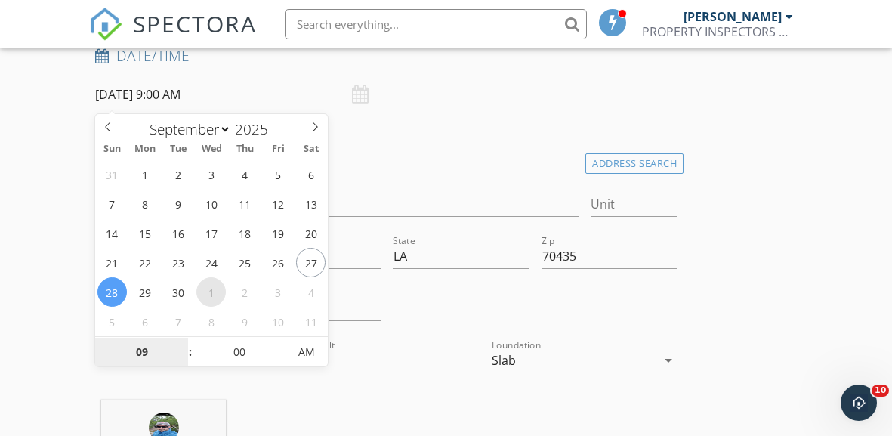
select select "9"
type input "10/01/2025 9:00 AM"
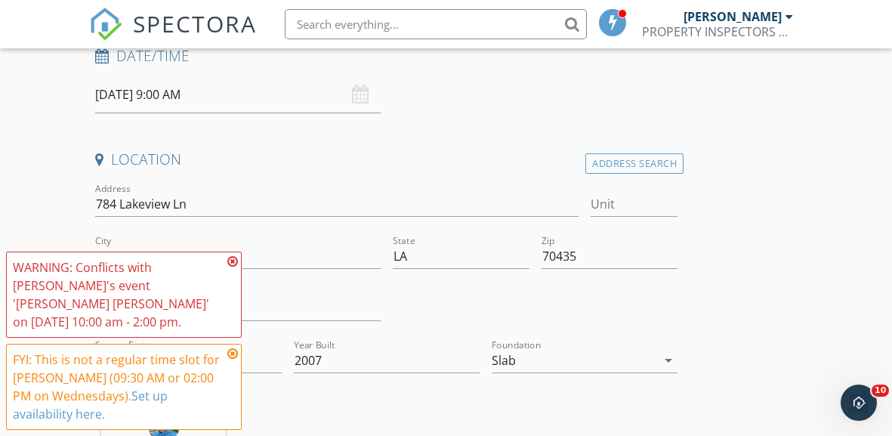
click at [231, 261] on icon at bounding box center [232, 261] width 11 height 12
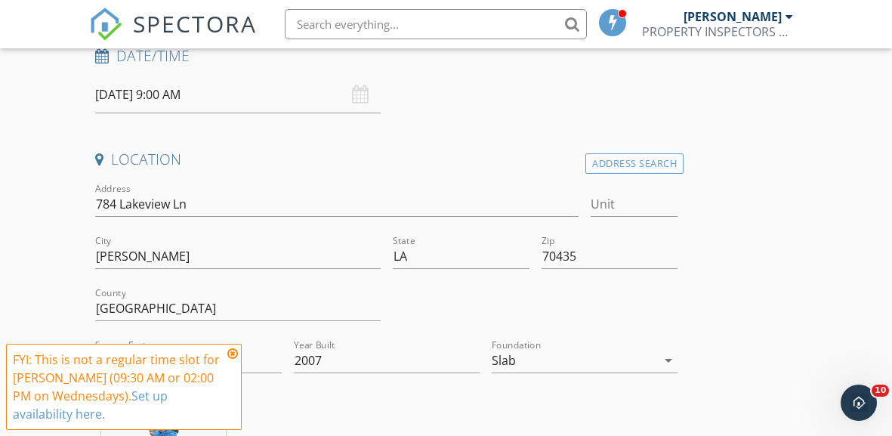
click at [230, 357] on icon at bounding box center [232, 354] width 11 height 12
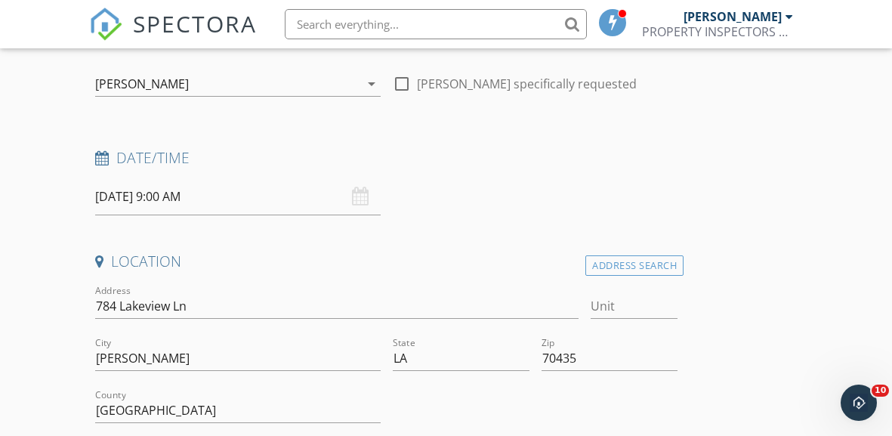
scroll to position [159, 0]
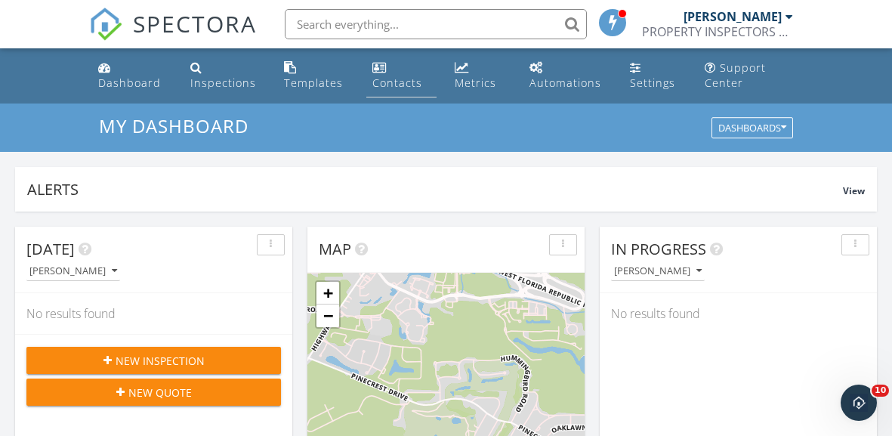
scroll to position [1376, 892]
click at [228, 86] on div "Inspections" at bounding box center [223, 83] width 66 height 14
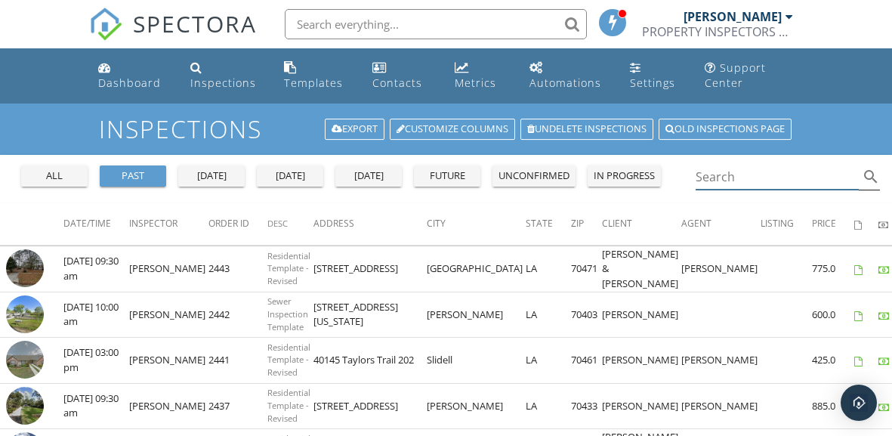
click at [737, 181] on input "Search" at bounding box center [778, 177] width 164 height 25
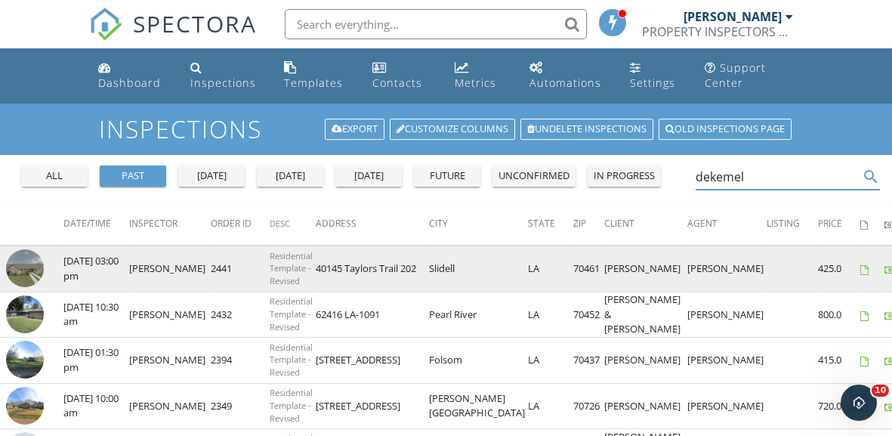
type input "dekemel"
click at [30, 269] on img at bounding box center [25, 268] width 38 height 38
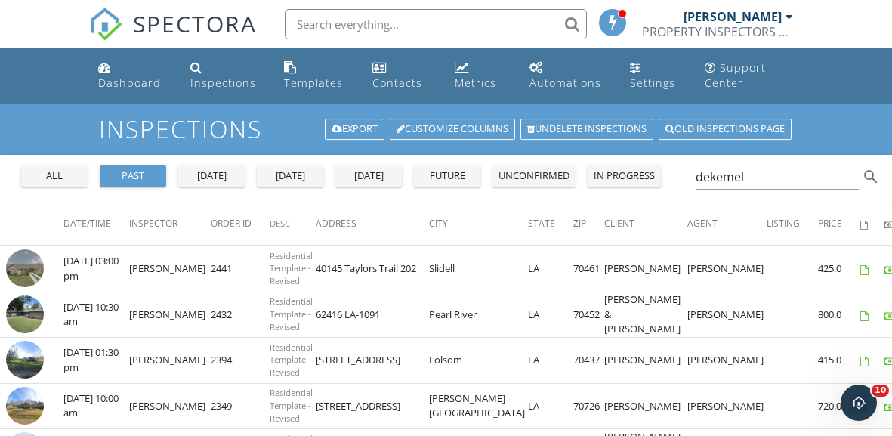
click at [216, 76] on div "Inspections" at bounding box center [223, 83] width 66 height 14
click at [130, 83] on div "Dashboard" at bounding box center [129, 83] width 63 height 14
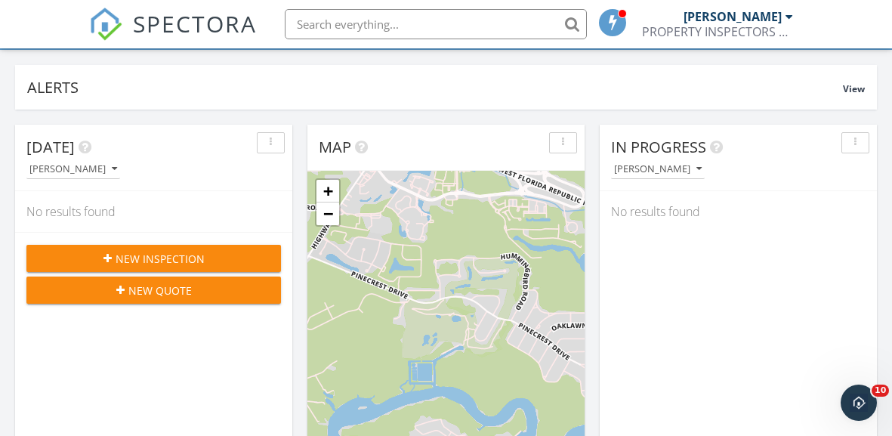
click at [193, 260] on span "New Inspection" at bounding box center [160, 259] width 89 height 16
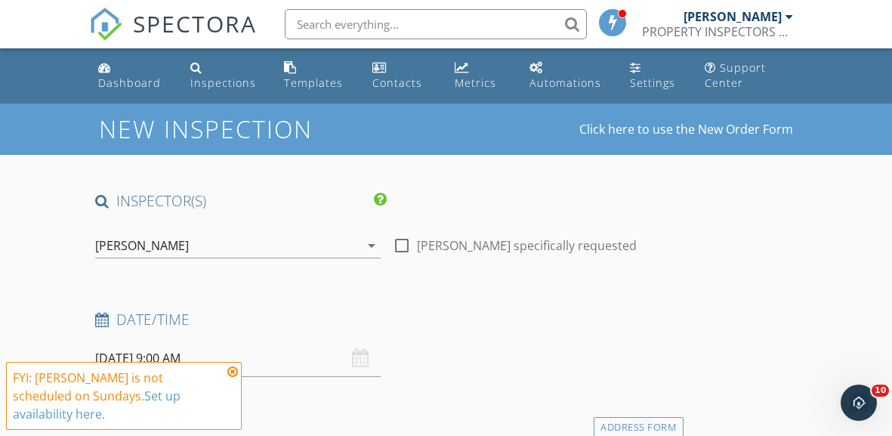
click at [231, 373] on icon at bounding box center [232, 372] width 11 height 12
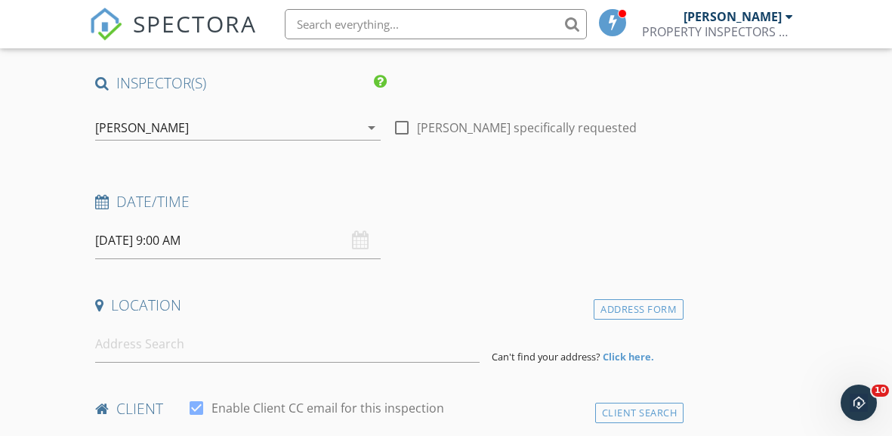
scroll to position [128, 0]
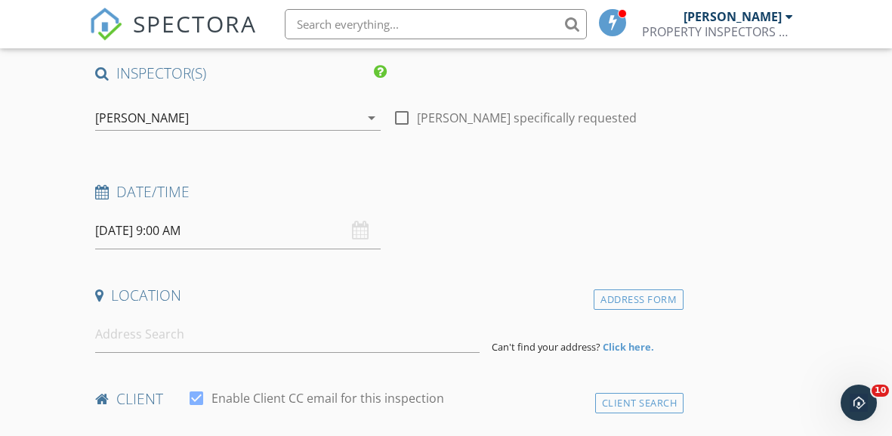
click at [163, 219] on input "09/28/2025 9:00 AM" at bounding box center [238, 230] width 286 height 37
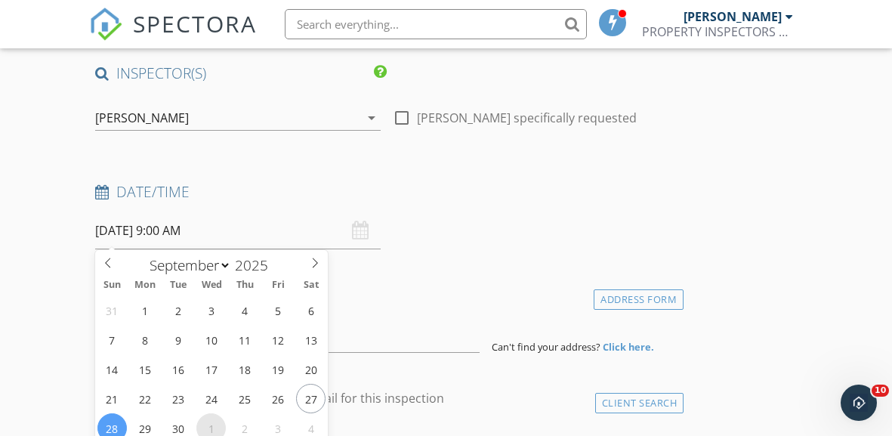
select select "9"
type input "10/01/2025 9:00 AM"
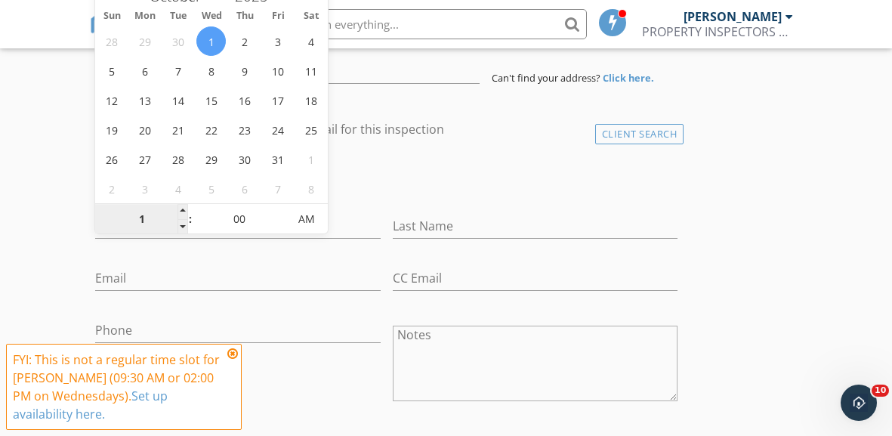
type input "10"
click at [231, 356] on icon at bounding box center [232, 354] width 11 height 12
type input "10/01/2025 10:00 AM"
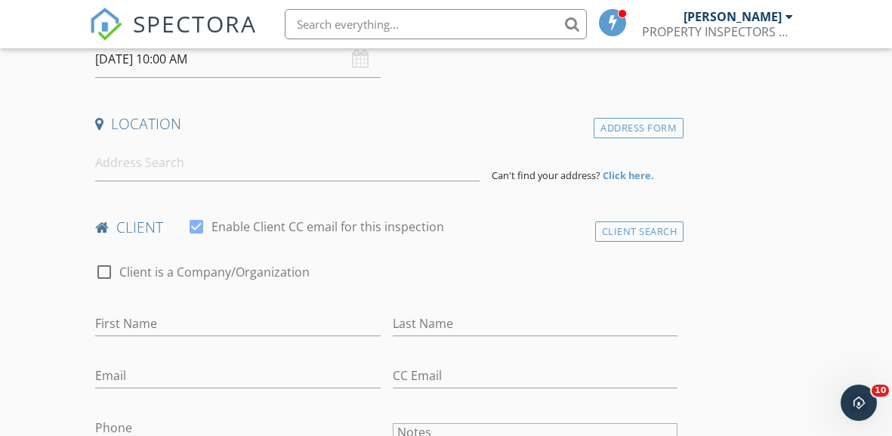
scroll to position [320, 0]
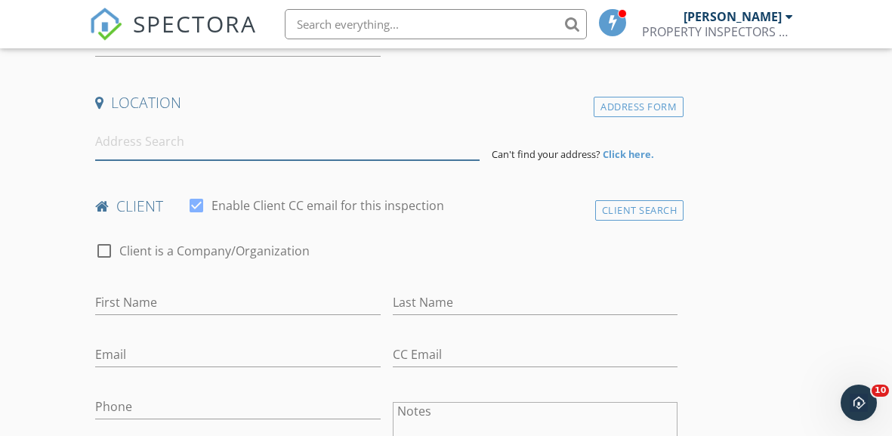
click at [167, 143] on input at bounding box center [287, 141] width 385 height 37
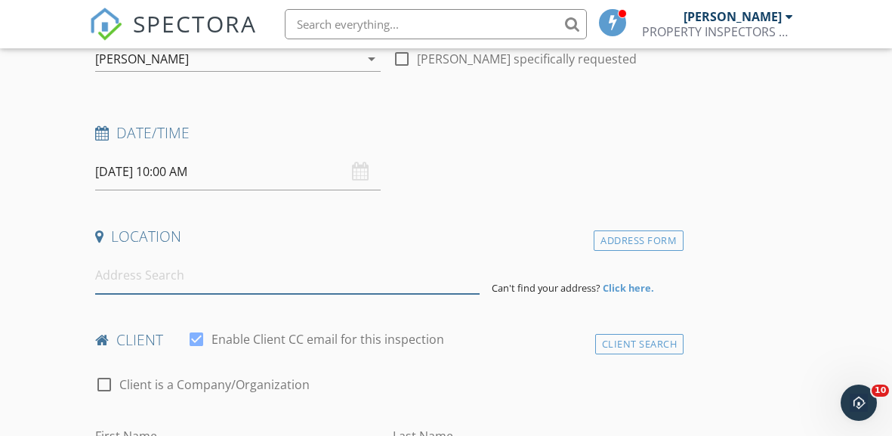
scroll to position [172, 0]
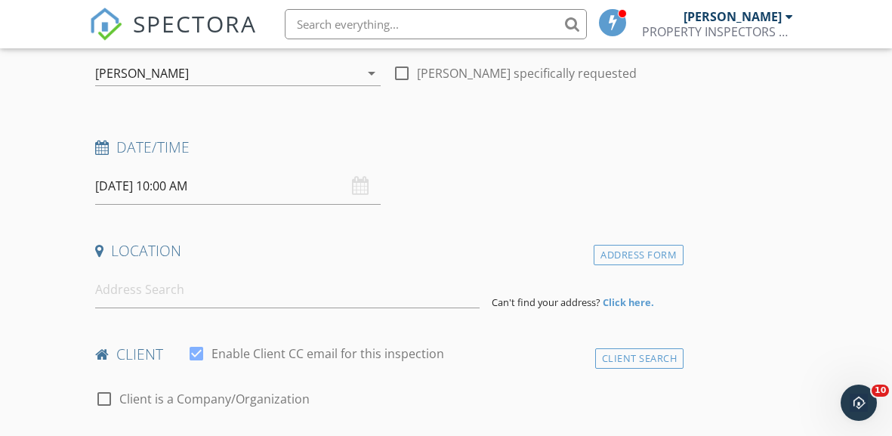
click at [132, 187] on input "10/01/2025 10:00 AM" at bounding box center [238, 186] width 286 height 37
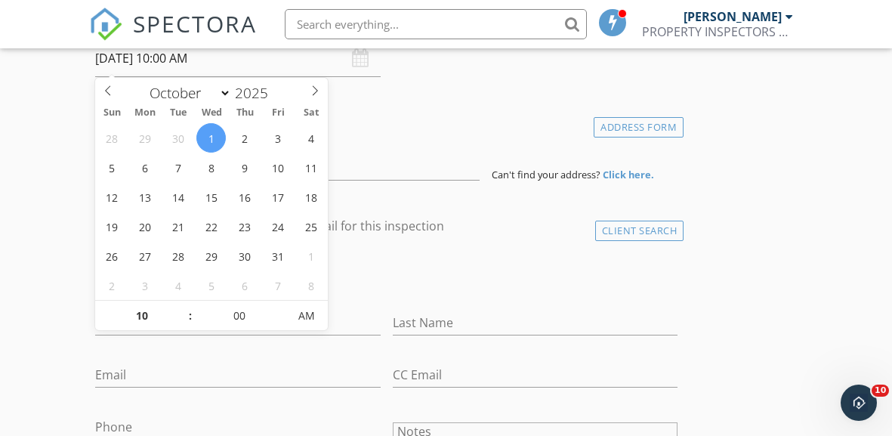
scroll to position [306, 0]
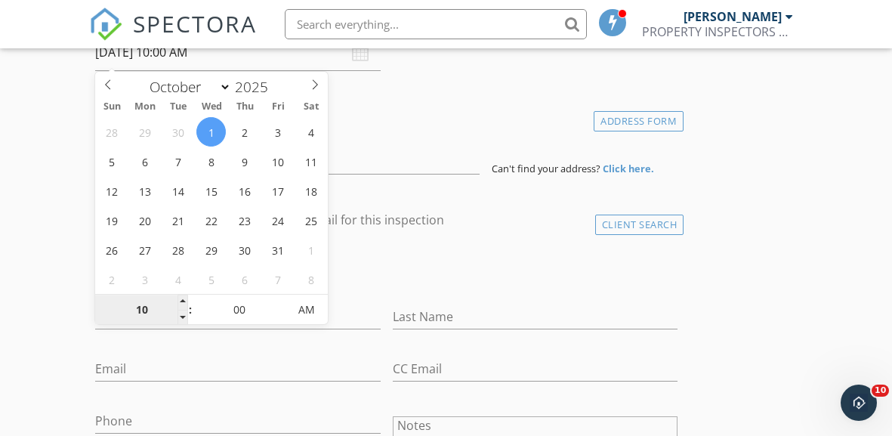
click at [144, 305] on input "10" at bounding box center [141, 310] width 93 height 30
click at [300, 310] on span "AM" at bounding box center [307, 310] width 42 height 30
type input "03"
type input "10/01/2025 3:00 PM"
click at [475, 267] on div "check_box_outline_blank Client is a Company/Organization" at bounding box center [386, 272] width 582 height 39
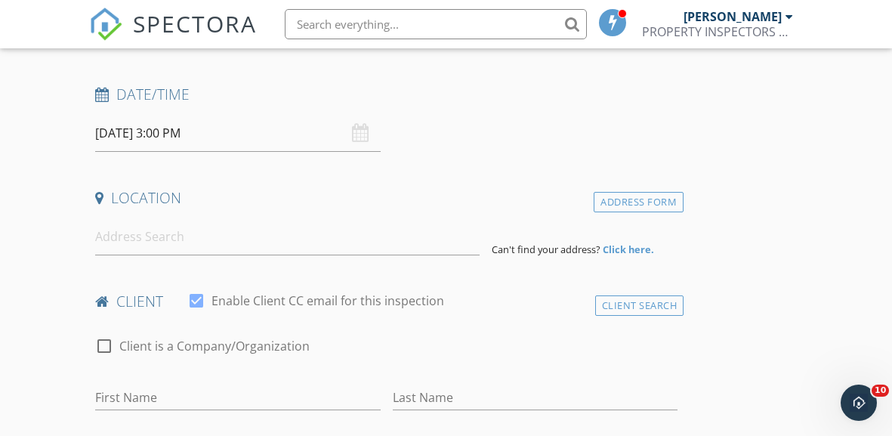
scroll to position [224, 0]
click at [150, 231] on input at bounding box center [287, 237] width 385 height 37
click at [121, 246] on input at bounding box center [287, 237] width 385 height 37
paste input "913 Camphill Dr, Abita Springs, LA 70420"
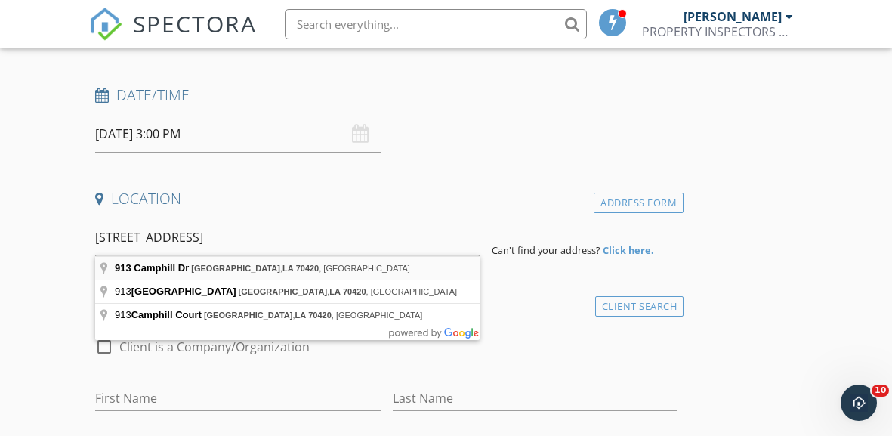
type input "913 Camphill Dr, Abita Springs, LA 70420, USA"
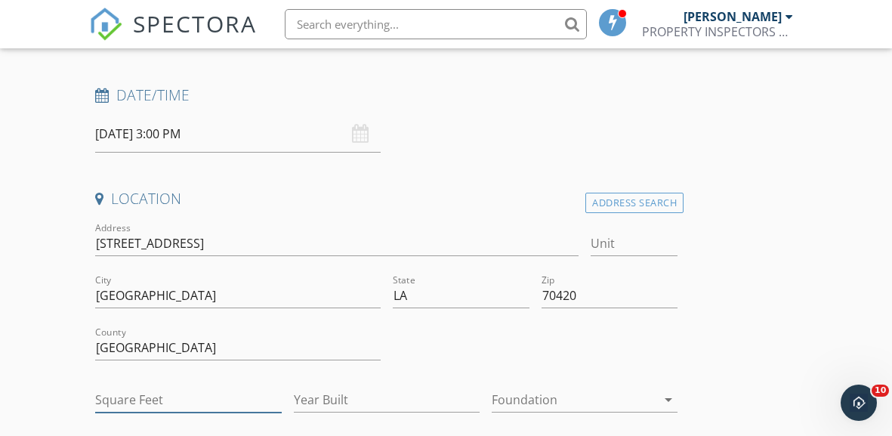
click at [119, 403] on input "Square Feet" at bounding box center [188, 400] width 186 height 25
type input "3453"
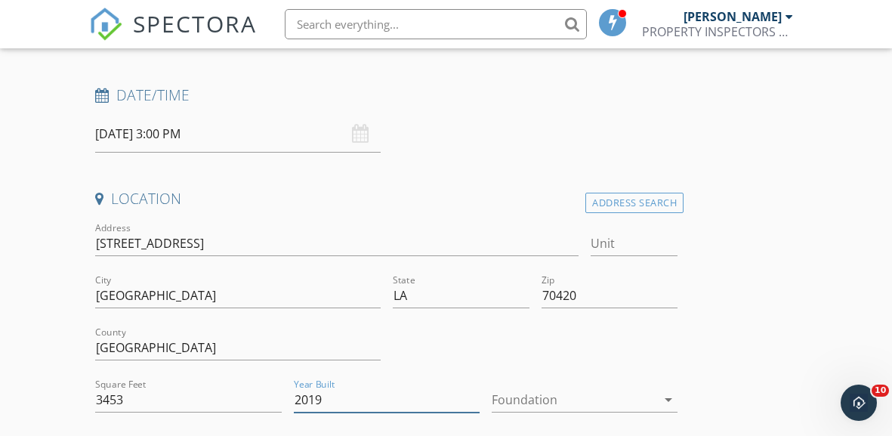
type input "2019"
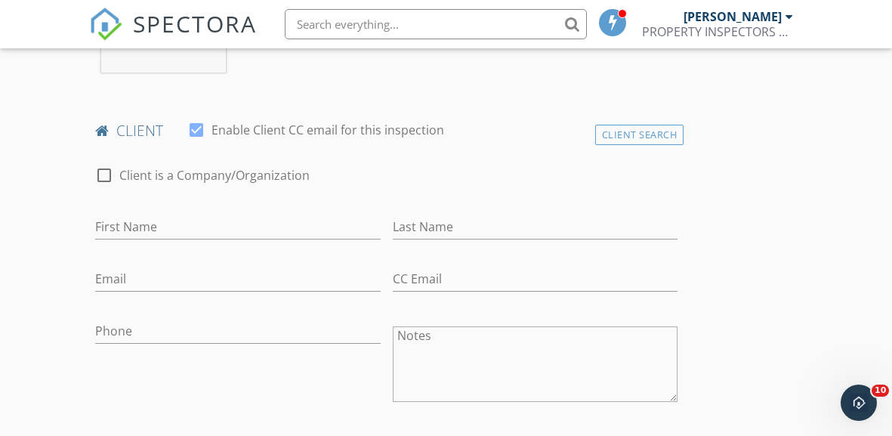
scroll to position [711, 0]
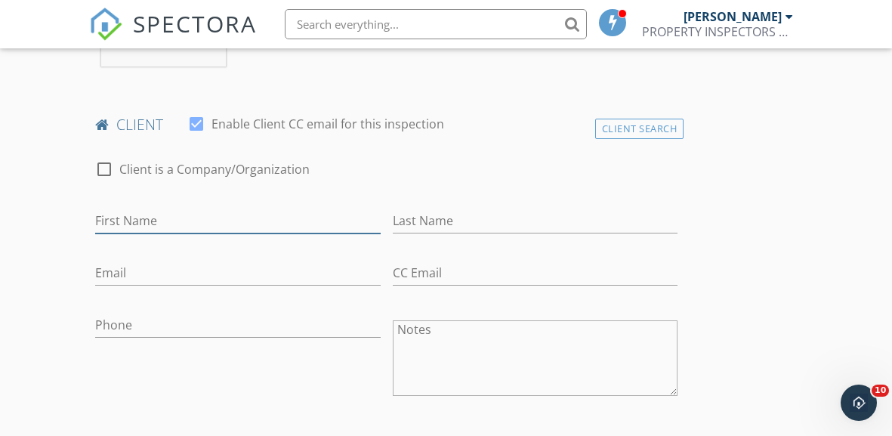
click at [143, 215] on input "First Name" at bounding box center [238, 221] width 286 height 25
type input "Jesse"
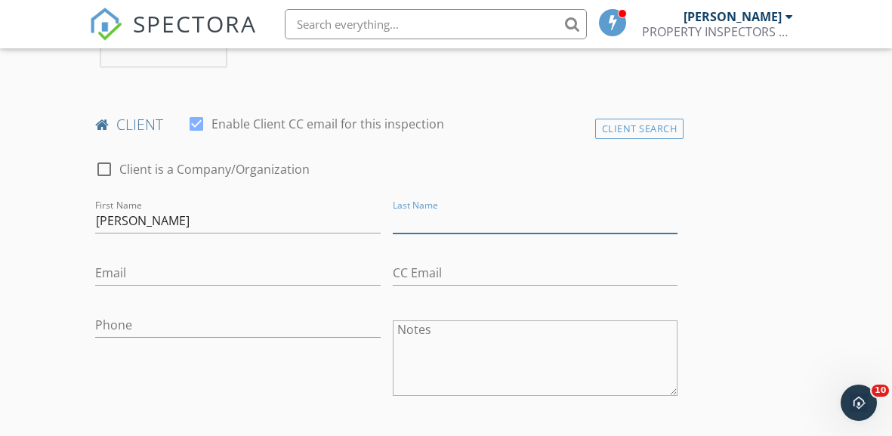
type input "D"
type input "di Franco"
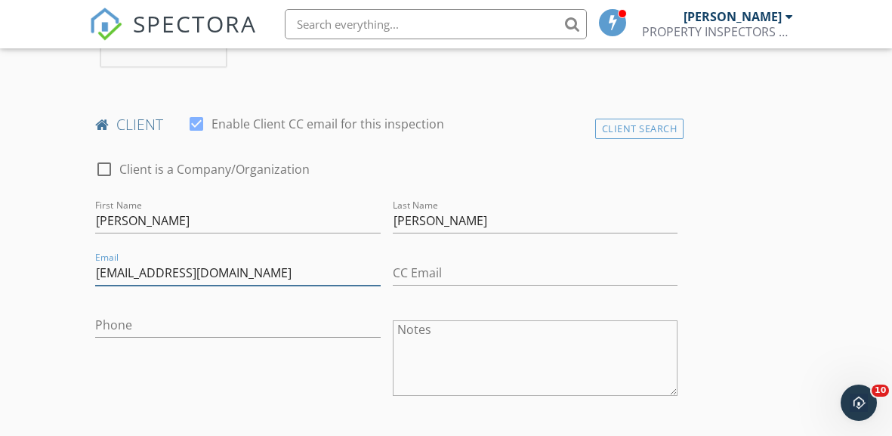
type input "jessedifranco@gmail.com"
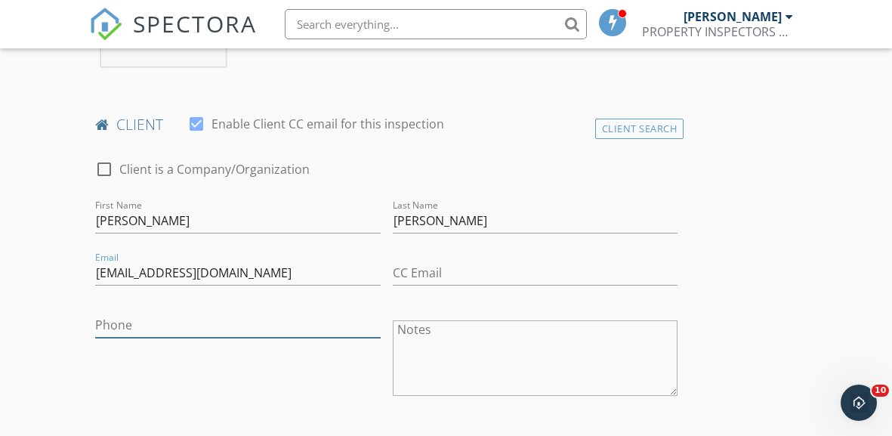
click at [115, 323] on input "Phone" at bounding box center [238, 325] width 286 height 25
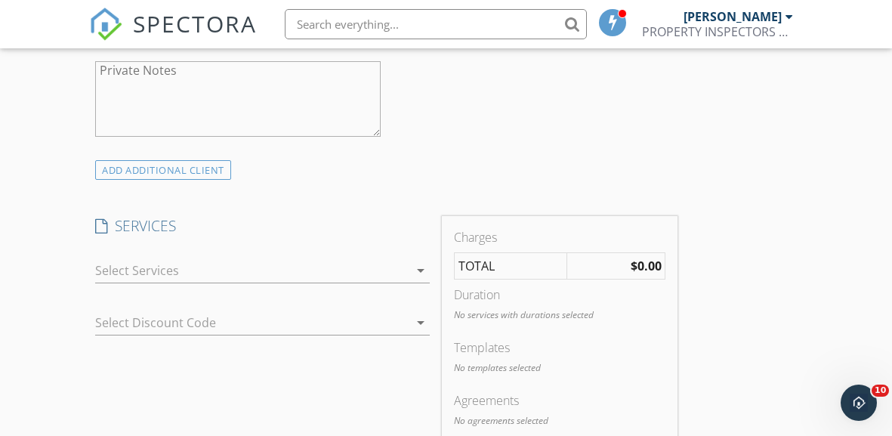
scroll to position [1095, 0]
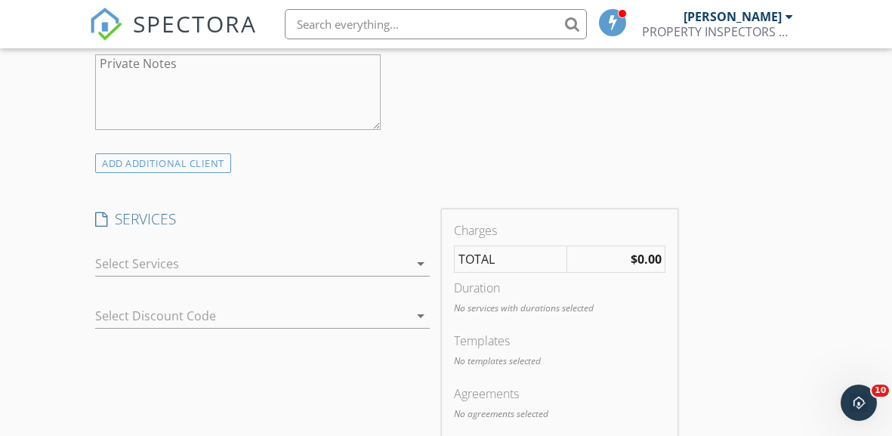
type input "415-272-7785"
click at [171, 261] on div at bounding box center [252, 264] width 314 height 24
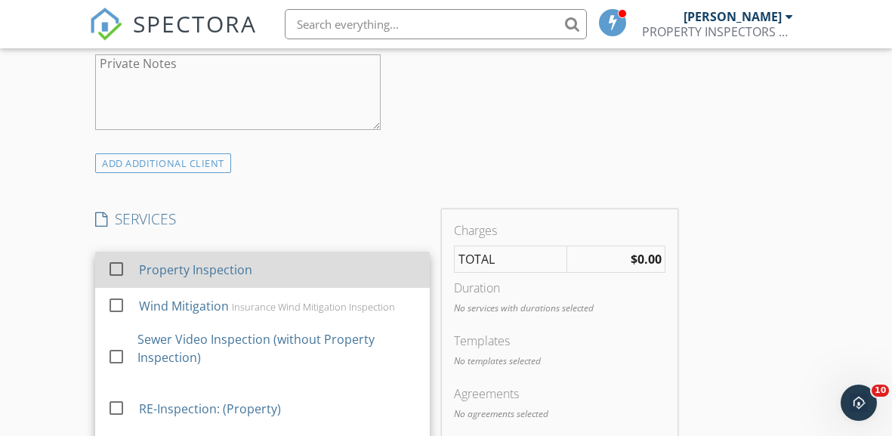
click at [113, 278] on div at bounding box center [119, 282] width 24 height 9
checkbox input "true"
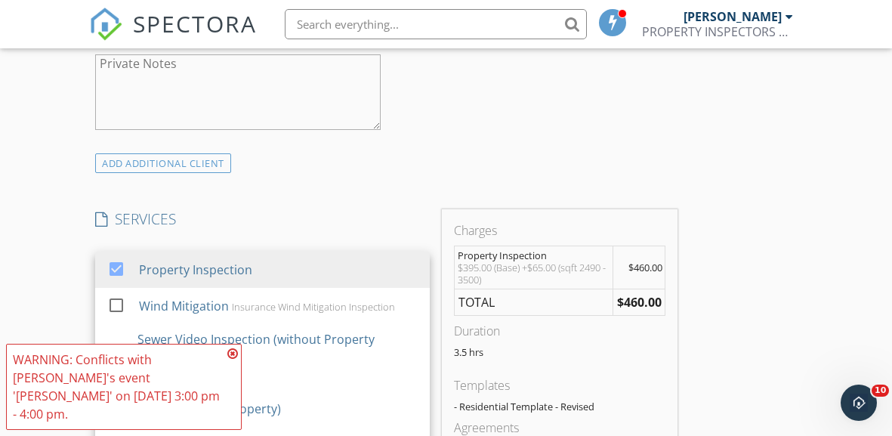
click at [80, 265] on div "New Inspection Click here to use the New Order Form INSPECTOR(S) check_box PAUL…" at bounding box center [446, 397] width 892 height 2777
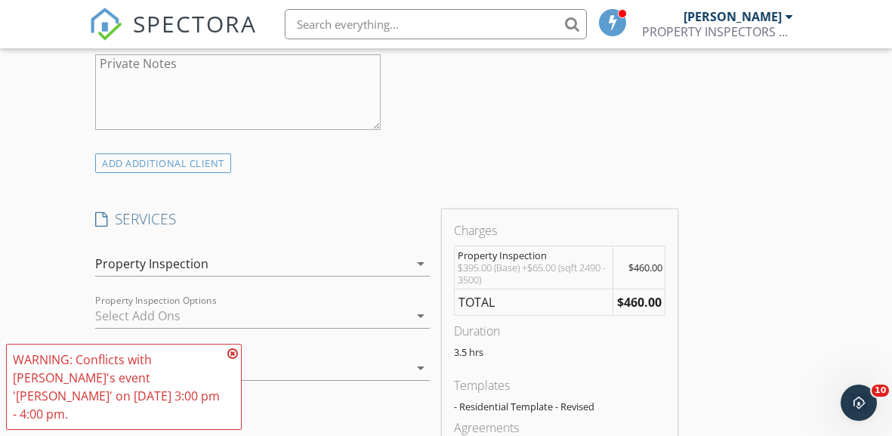
click at [228, 358] on icon at bounding box center [232, 354] width 11 height 12
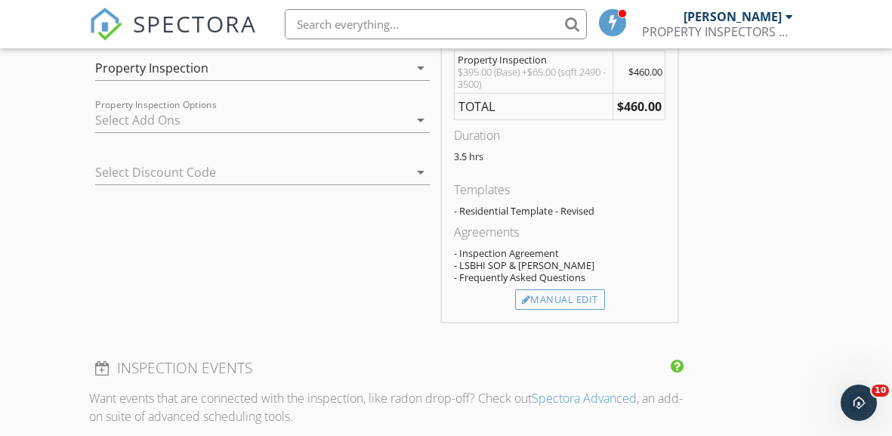
scroll to position [1288, 0]
click at [243, 125] on div at bounding box center [252, 122] width 314 height 24
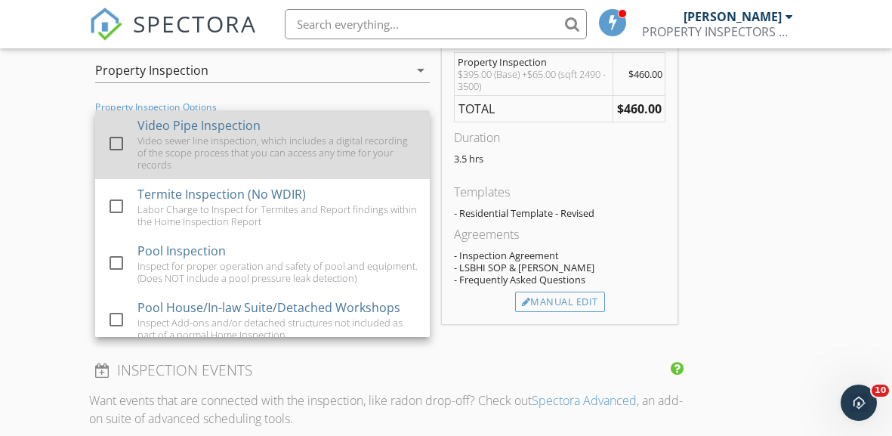
click at [122, 131] on div at bounding box center [117, 144] width 26 height 26
checkbox input "true"
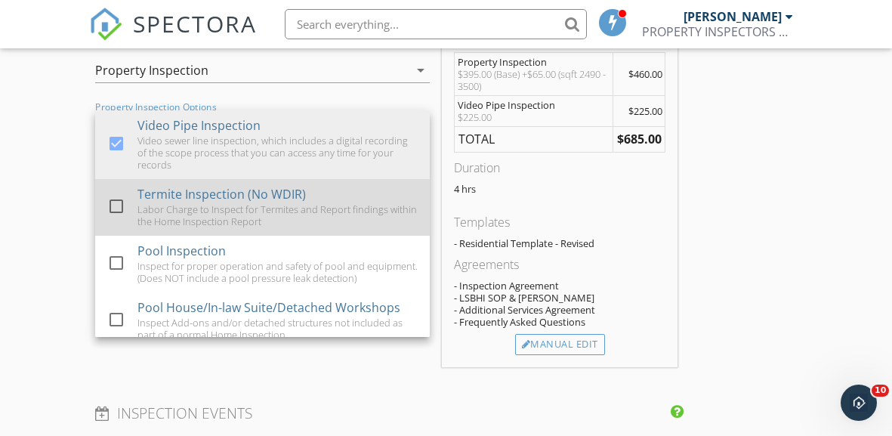
click at [116, 193] on div at bounding box center [117, 206] width 26 height 26
checkbox input "true"
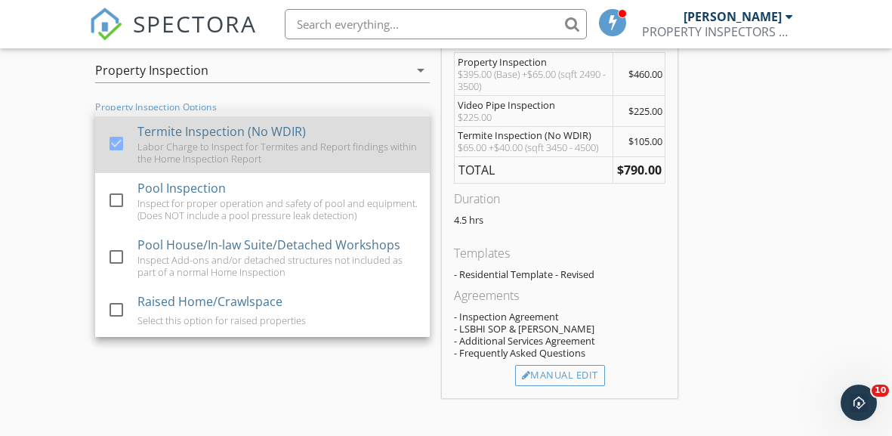
scroll to position [94, 0]
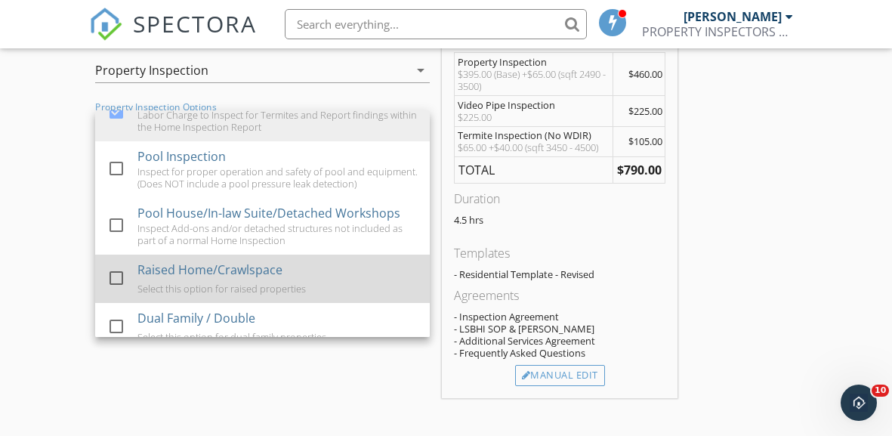
click at [118, 266] on div at bounding box center [117, 278] width 26 height 26
checkbox input "true"
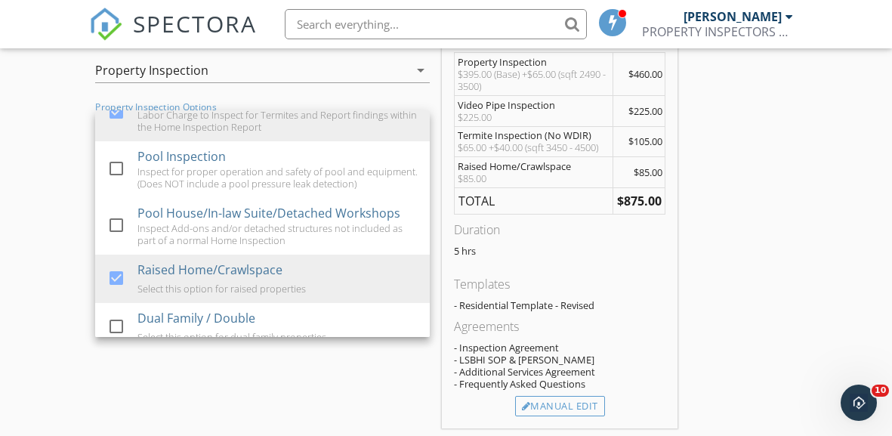
click at [284, 365] on div "SERVICES check_box Property Inspection check_box_outline_blank Wind Mitigation …" at bounding box center [262, 222] width 347 height 413
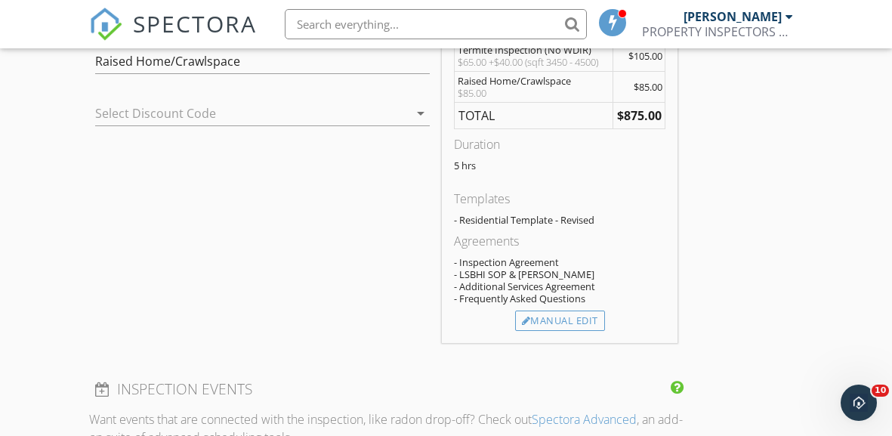
scroll to position [1375, 0]
click at [558, 314] on div "Manual Edit" at bounding box center [560, 319] width 90 height 21
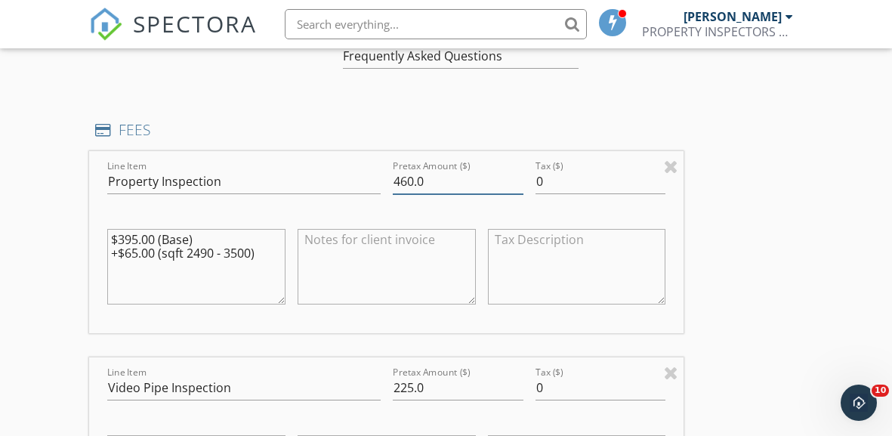
click at [431, 186] on input "460.0" at bounding box center [458, 181] width 131 height 25
type input "4"
type input "695"
click at [427, 382] on input "225.0" at bounding box center [458, 387] width 131 height 25
type input "2"
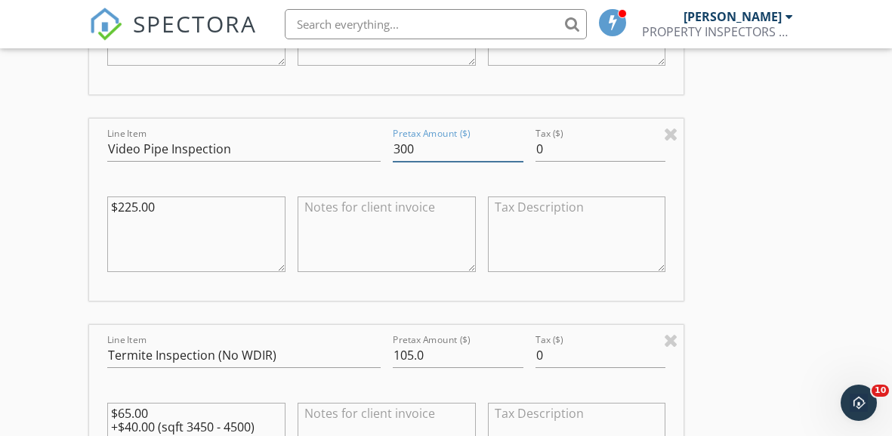
scroll to position [1616, 0]
type input "300"
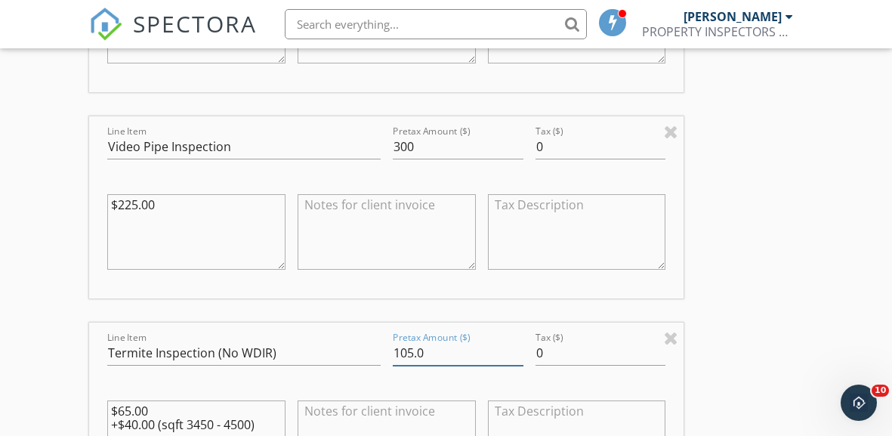
click at [412, 346] on input "105.0" at bounding box center [458, 353] width 131 height 25
type input "1"
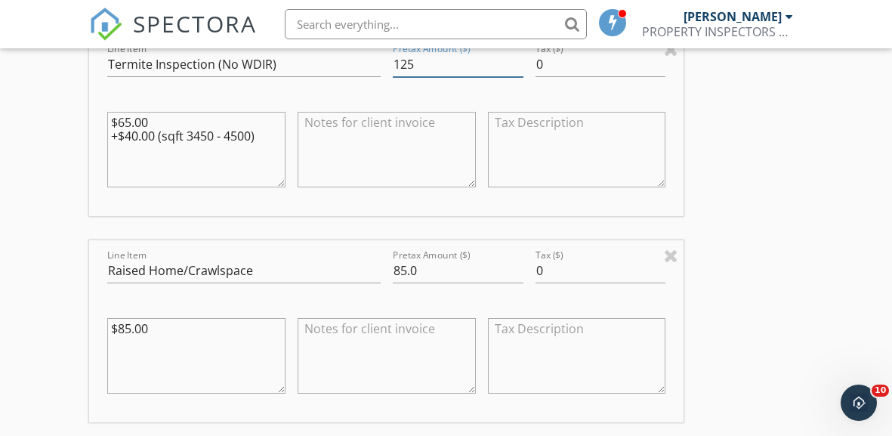
scroll to position [1908, 0]
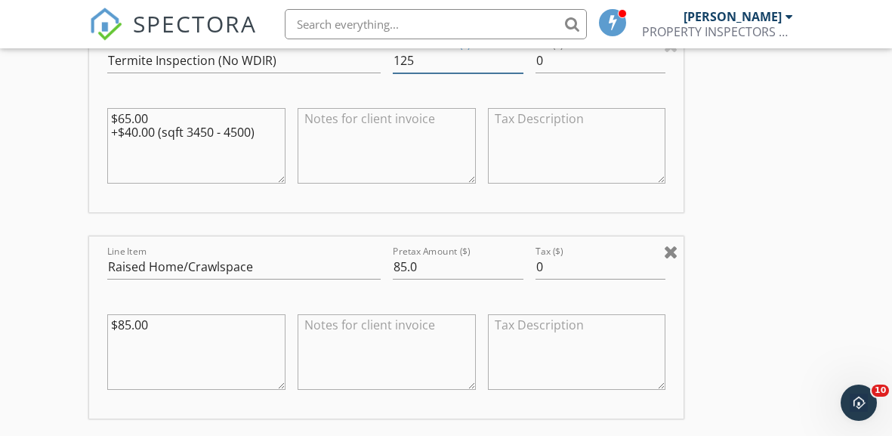
type input "125"
click at [669, 252] on div at bounding box center [671, 252] width 14 height 18
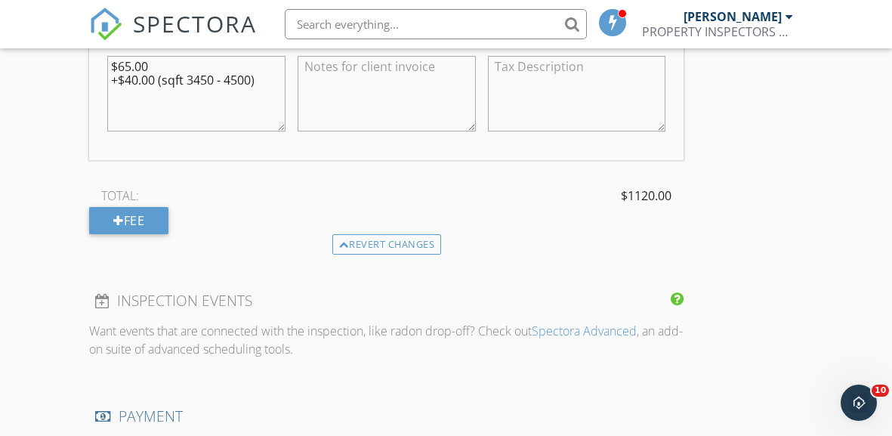
scroll to position [1965, 0]
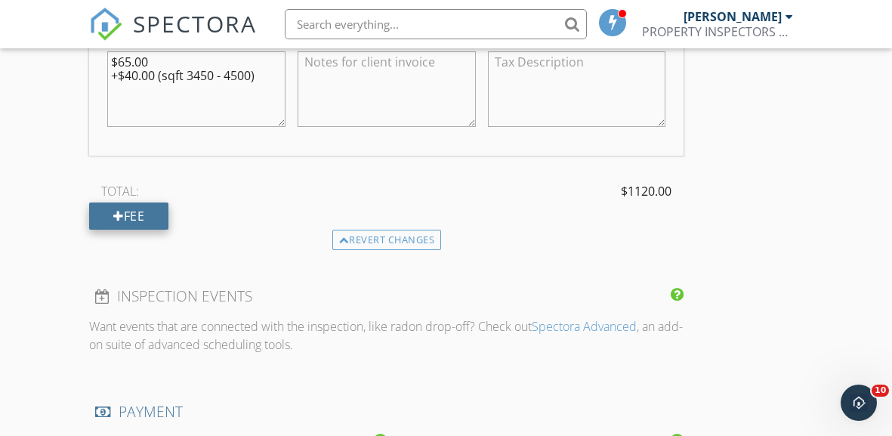
click at [161, 210] on div "Fee" at bounding box center [128, 215] width 79 height 27
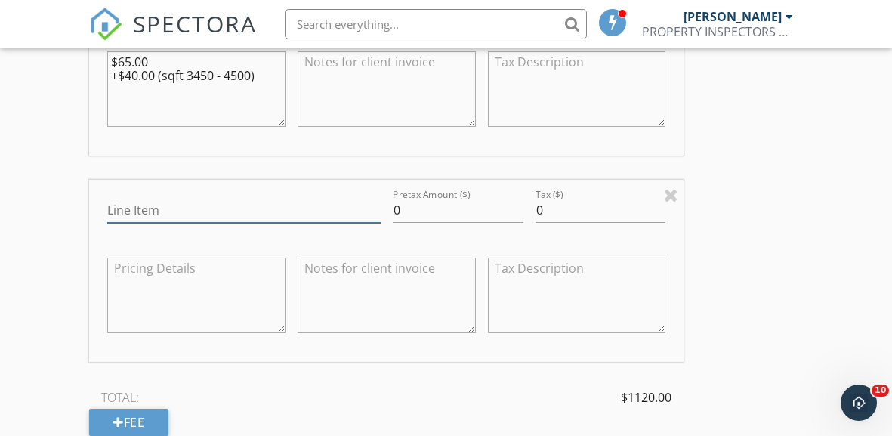
click at [128, 201] on input "Line Item" at bounding box center [243, 210] width 273 height 25
type input "Whole Home Generator Inspection"
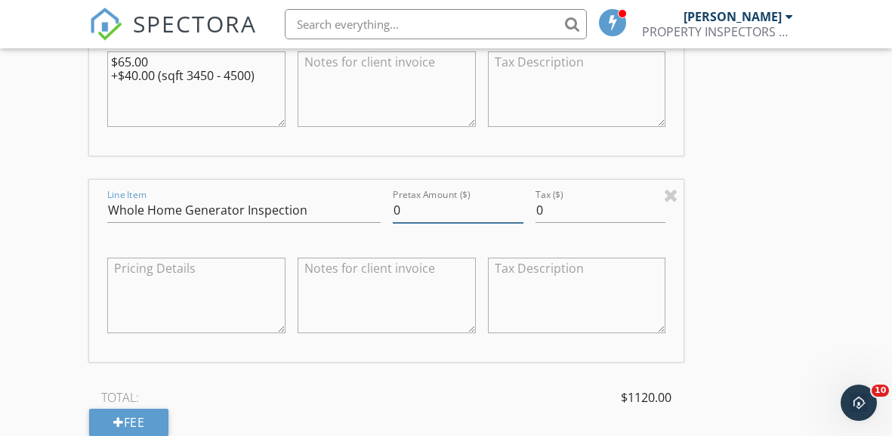
click at [406, 212] on input "0" at bounding box center [458, 210] width 131 height 25
type input "150"
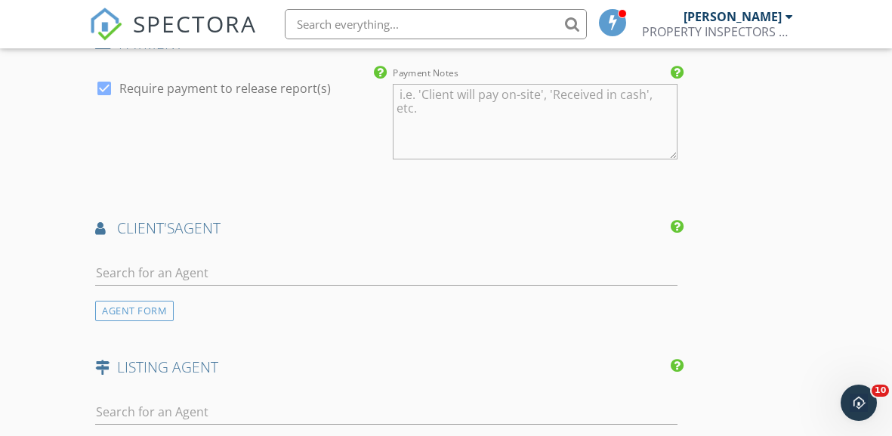
scroll to position [2542, 0]
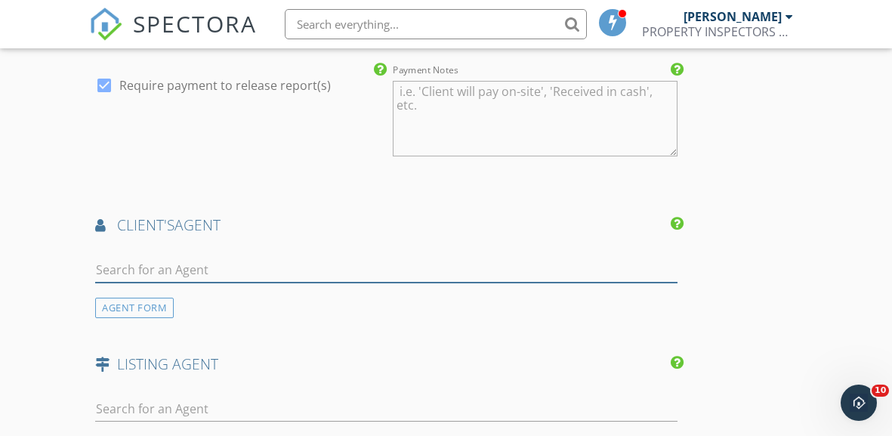
click at [156, 258] on input "text" at bounding box center [386, 270] width 582 height 25
type input "jeff"
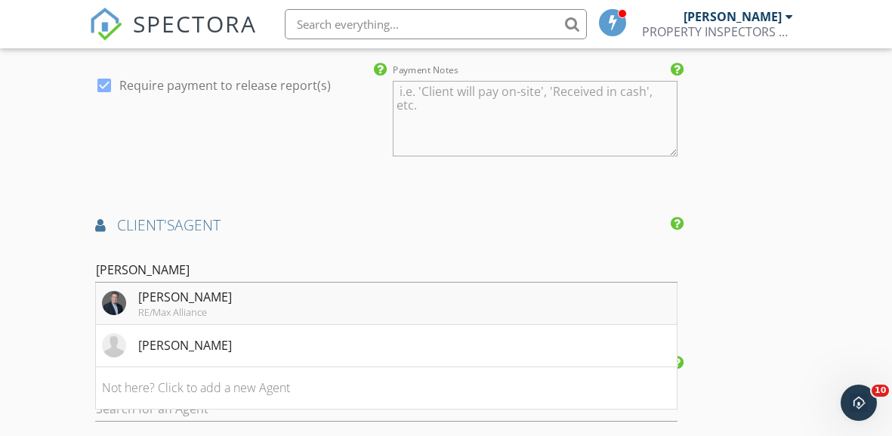
click at [189, 288] on div "Jeff Sonnenberg" at bounding box center [185, 297] width 94 height 18
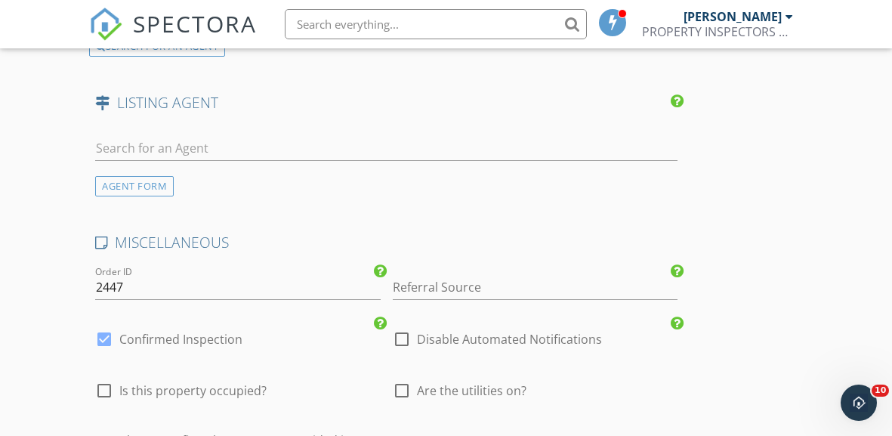
scroll to position [3153, 0]
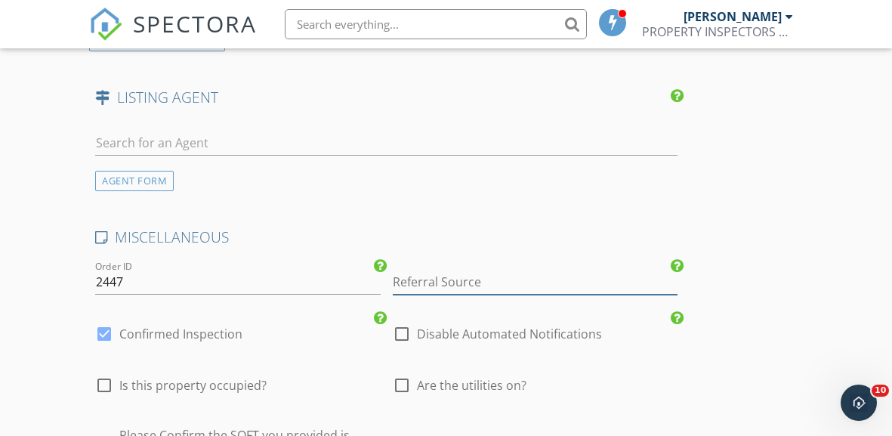
click at [425, 270] on input "Referral Source" at bounding box center [536, 282] width 286 height 25
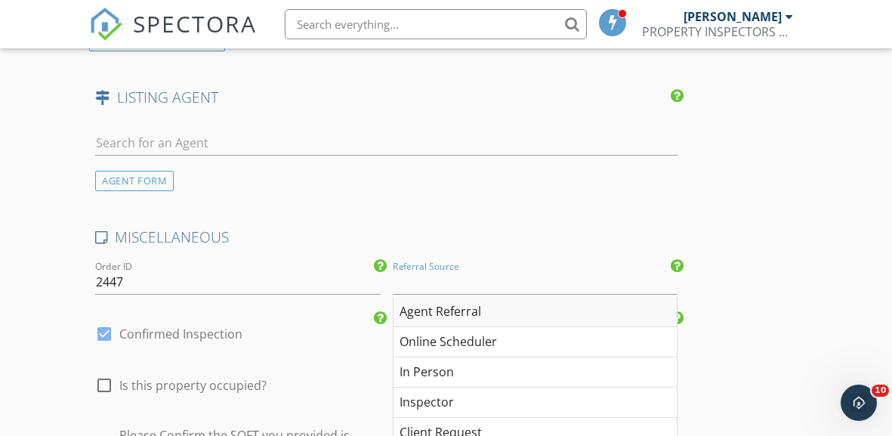
click at [422, 303] on div "Agent Referral" at bounding box center [536, 312] width 284 height 30
type input "Agent Referral"
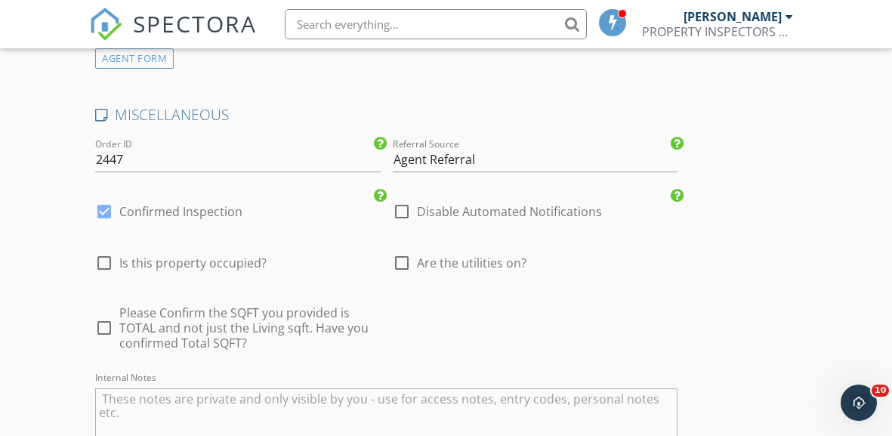
scroll to position [3277, 0]
click at [107, 320] on div at bounding box center [104, 326] width 26 height 26
checkbox input "true"
type input "5"
click at [399, 254] on div at bounding box center [402, 261] width 26 height 26
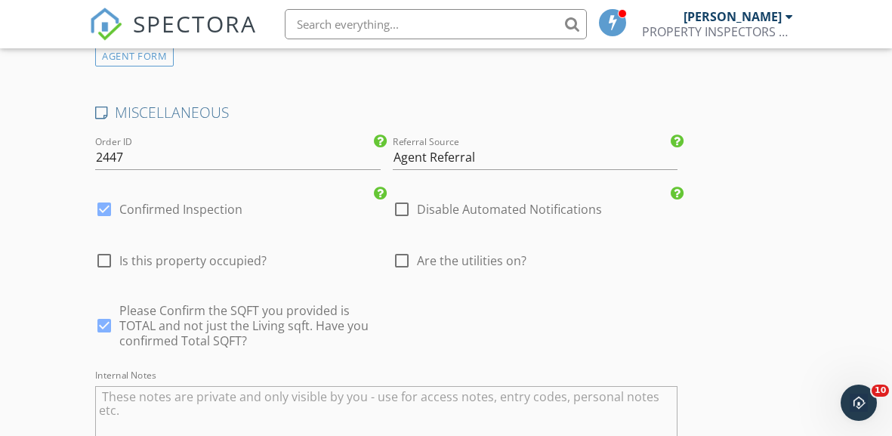
checkbox input "true"
type input "5"
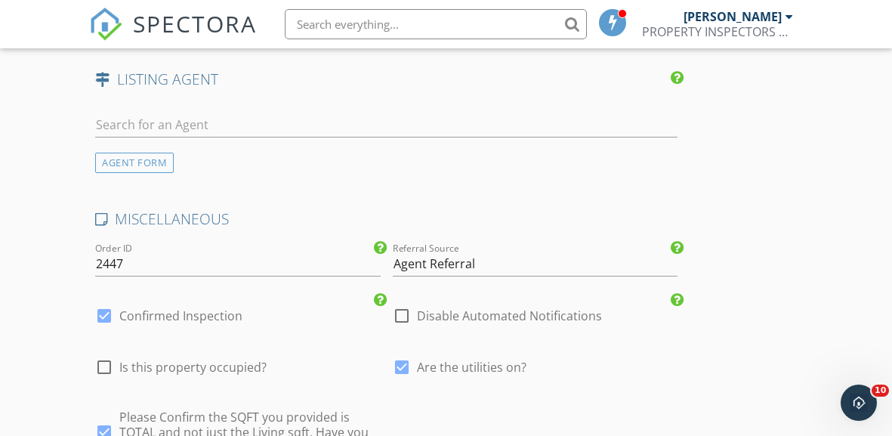
scroll to position [3589, 0]
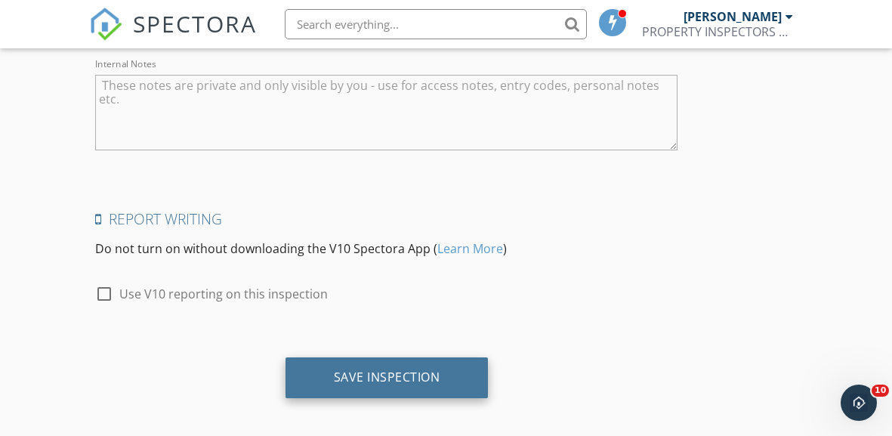
click at [344, 379] on div "Save Inspection" at bounding box center [387, 377] width 203 height 41
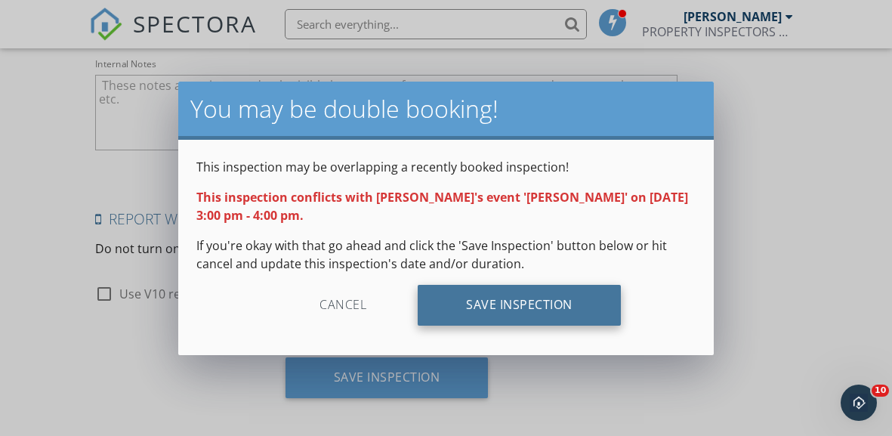
click at [503, 317] on div "Save Inspection" at bounding box center [519, 305] width 203 height 41
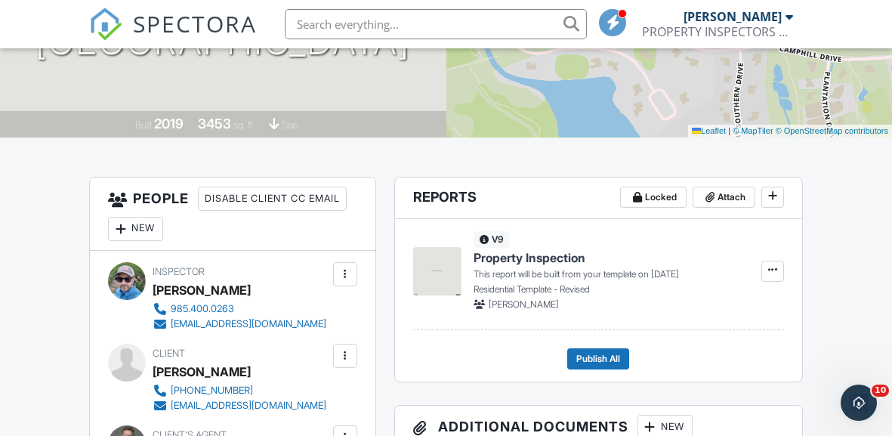
scroll to position [283, 0]
click at [775, 272] on icon at bounding box center [772, 269] width 9 height 11
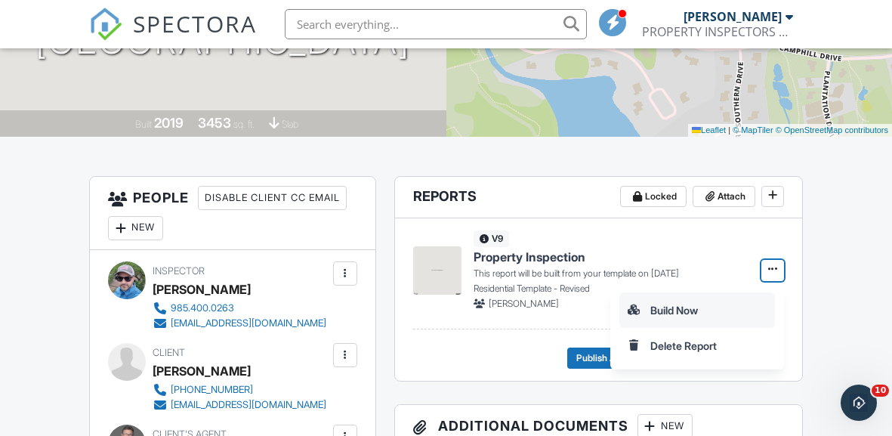
click at [675, 305] on input "Build Now" at bounding box center [697, 310] width 154 height 34
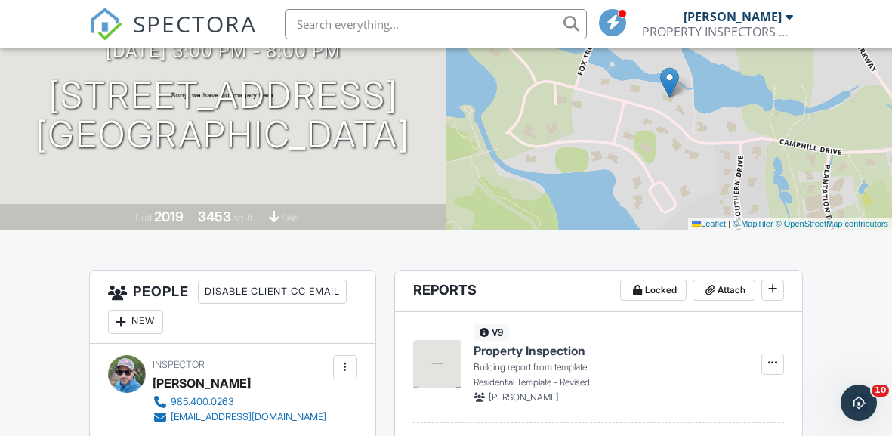
scroll to position [210, 0]
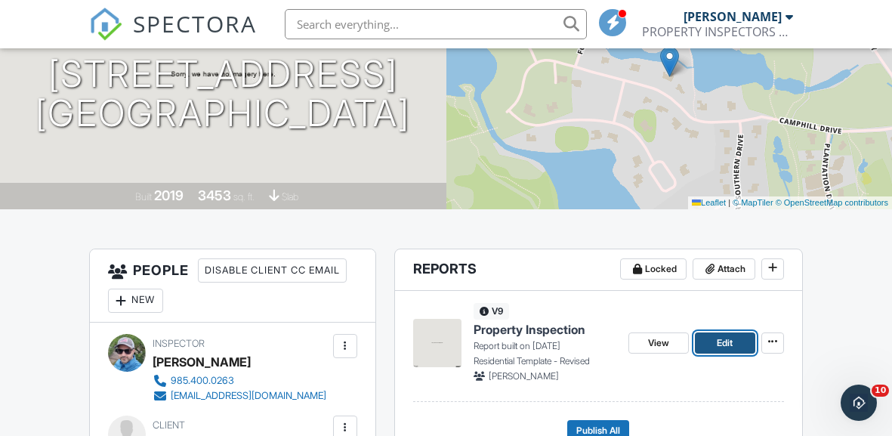
click at [723, 348] on span "Edit" at bounding box center [725, 342] width 16 height 15
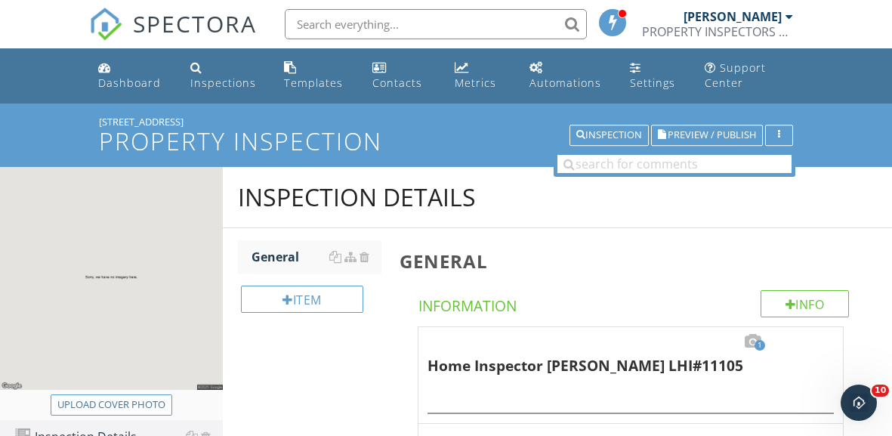
click at [126, 397] on div "Upload cover photo" at bounding box center [111, 404] width 108 height 15
type input "C:\fakepath\moneyhill1.webp"
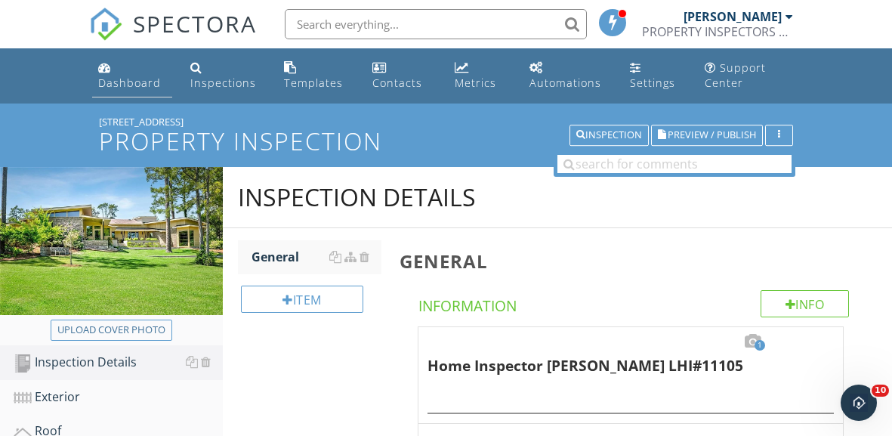
click at [128, 76] on div "Dashboard" at bounding box center [129, 83] width 63 height 14
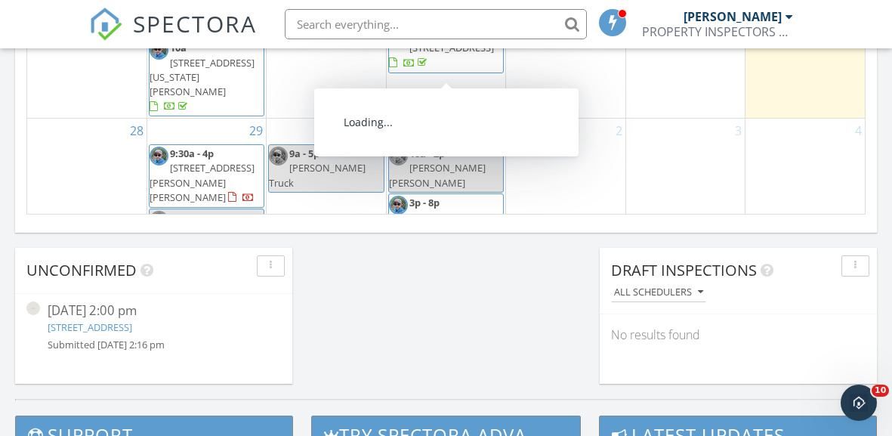
scroll to position [58, 0]
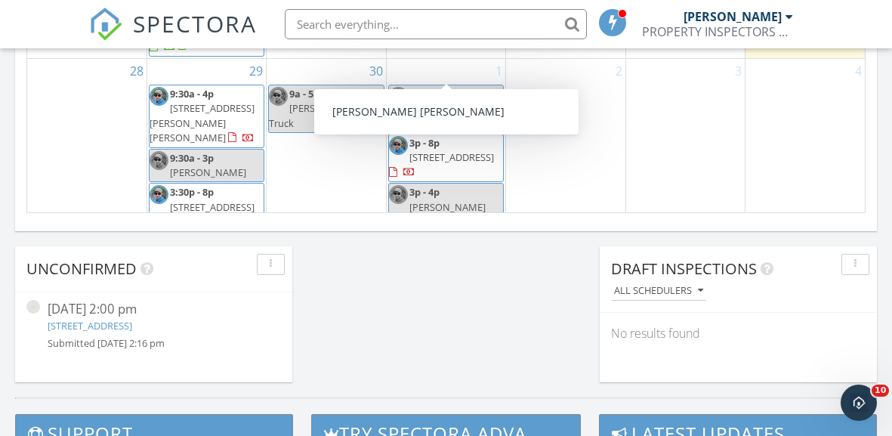
click at [91, 295] on div "[DATE] 2:00 pm [STREET_ADDRESS] Submitted [DATE] 2:16 pm" at bounding box center [153, 325] width 277 height 66
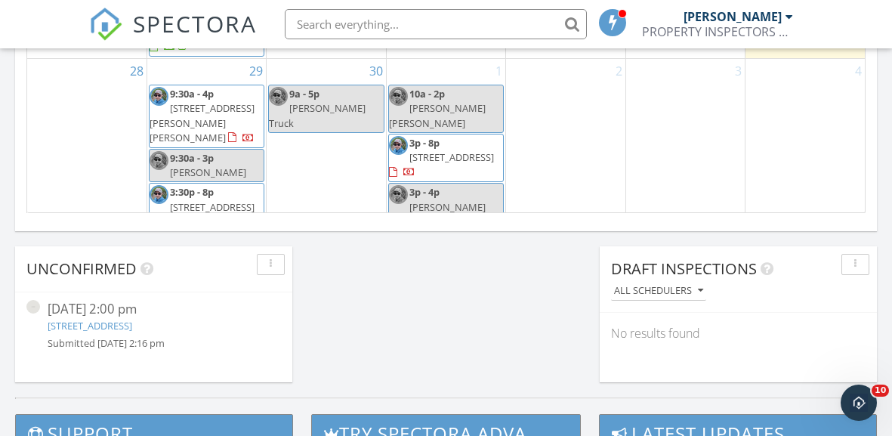
click at [99, 311] on div "[DATE] 2:00 pm" at bounding box center [154, 309] width 212 height 19
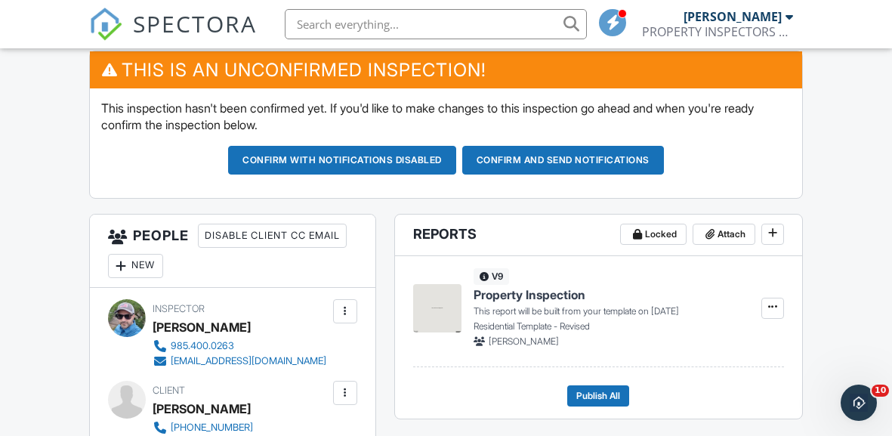
scroll to position [399, 0]
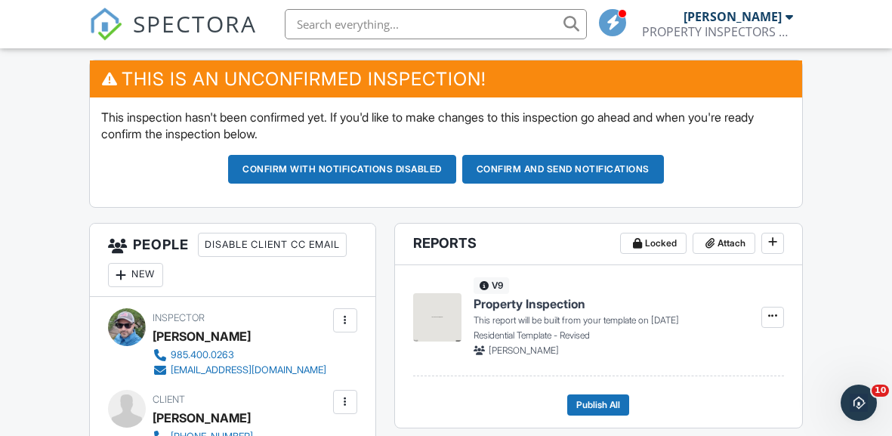
click at [785, 308] on div "v9 Property Inspection This report will be built from your template on 10/23/20…" at bounding box center [598, 346] width 407 height 162
click at [771, 320] on span at bounding box center [772, 315] width 15 height 15
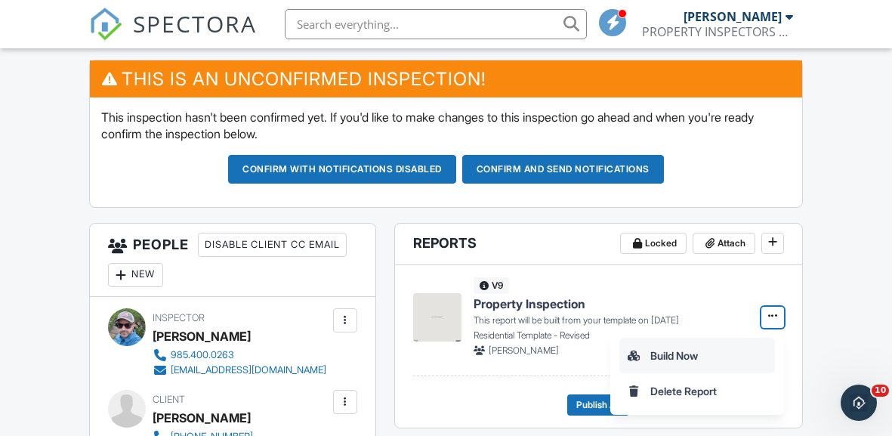
click at [688, 353] on input "Build Now" at bounding box center [697, 355] width 154 height 34
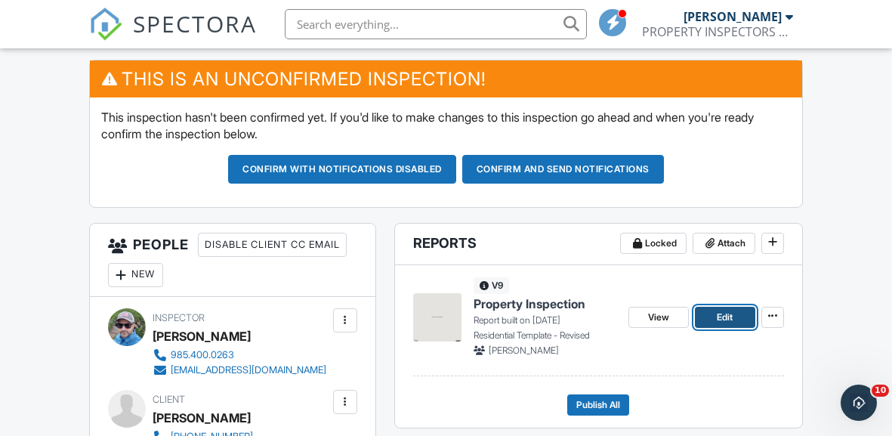
click at [718, 317] on span "Edit" at bounding box center [725, 317] width 16 height 15
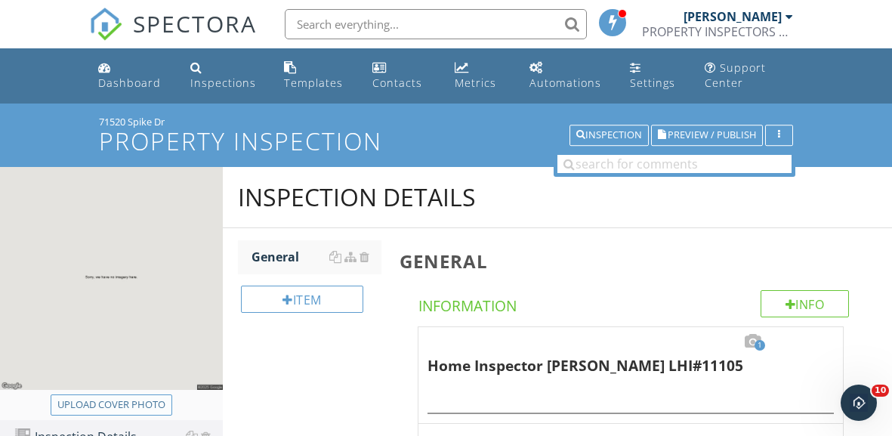
click at [122, 400] on div "Upload cover photo" at bounding box center [111, 404] width 108 height 15
type input "C:\fakepath\newcondsld.jpg"
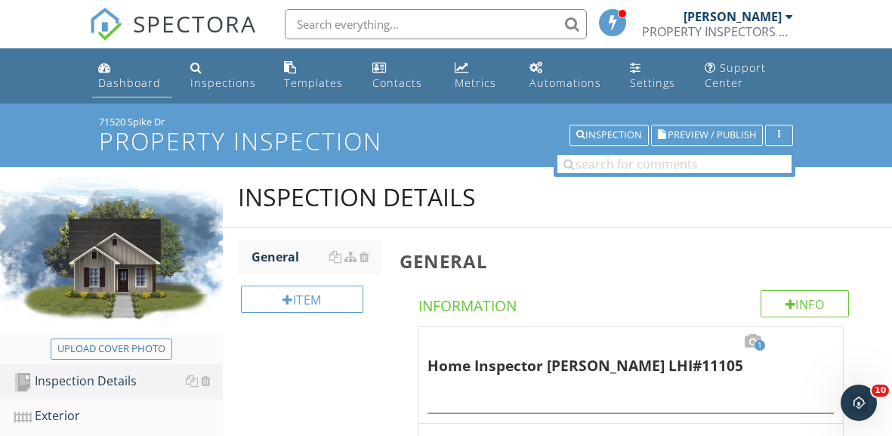
click at [155, 72] on link "Dashboard" at bounding box center [132, 75] width 80 height 43
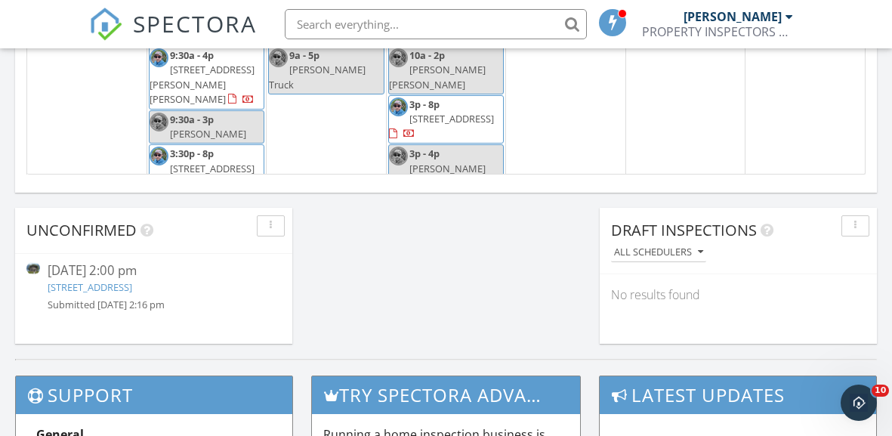
scroll to position [1238, 0]
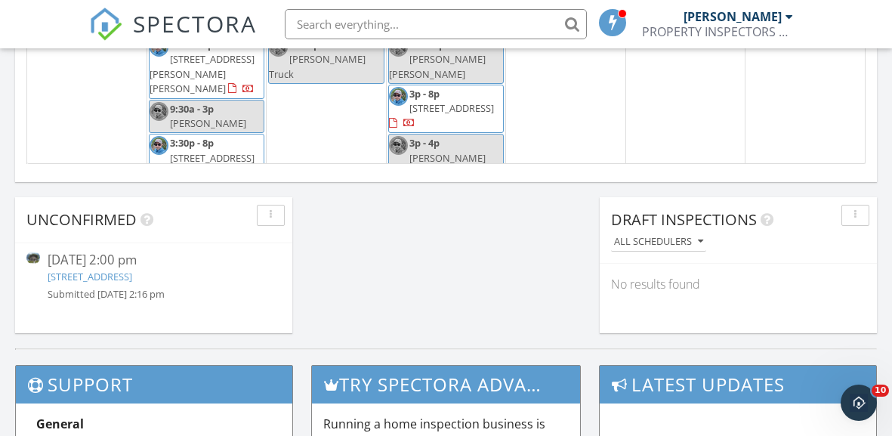
click at [125, 258] on div "[DATE] 2:00 pm" at bounding box center [154, 260] width 212 height 19
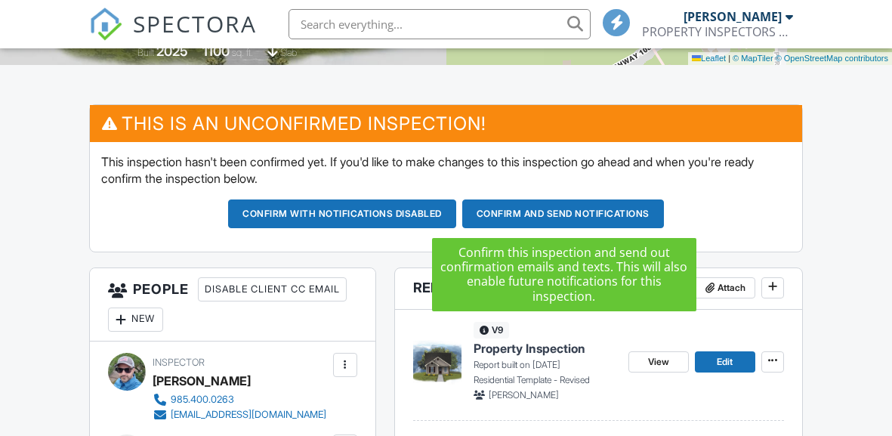
click at [527, 209] on button "Confirm and send notifications" at bounding box center [563, 213] width 202 height 29
